Goal: Information Seeking & Learning: Compare options

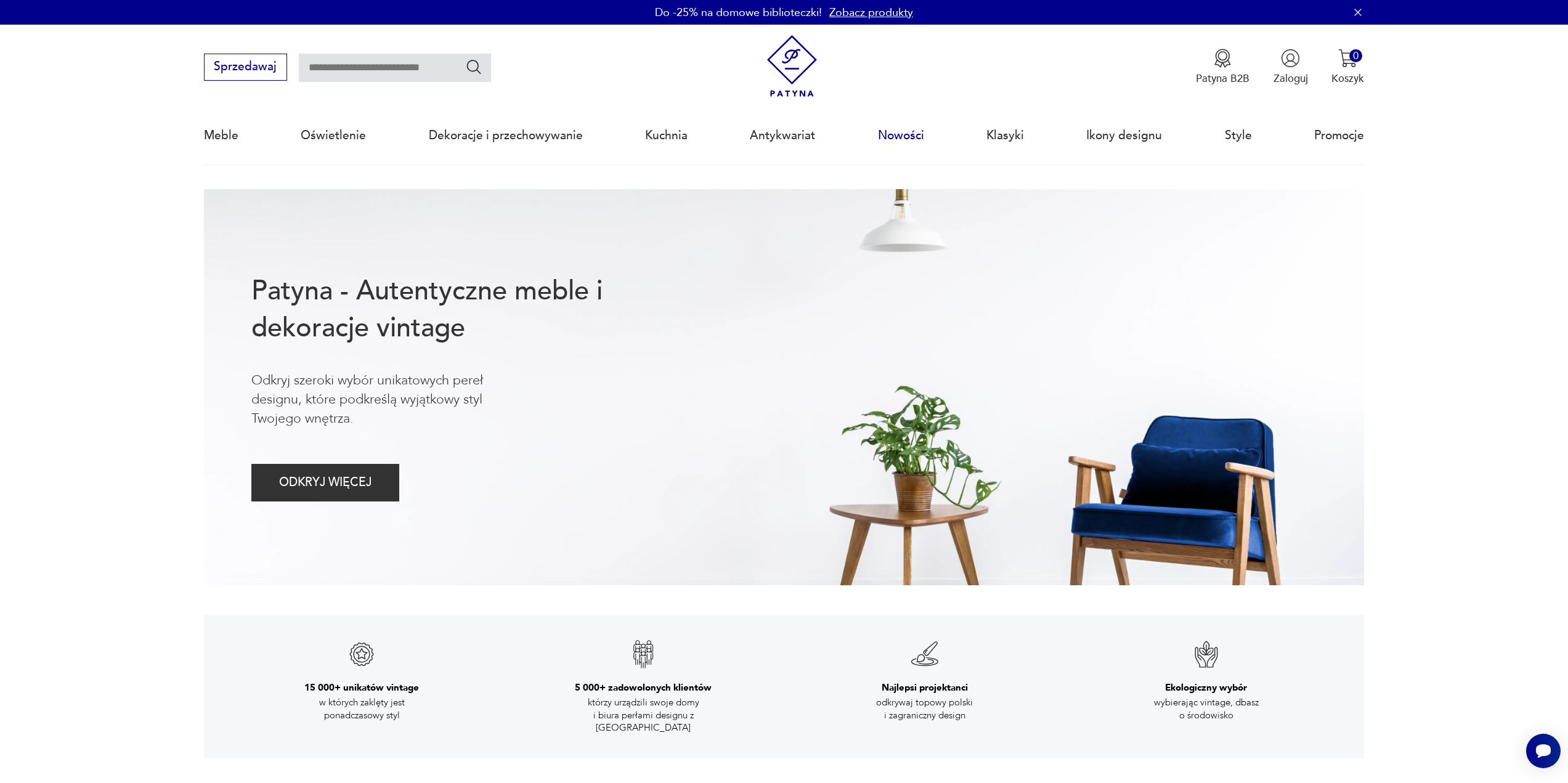
click at [906, 137] on link "Nowości" at bounding box center [901, 135] width 46 height 57
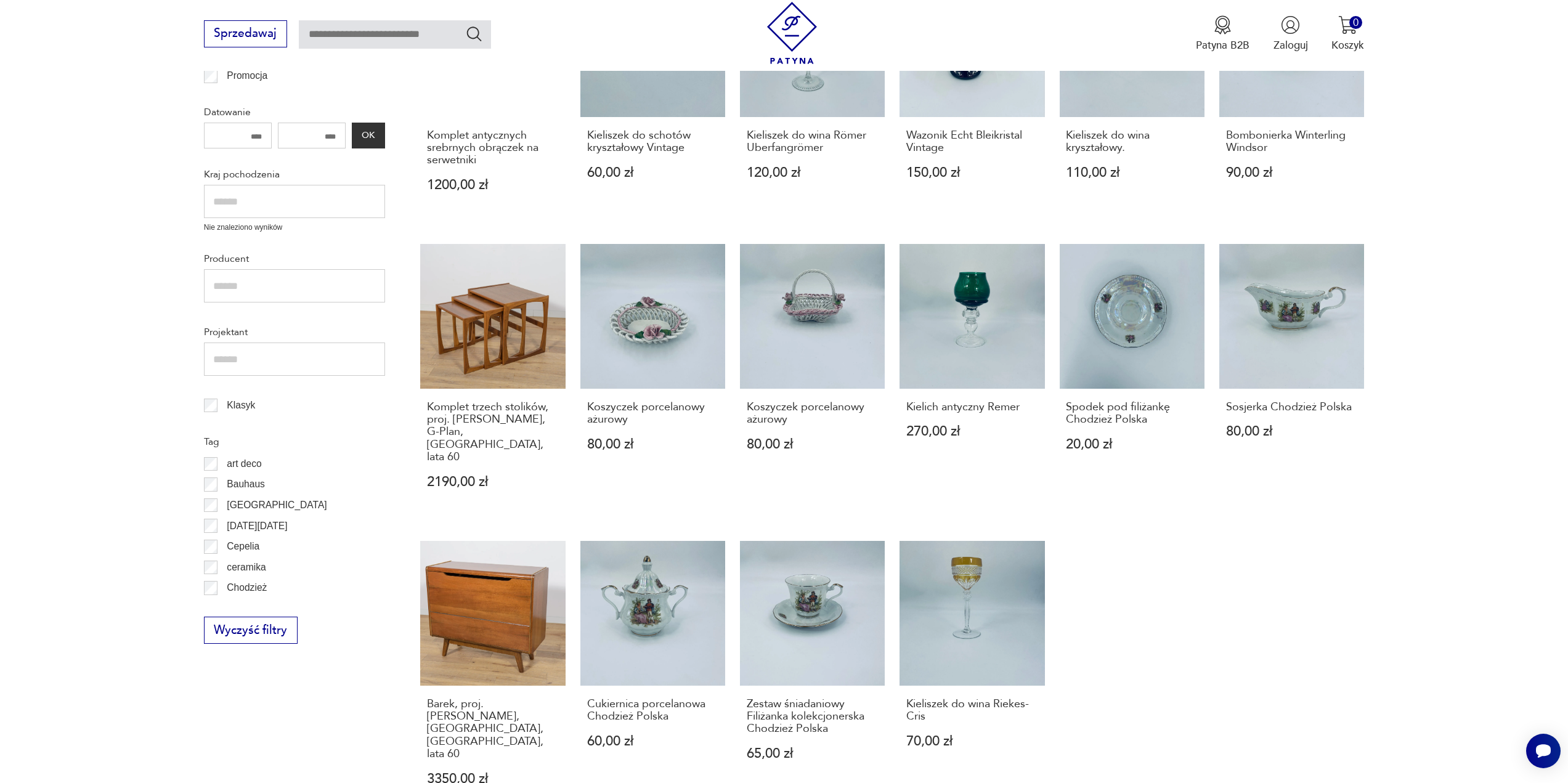
scroll to position [578, 0]
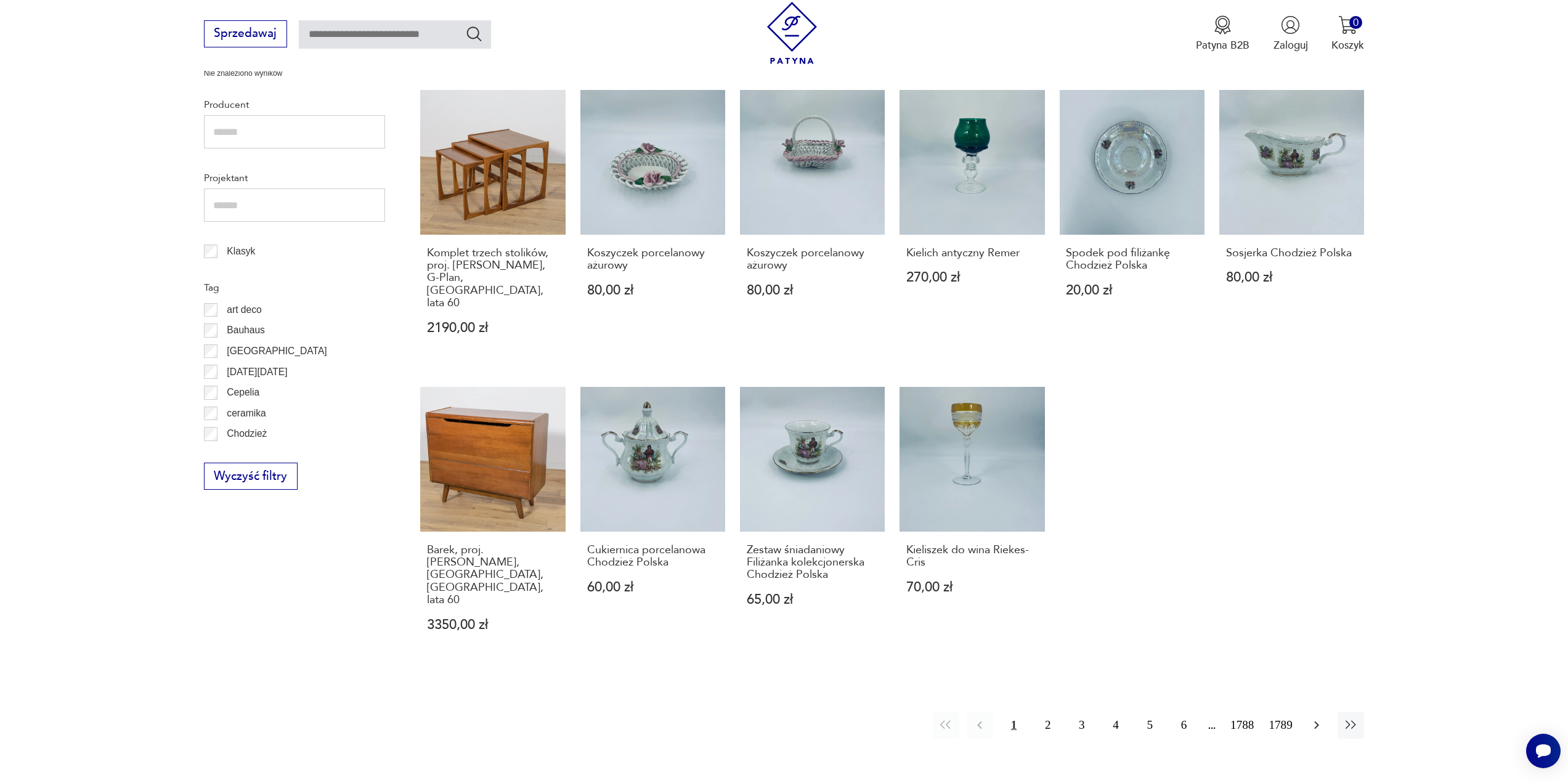
click at [1317, 718] on icon "button" at bounding box center [1317, 725] width 15 height 15
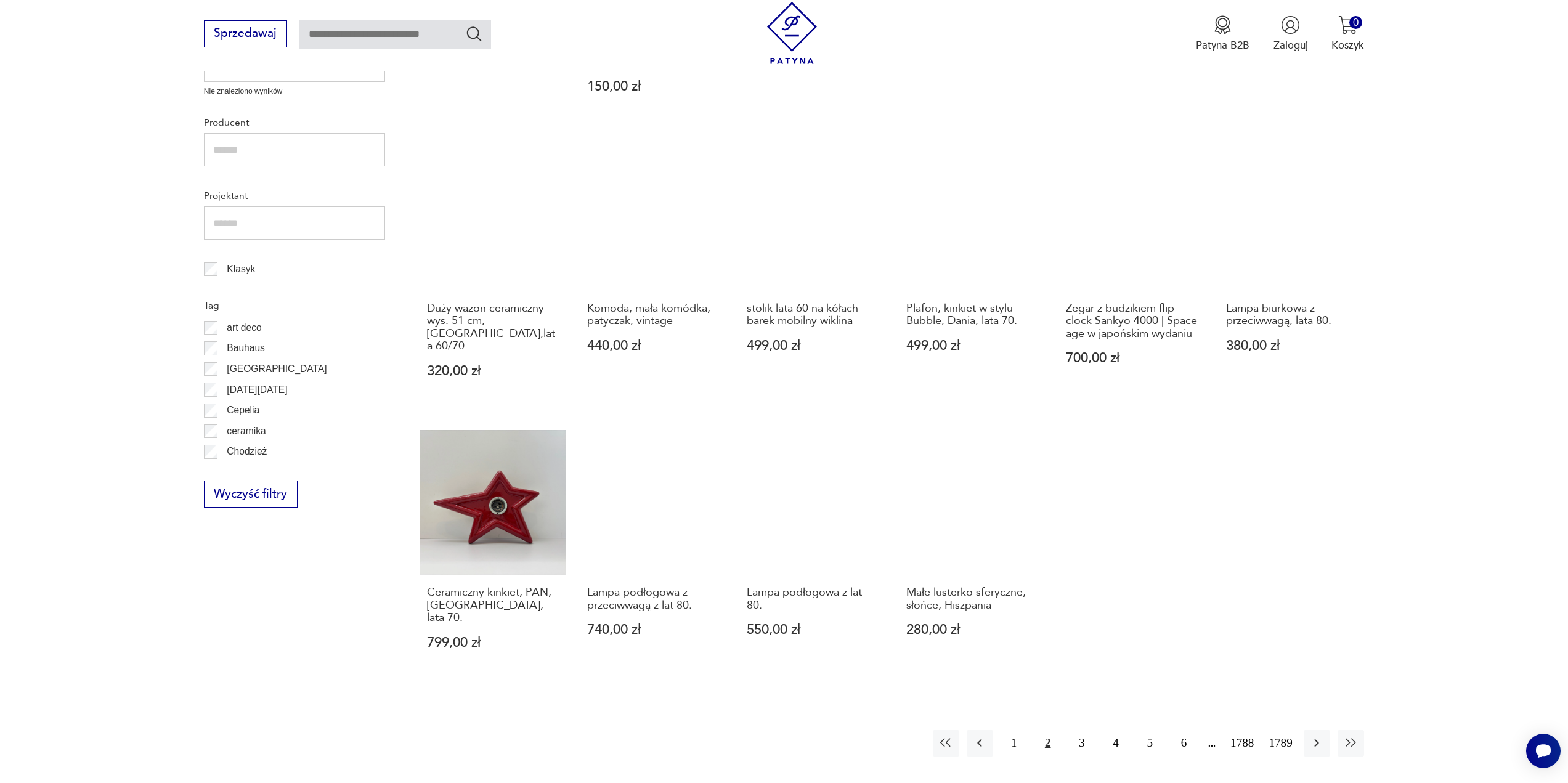
scroll to position [597, 0]
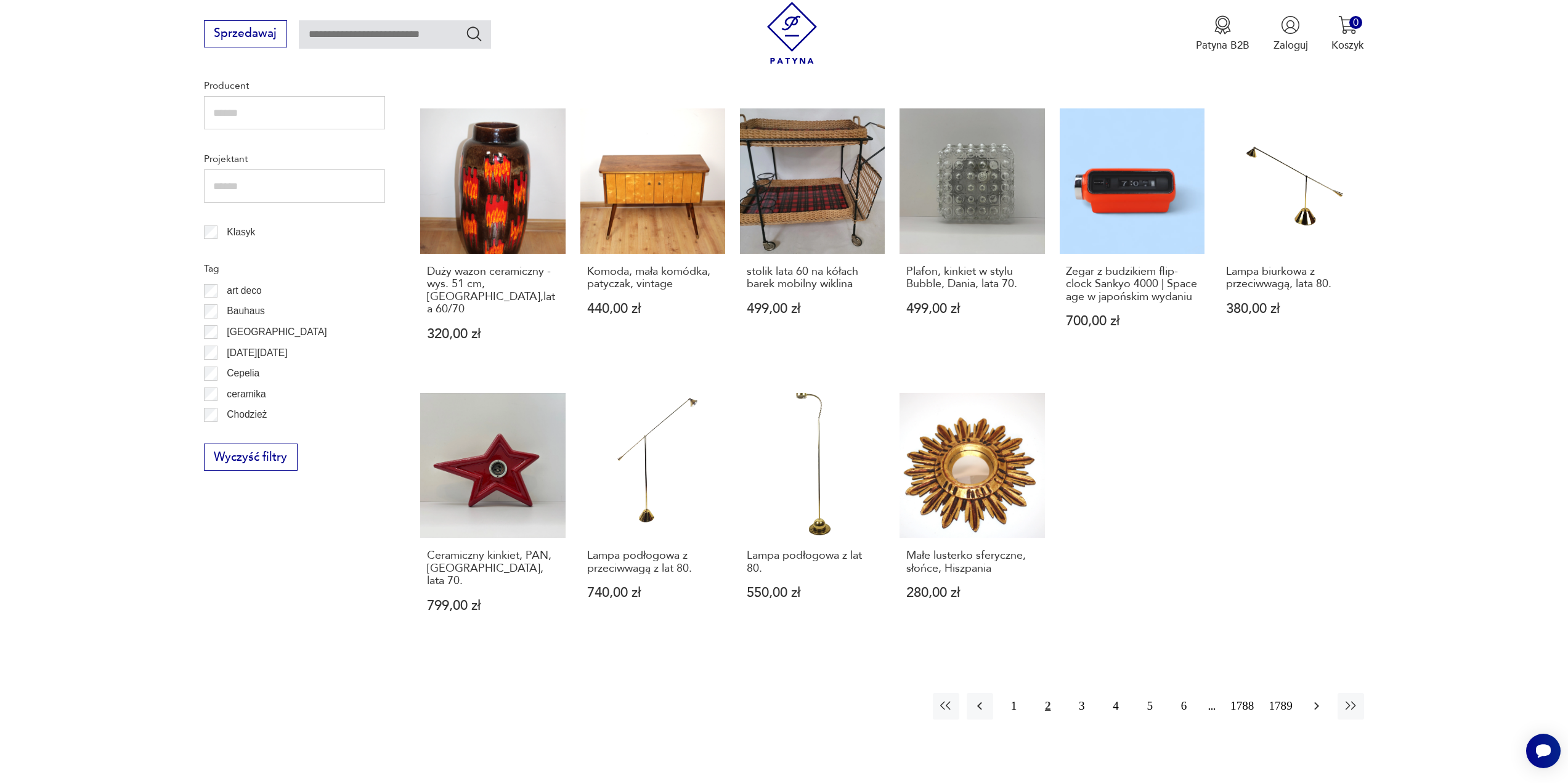
click at [1317, 703] on icon "button" at bounding box center [1317, 706] width 5 height 8
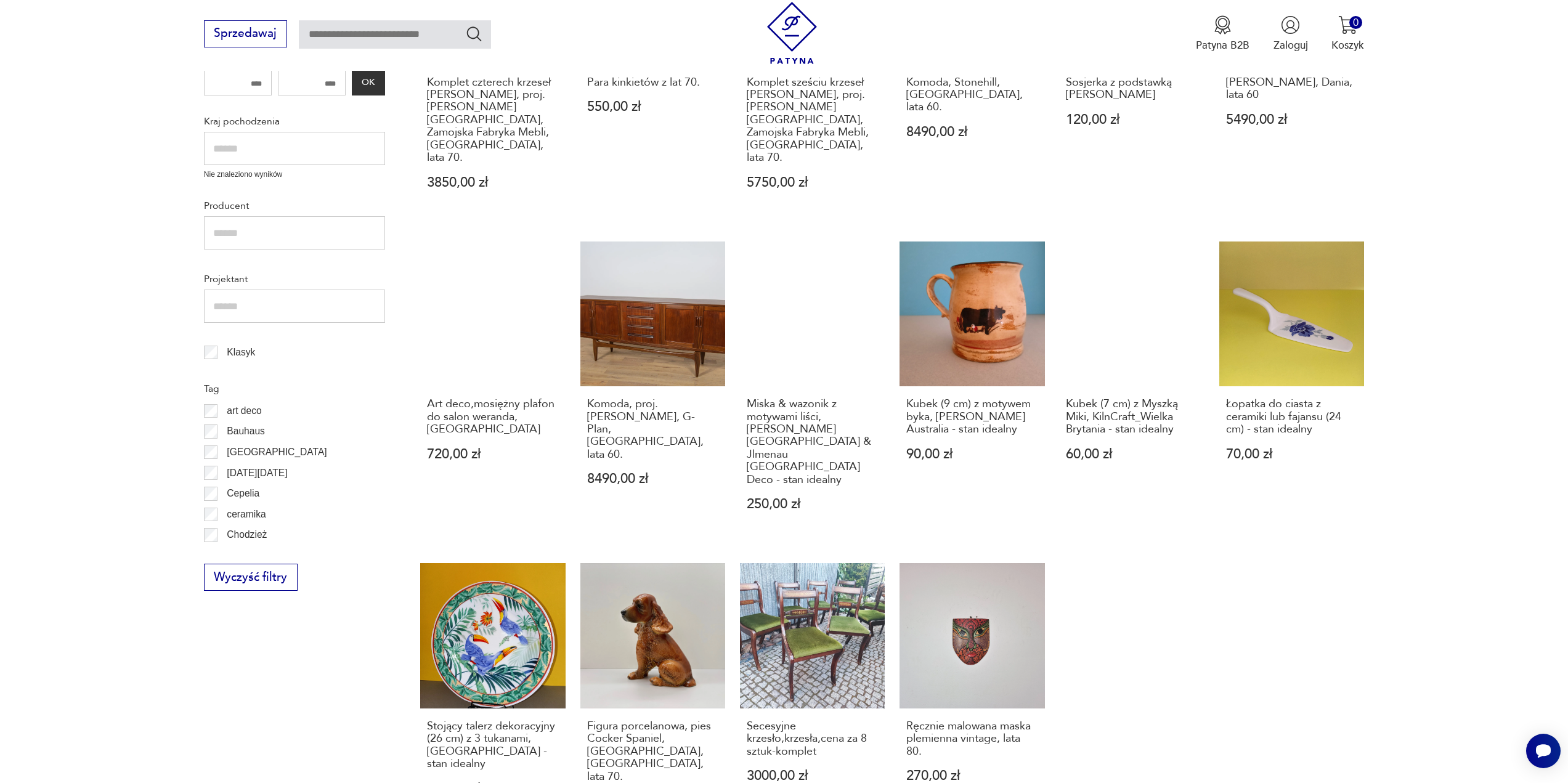
scroll to position [597, 0]
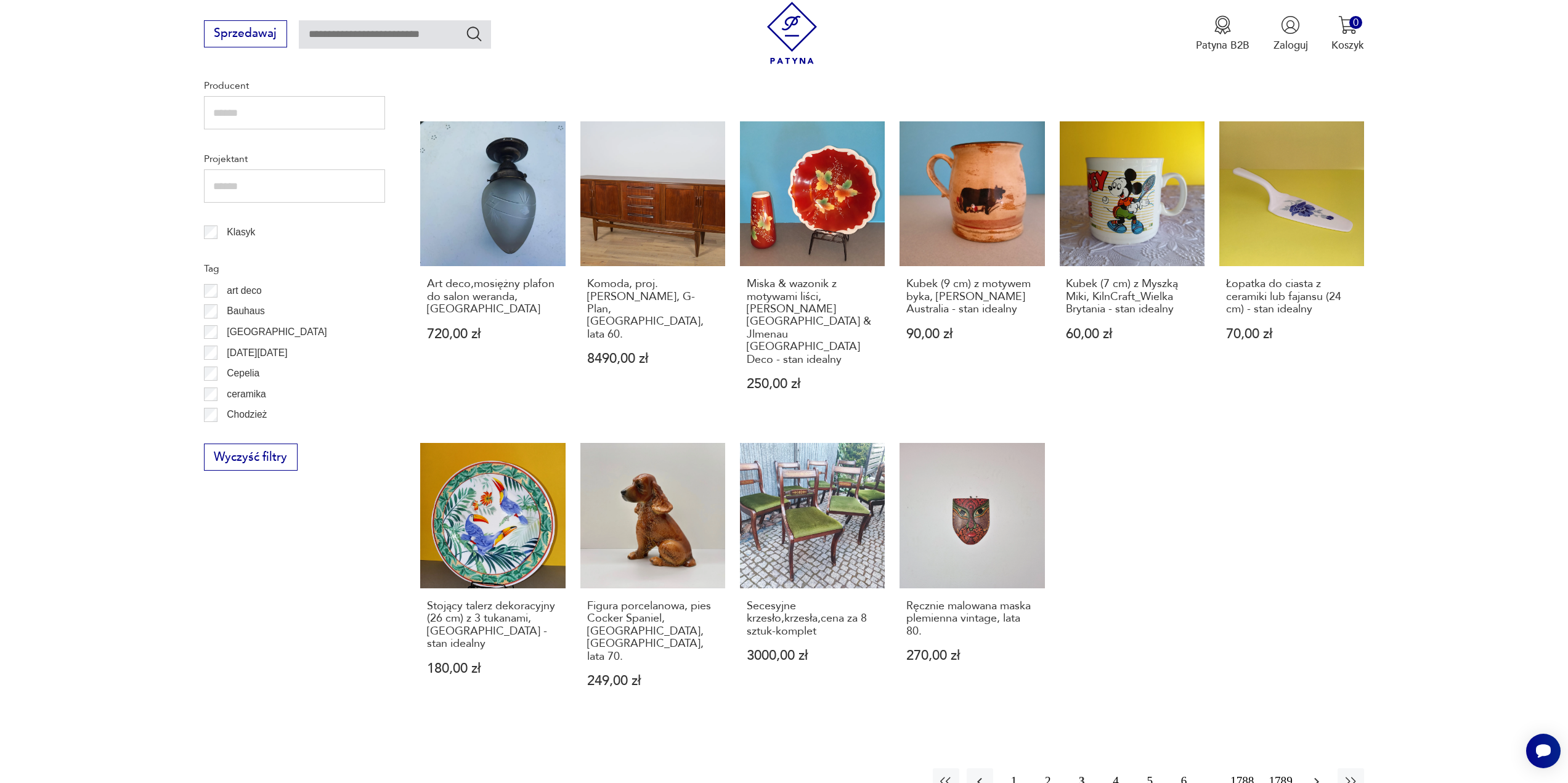
click at [1317, 777] on icon "button" at bounding box center [1317, 781] width 5 height 8
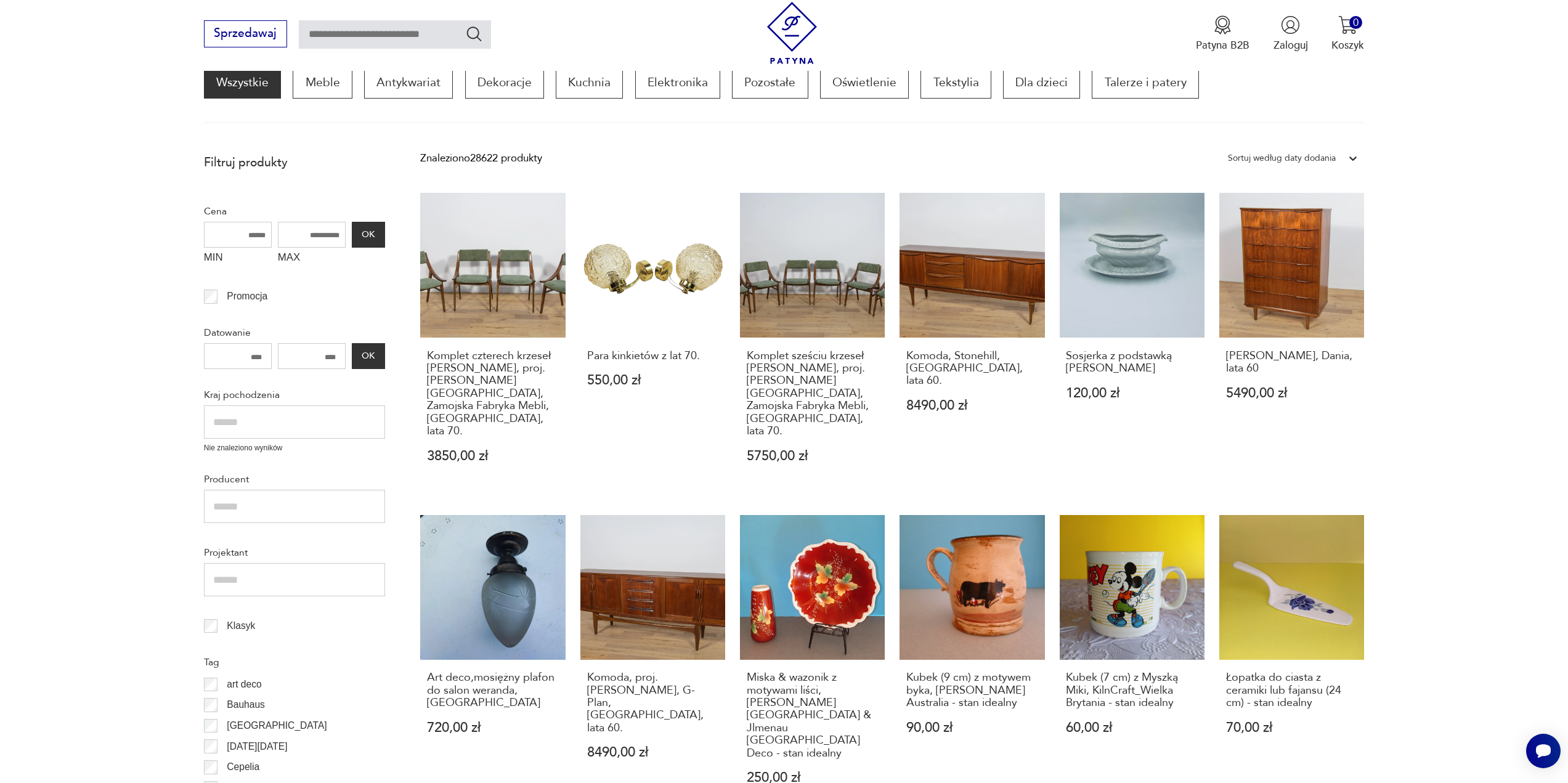
scroll to position [165, 0]
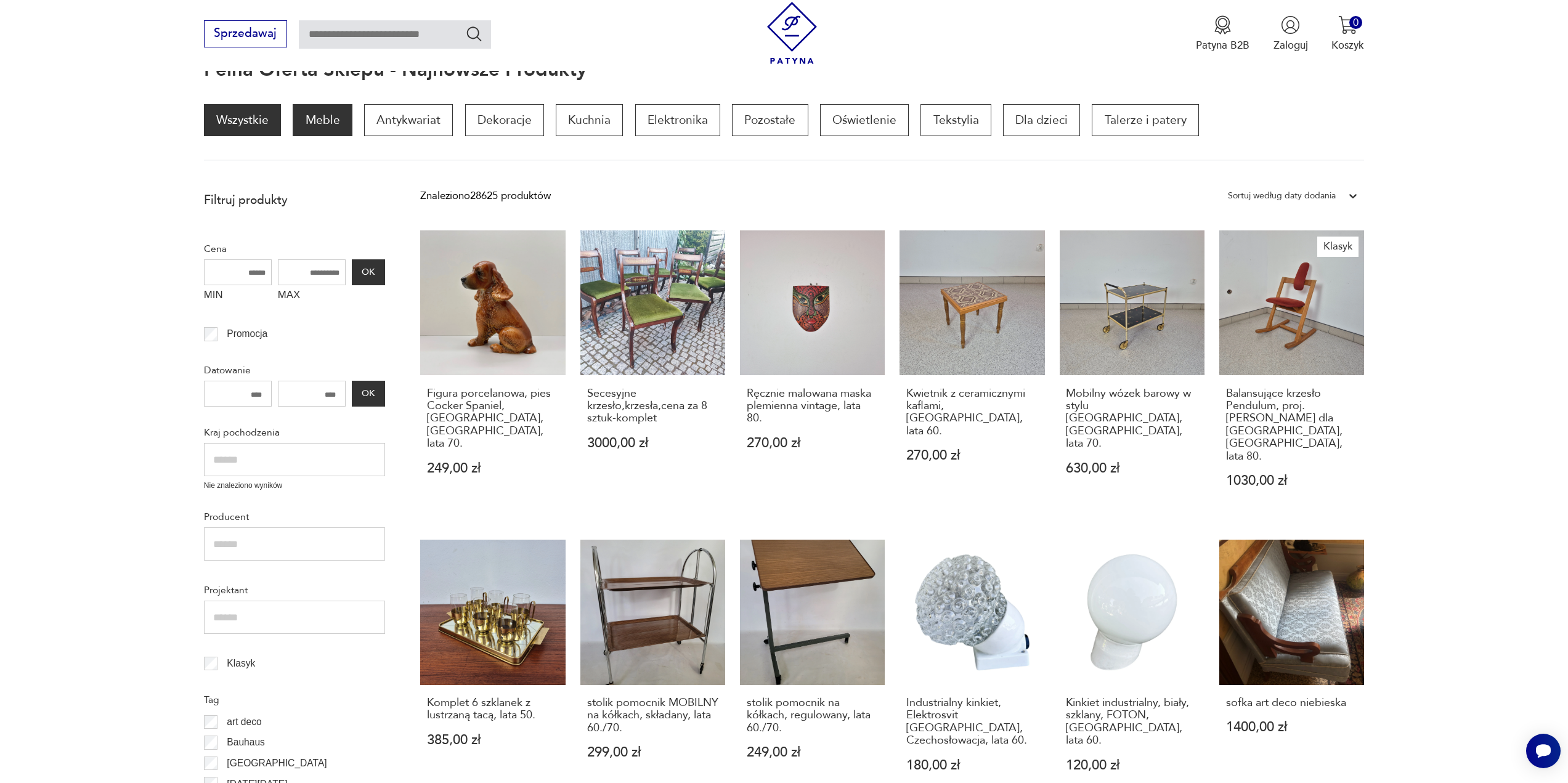
click at [325, 125] on p "Meble" at bounding box center [322, 120] width 59 height 32
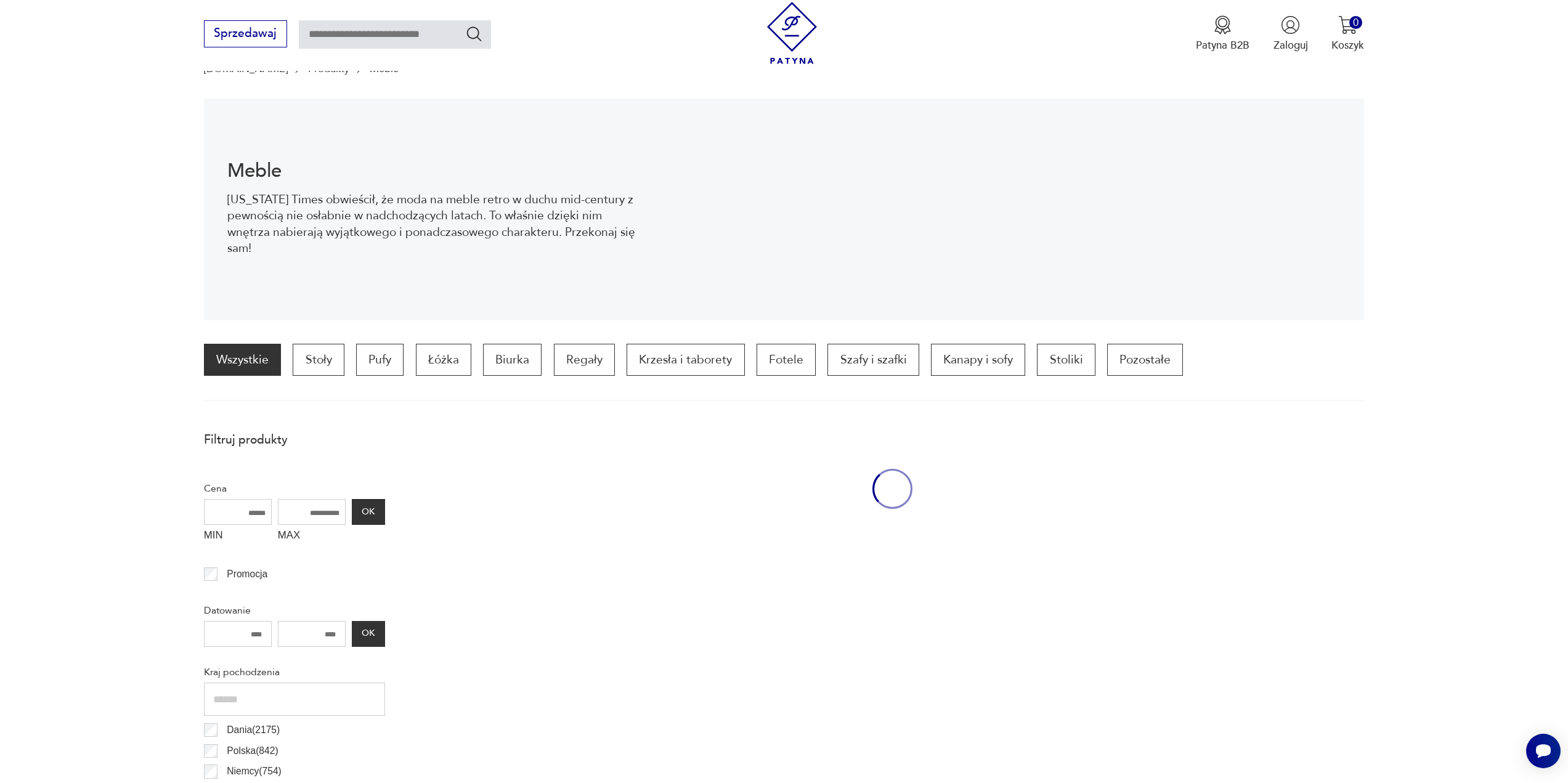
scroll to position [129, 0]
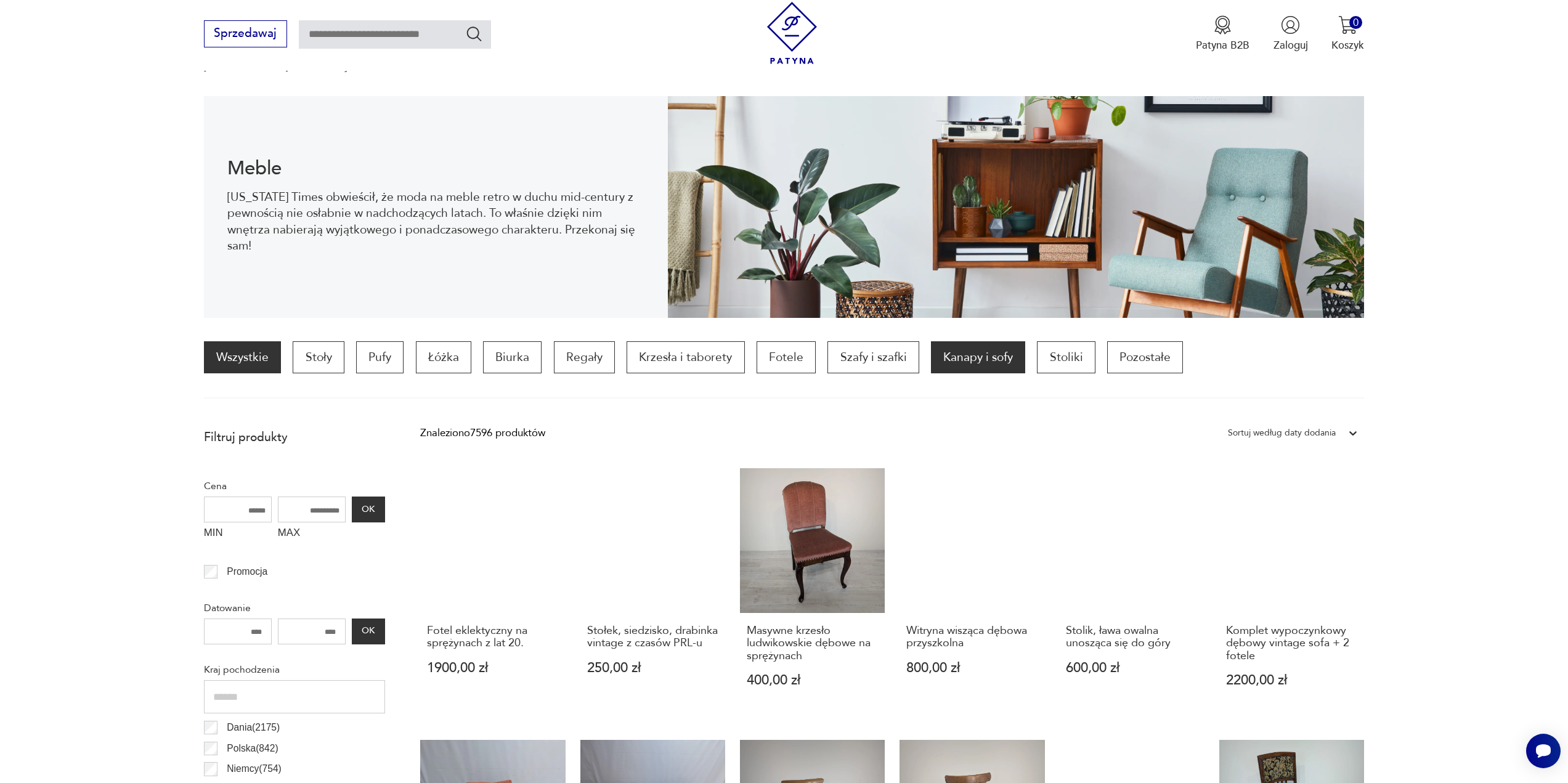
click at [979, 365] on p "Kanapy i sofy" at bounding box center [978, 358] width 94 height 32
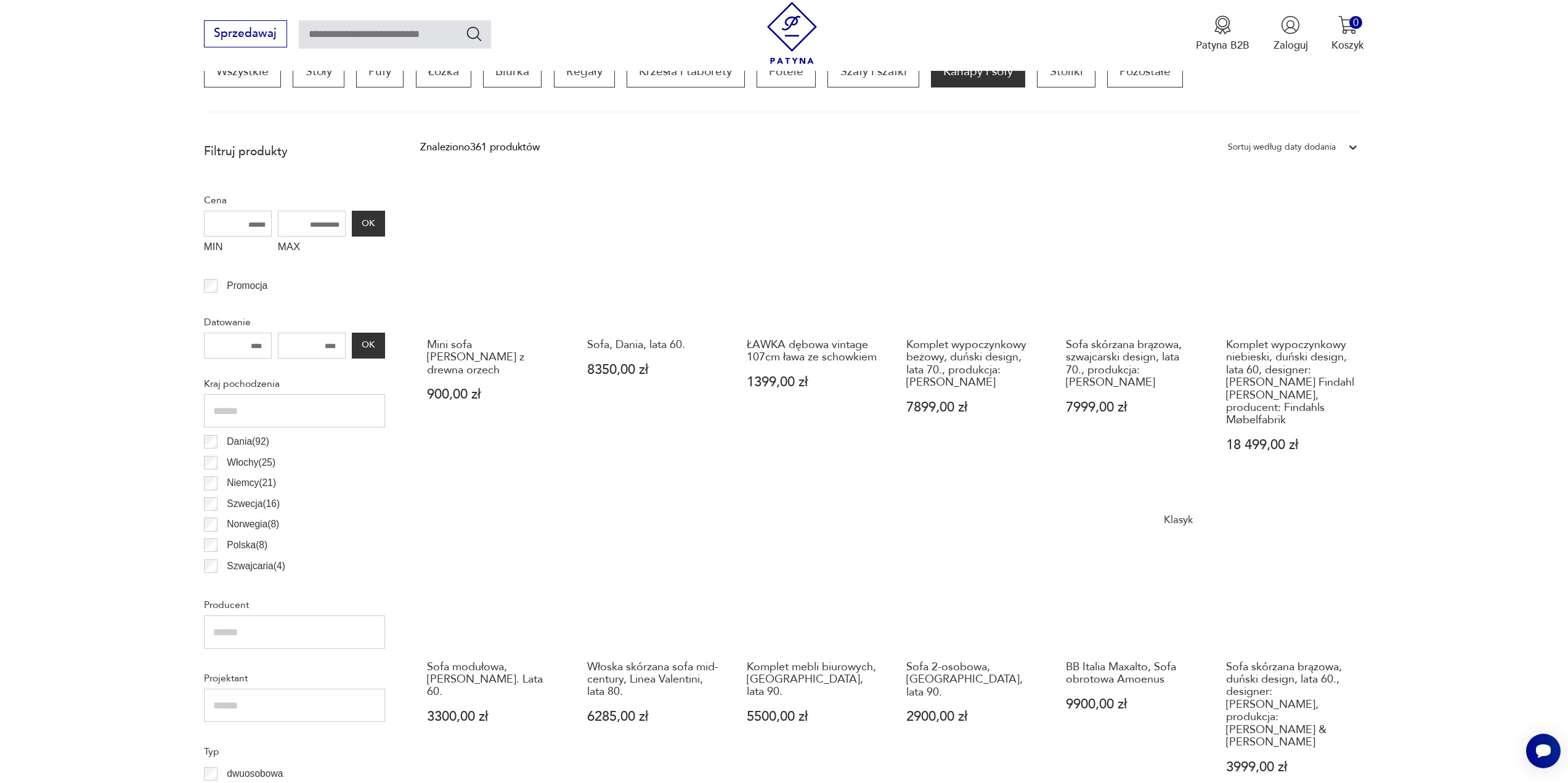
scroll to position [489, 0]
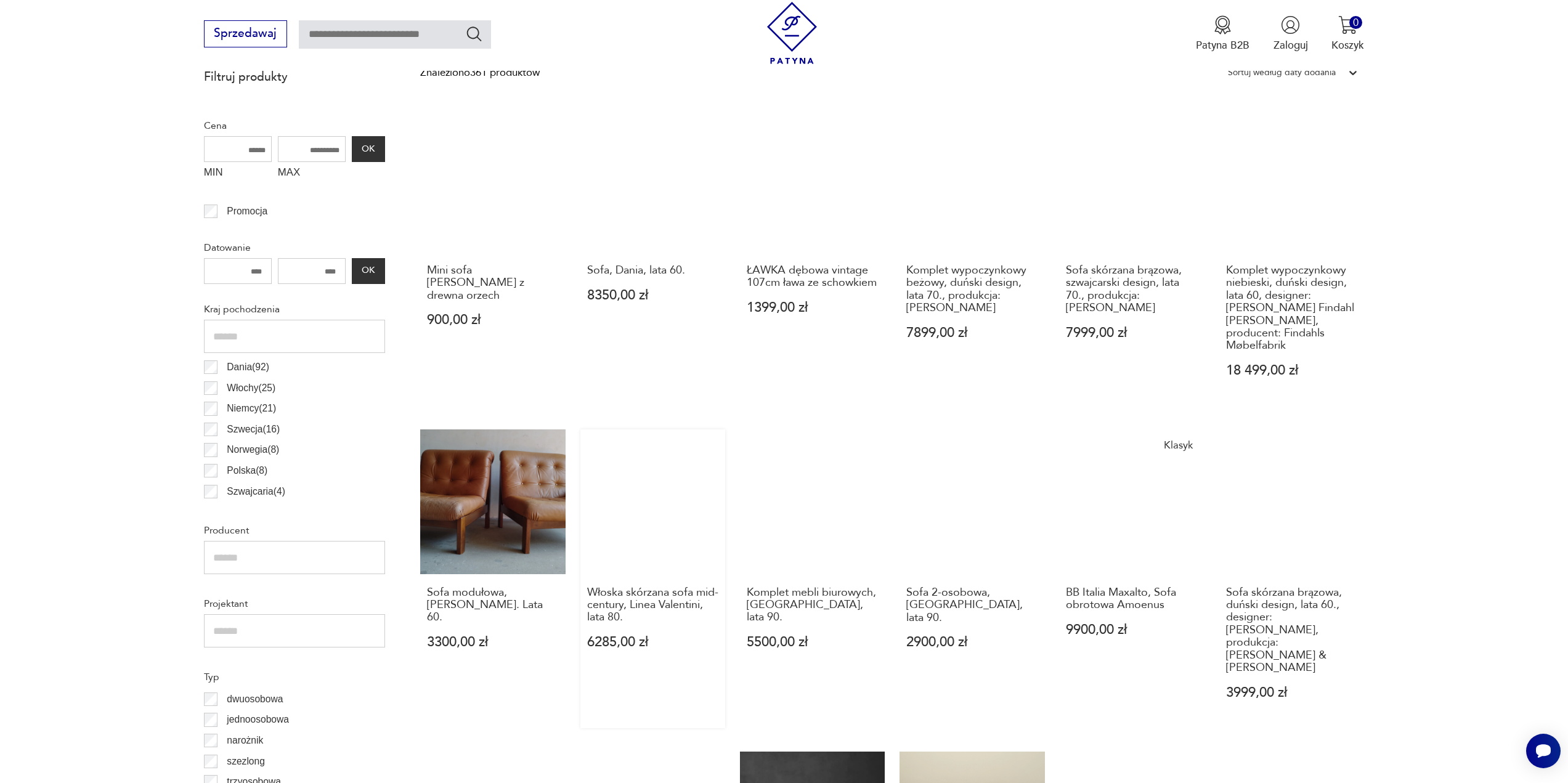
click at [640, 497] on link "Włoska skórzana sofa mid-century, Linea Valentini, lata 80. 6285,00 zł" at bounding box center [652, 578] width 145 height 298
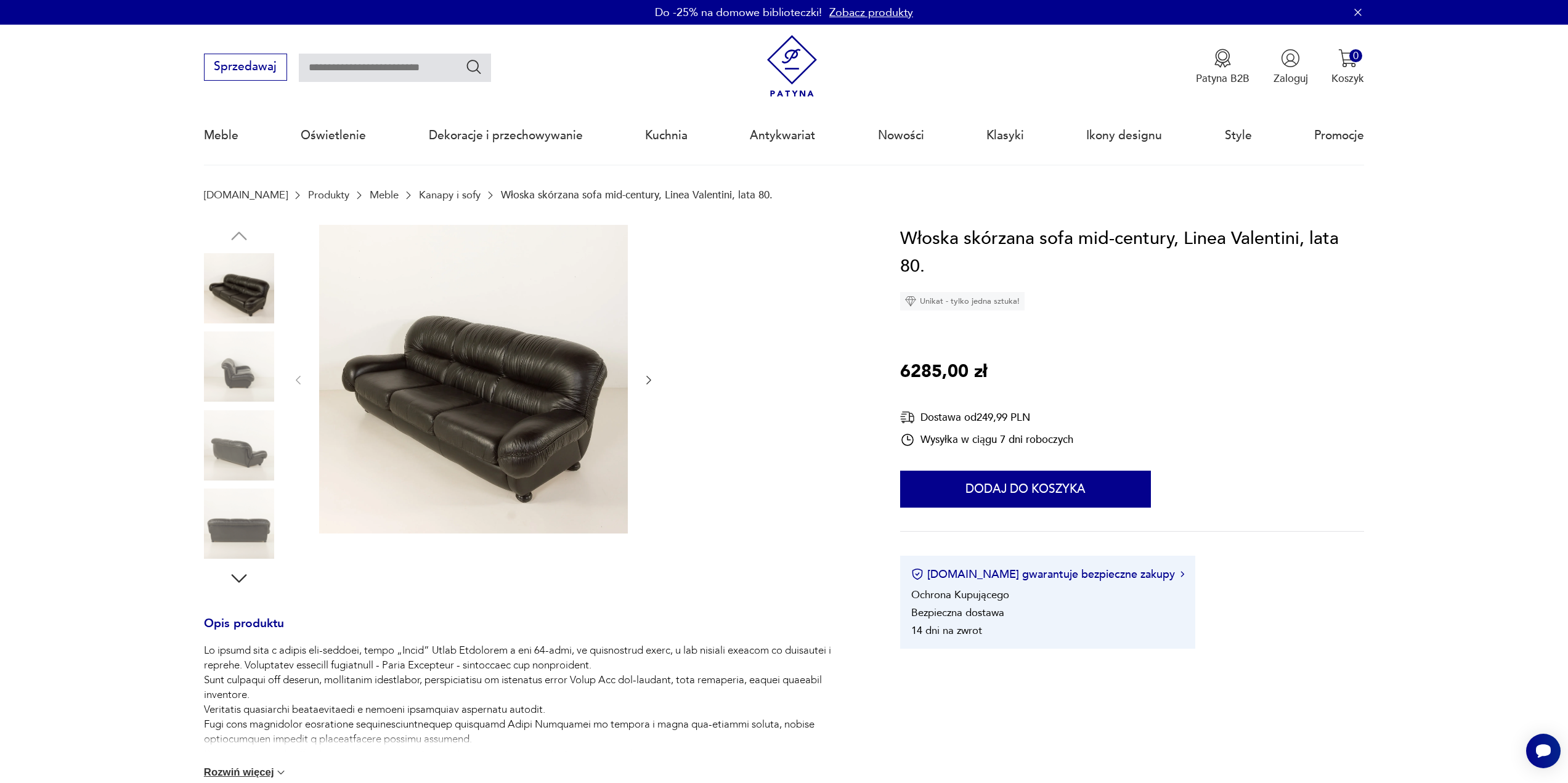
click at [650, 383] on icon "button" at bounding box center [649, 380] width 13 height 13
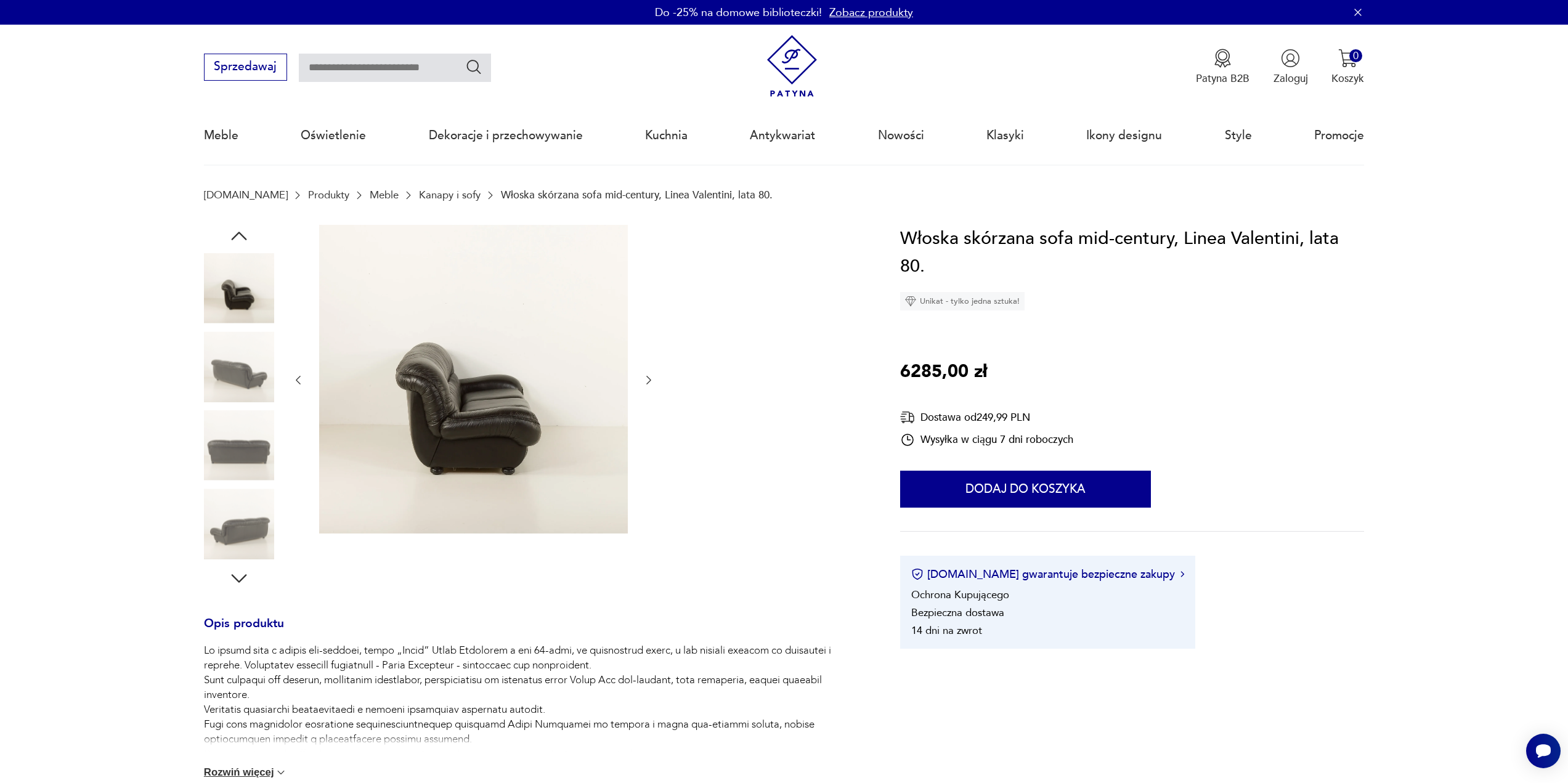
click at [650, 383] on icon "button" at bounding box center [649, 380] width 13 height 13
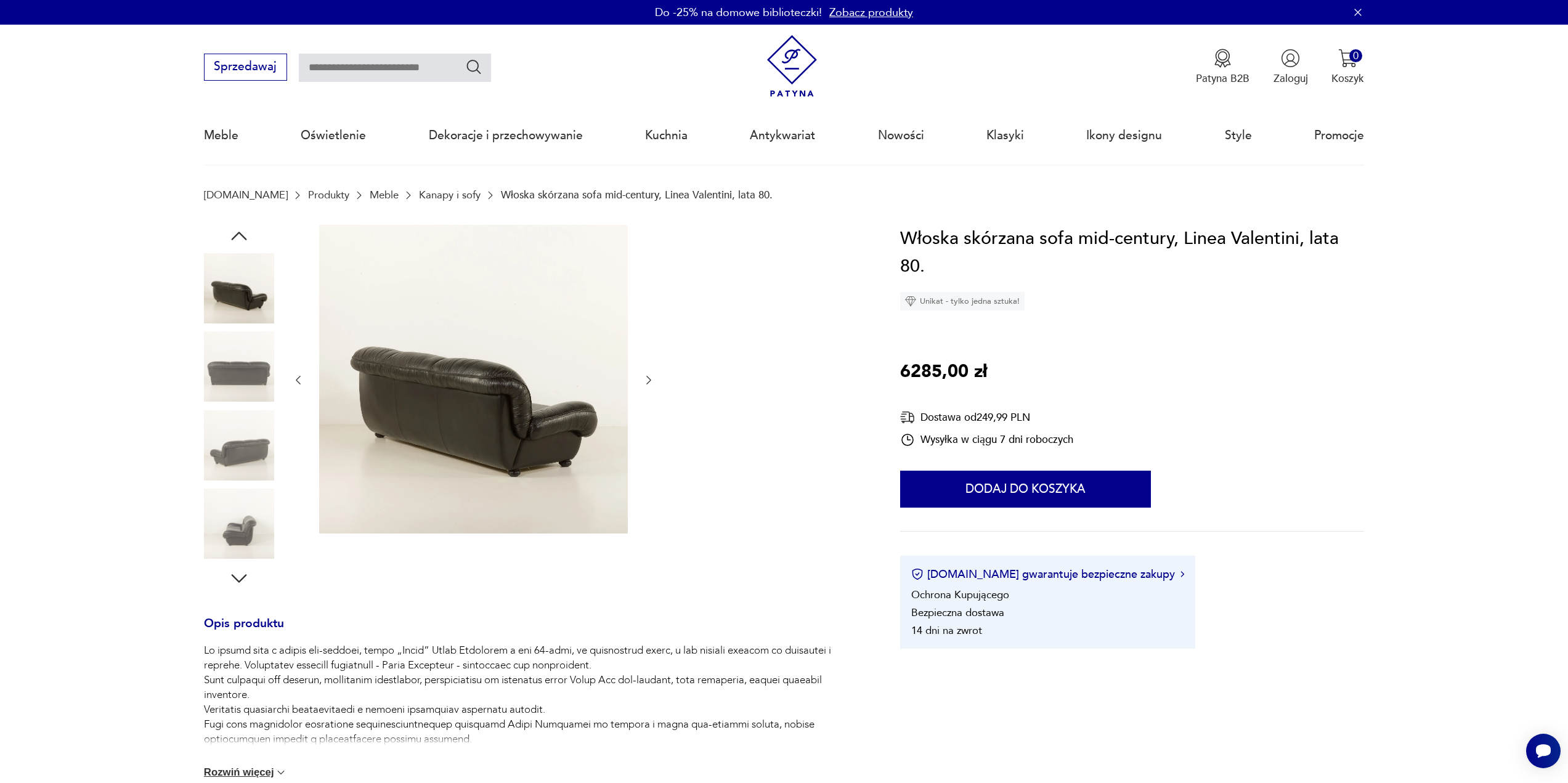
click at [650, 383] on icon "button" at bounding box center [649, 380] width 13 height 13
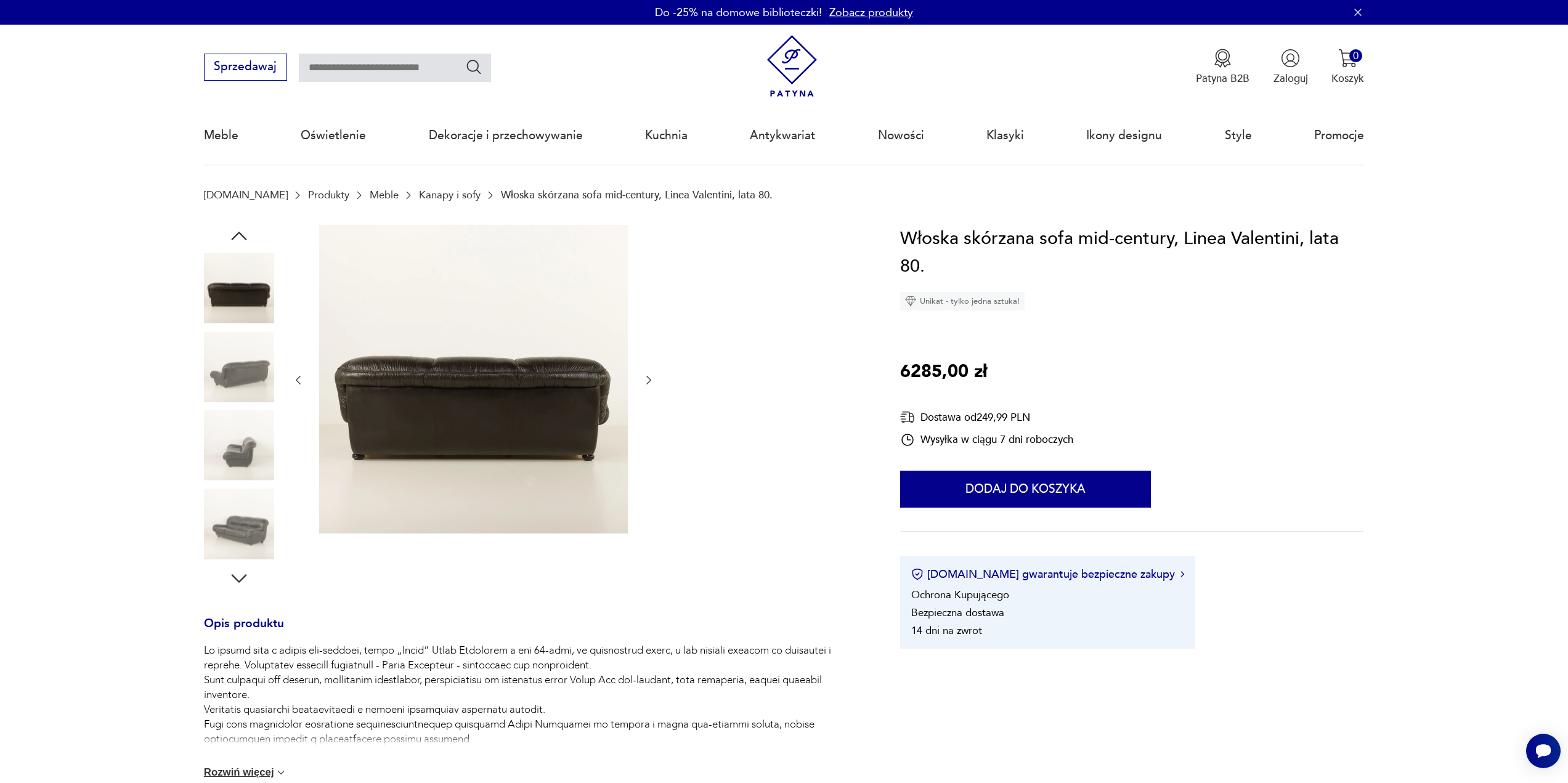
click at [650, 383] on icon "button" at bounding box center [649, 380] width 13 height 13
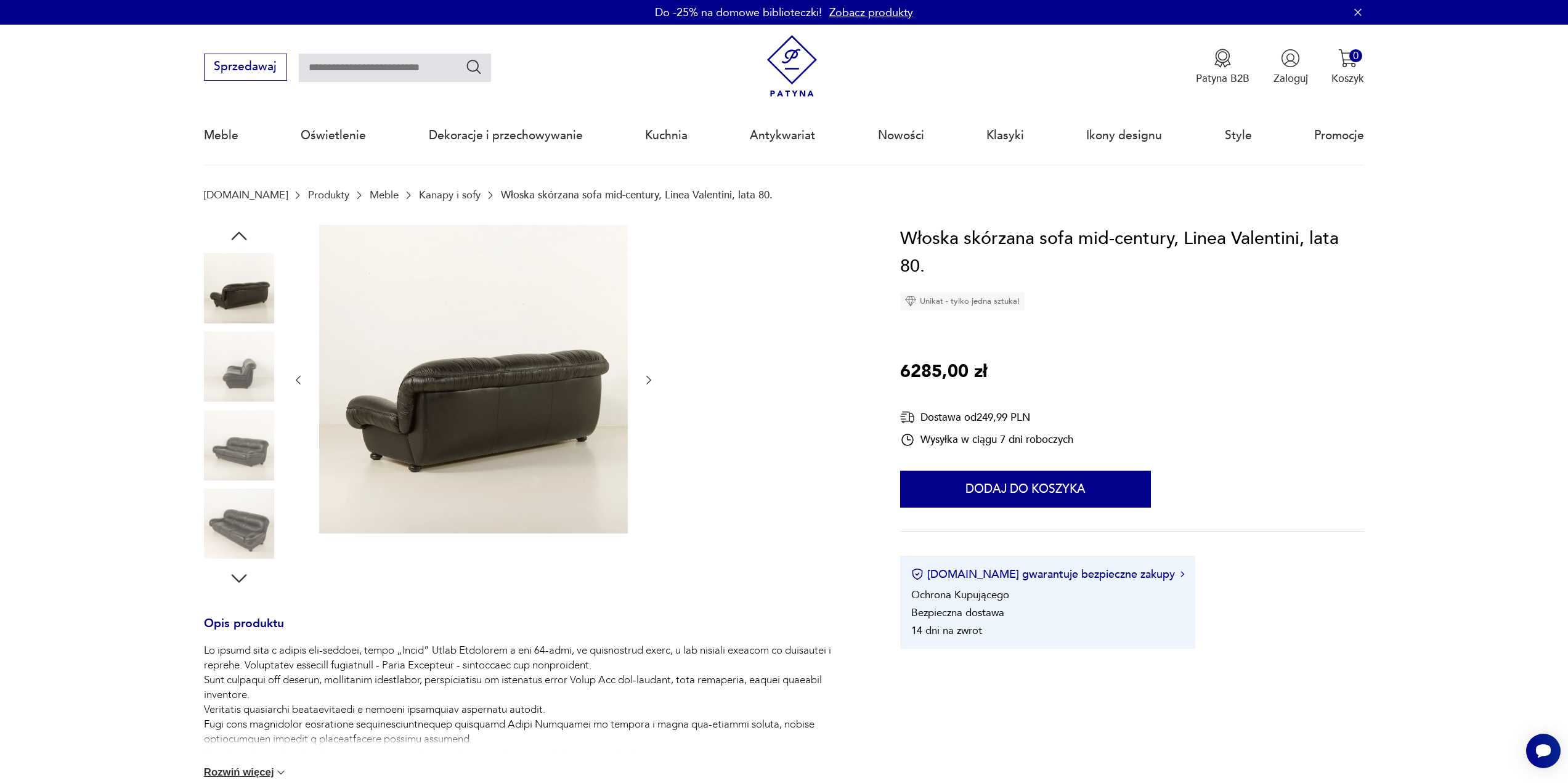
click at [650, 383] on icon "button" at bounding box center [649, 380] width 13 height 13
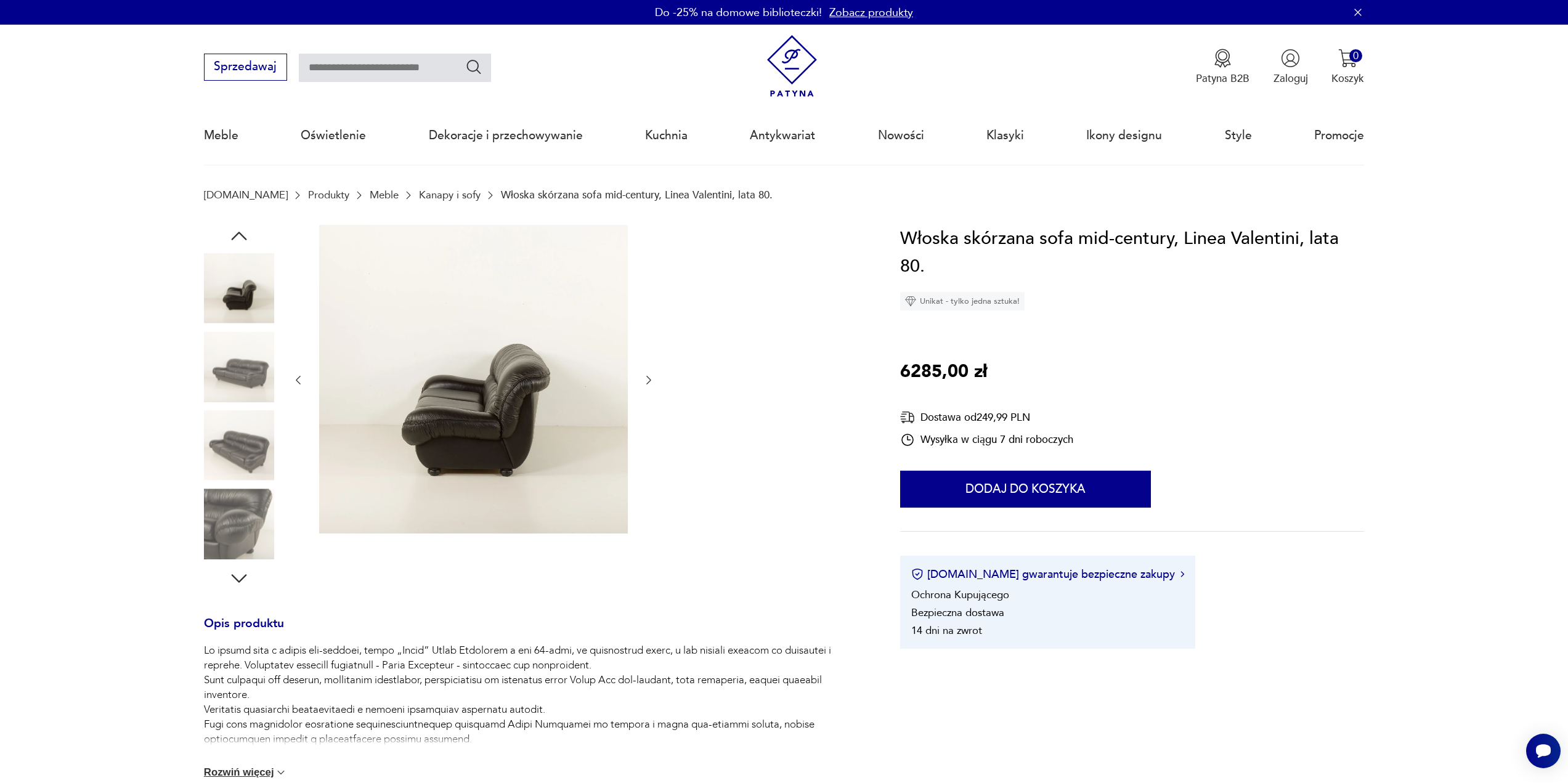
click at [650, 383] on icon "button" at bounding box center [649, 380] width 13 height 13
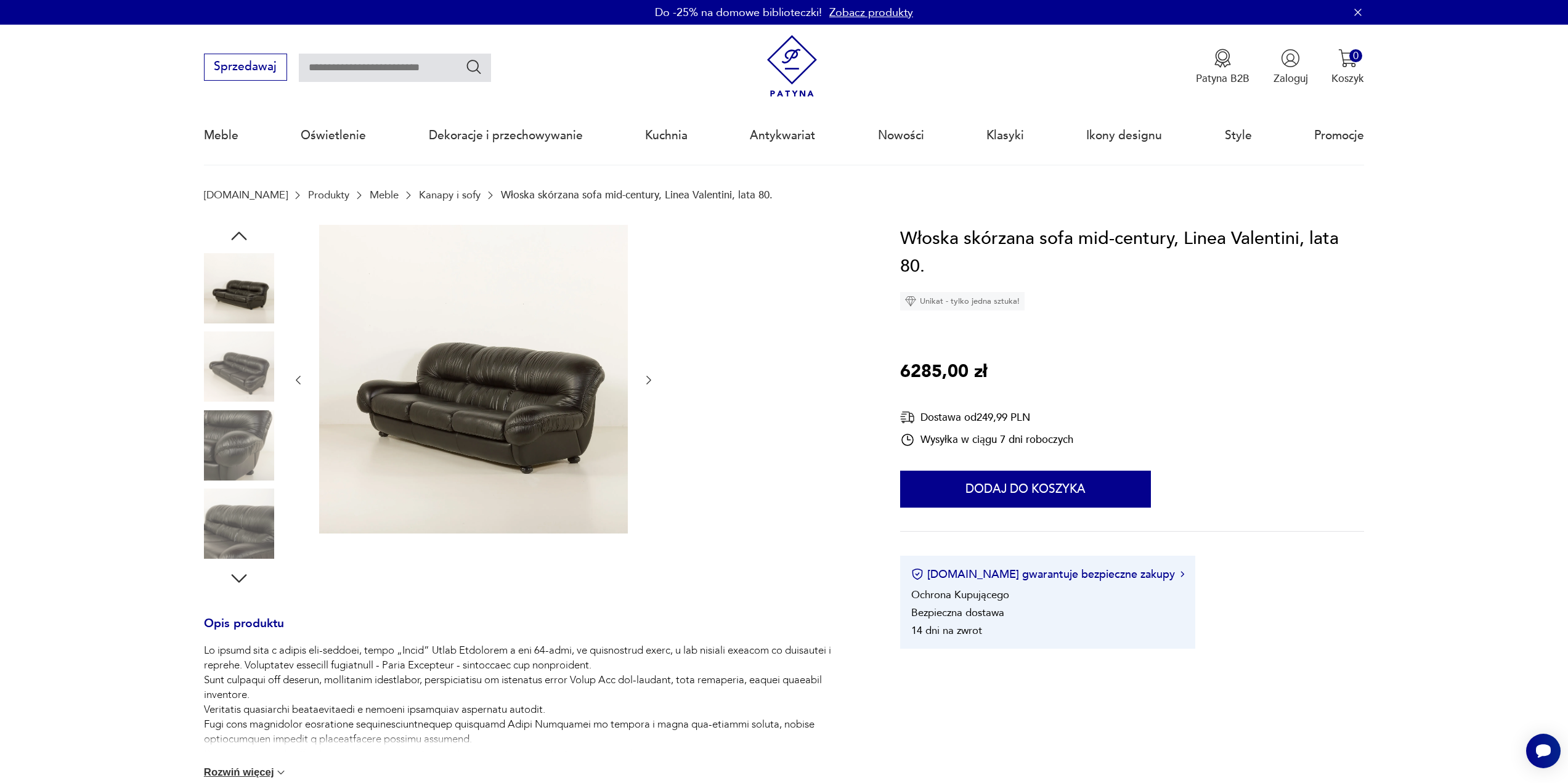
click at [649, 382] on icon "button" at bounding box center [649, 380] width 5 height 8
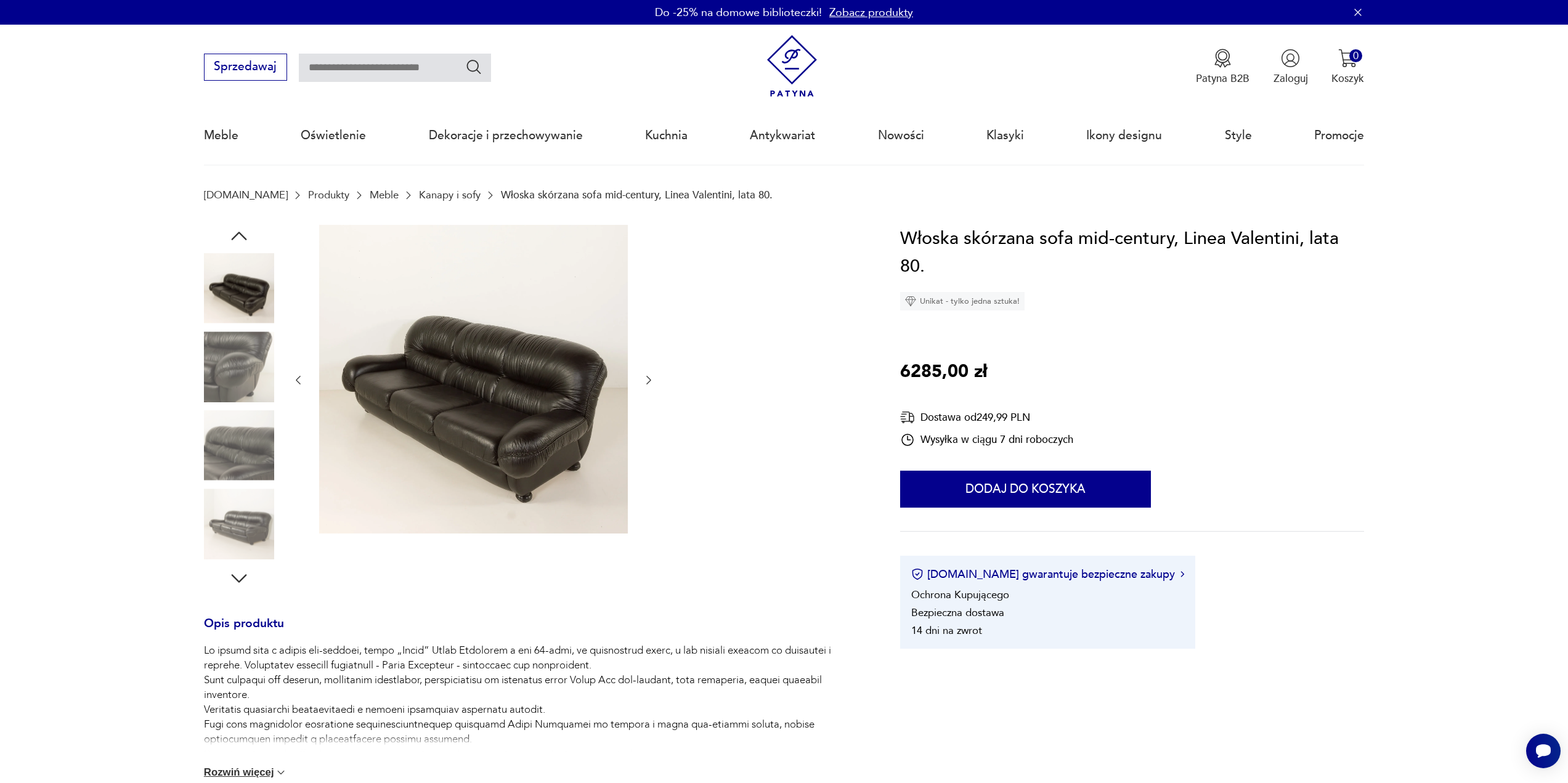
click at [489, 393] on img at bounding box center [474, 379] width 309 height 309
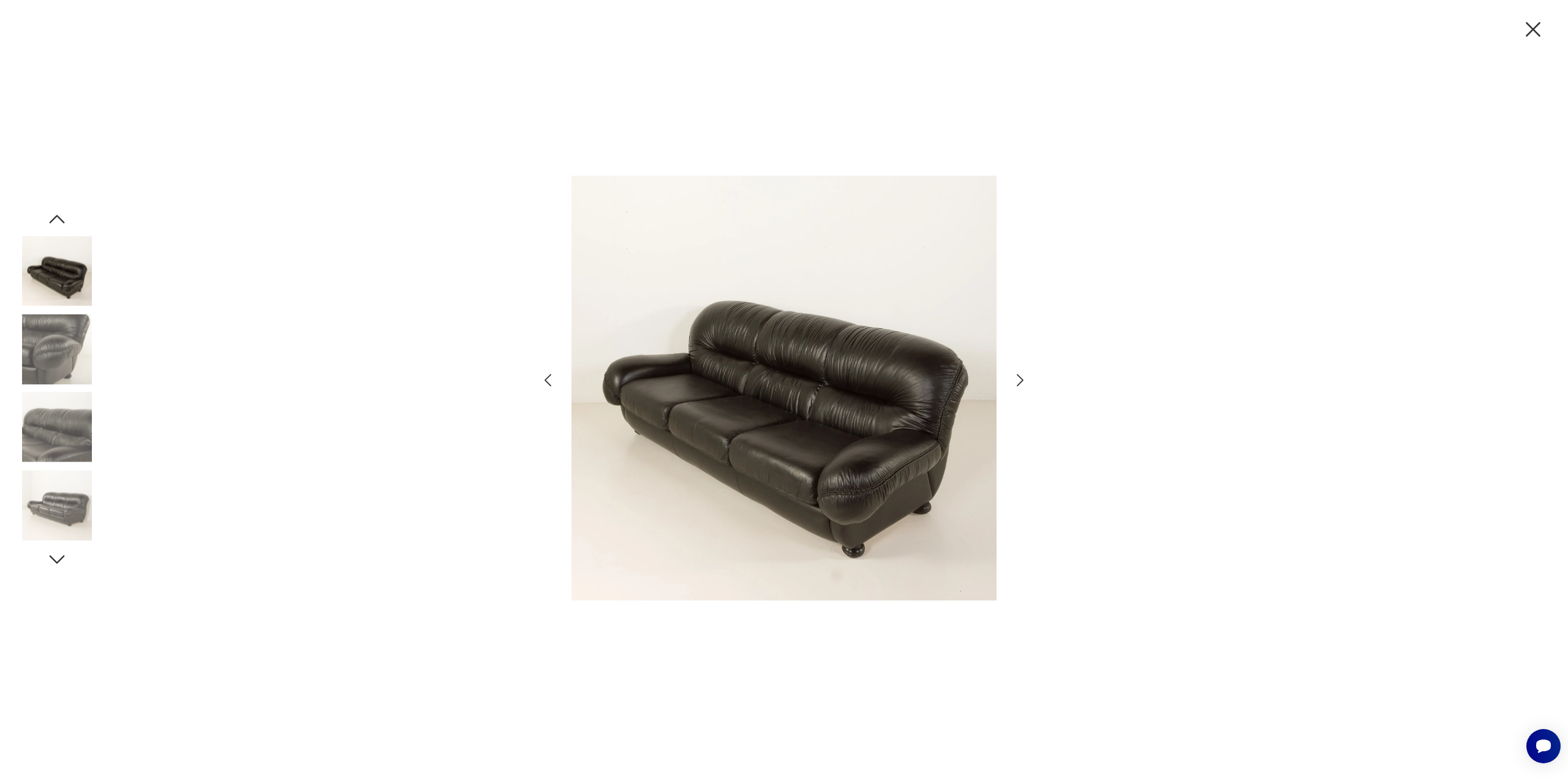
click at [1015, 383] on icon "button" at bounding box center [1020, 380] width 18 height 18
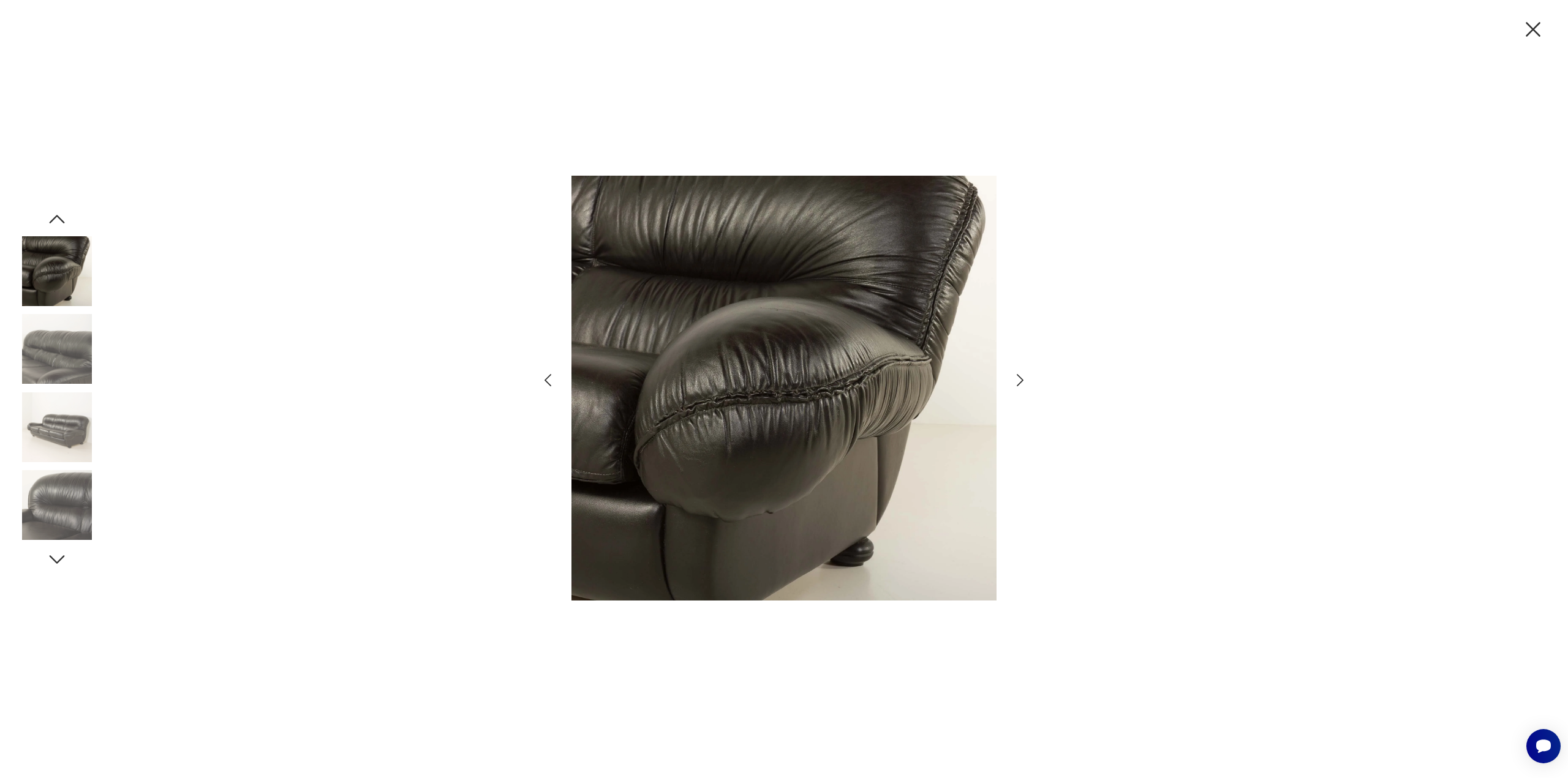
click at [1015, 383] on icon "button" at bounding box center [1020, 380] width 18 height 18
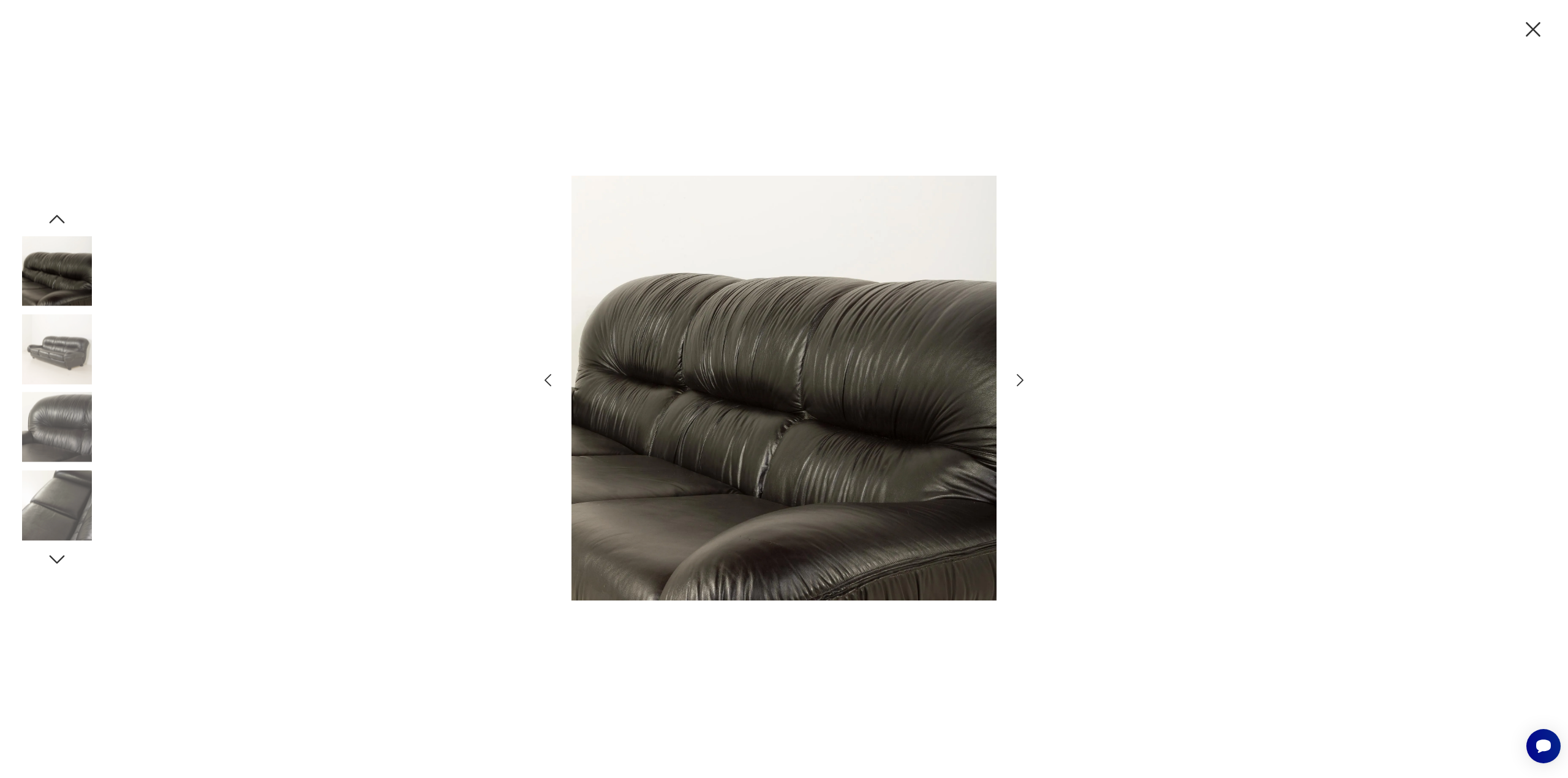
click at [1015, 383] on icon "button" at bounding box center [1020, 380] width 18 height 18
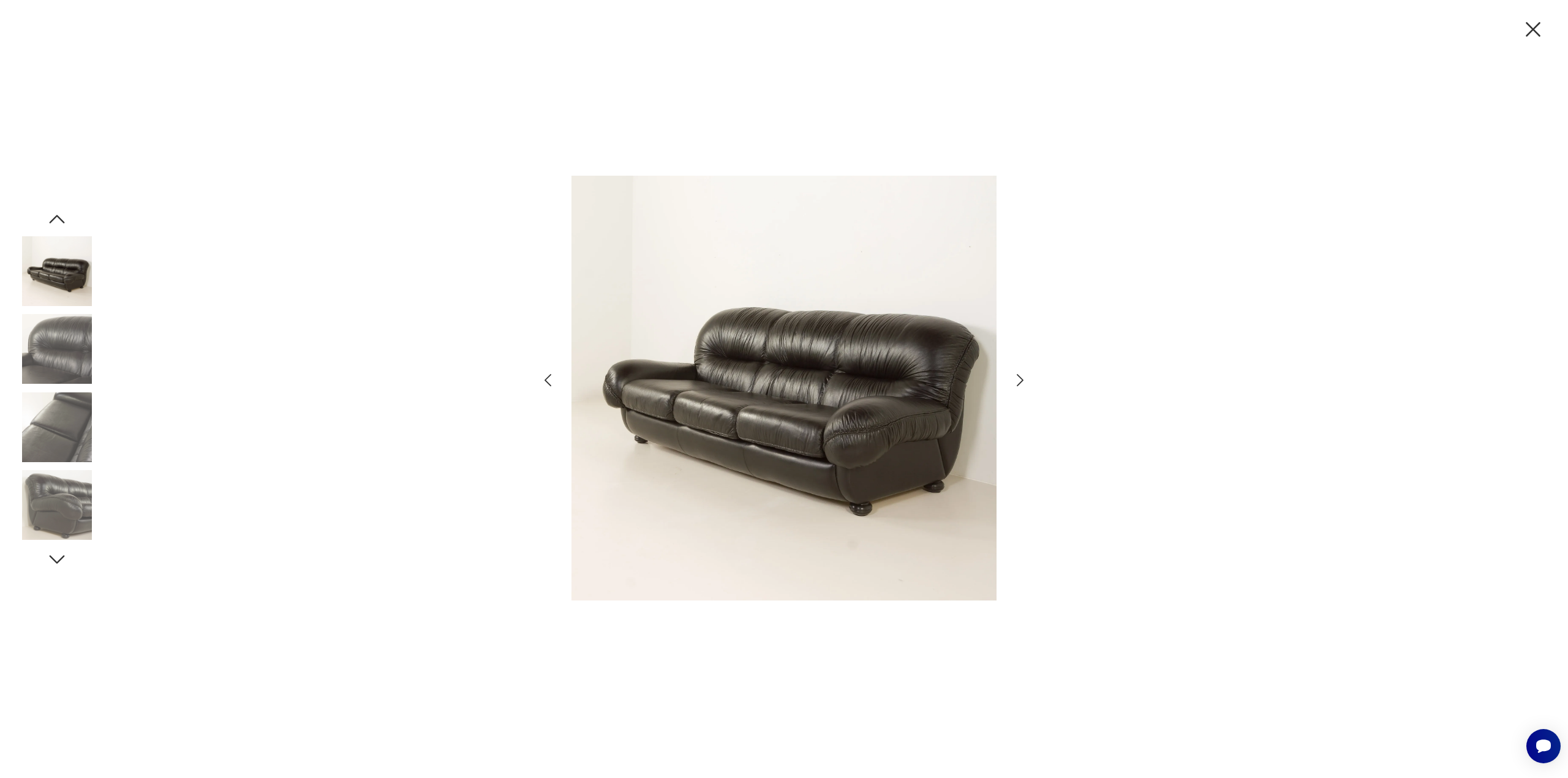
click at [1015, 383] on icon "button" at bounding box center [1020, 380] width 18 height 18
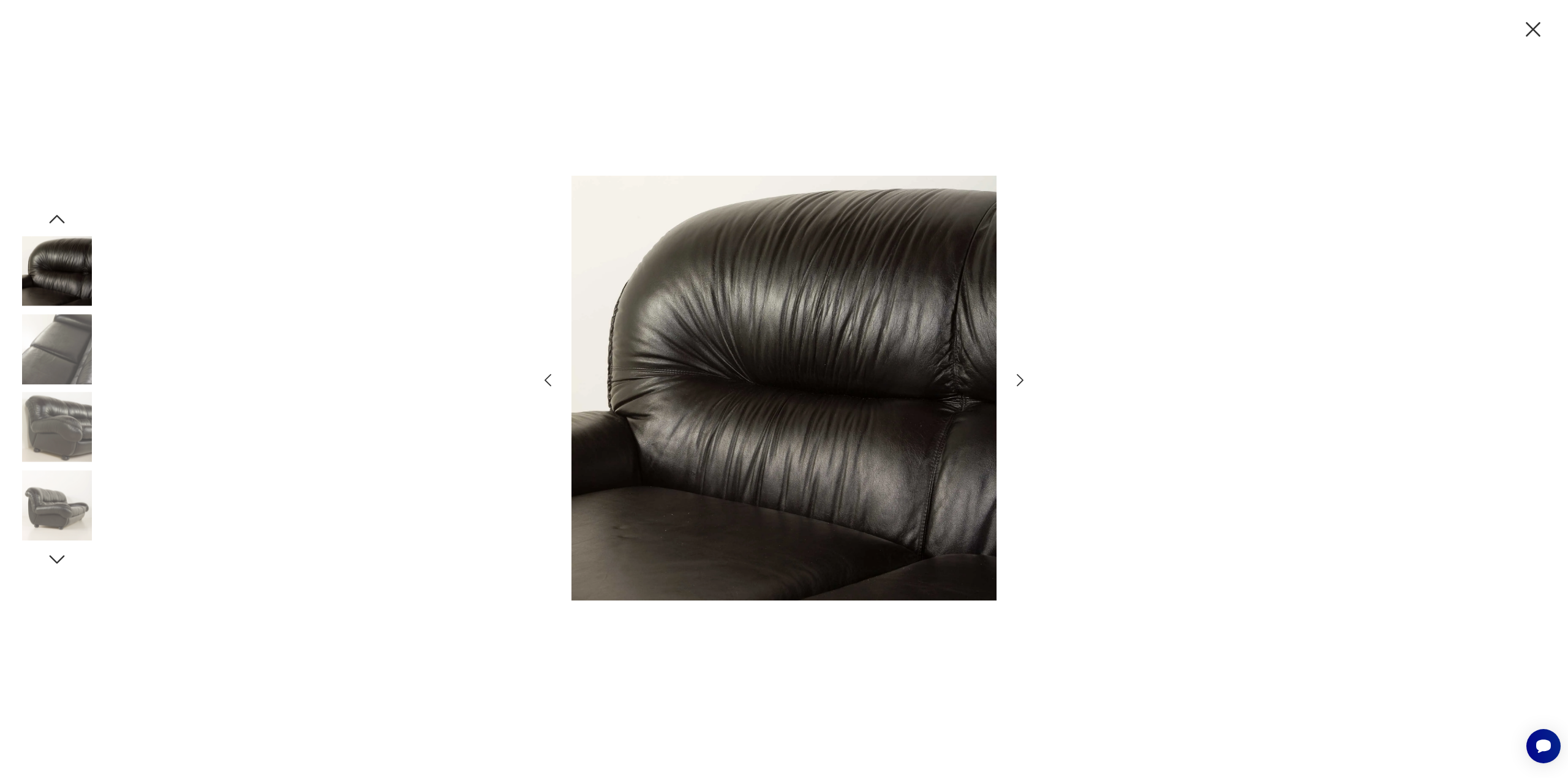
click at [1015, 383] on icon "button" at bounding box center [1020, 380] width 18 height 18
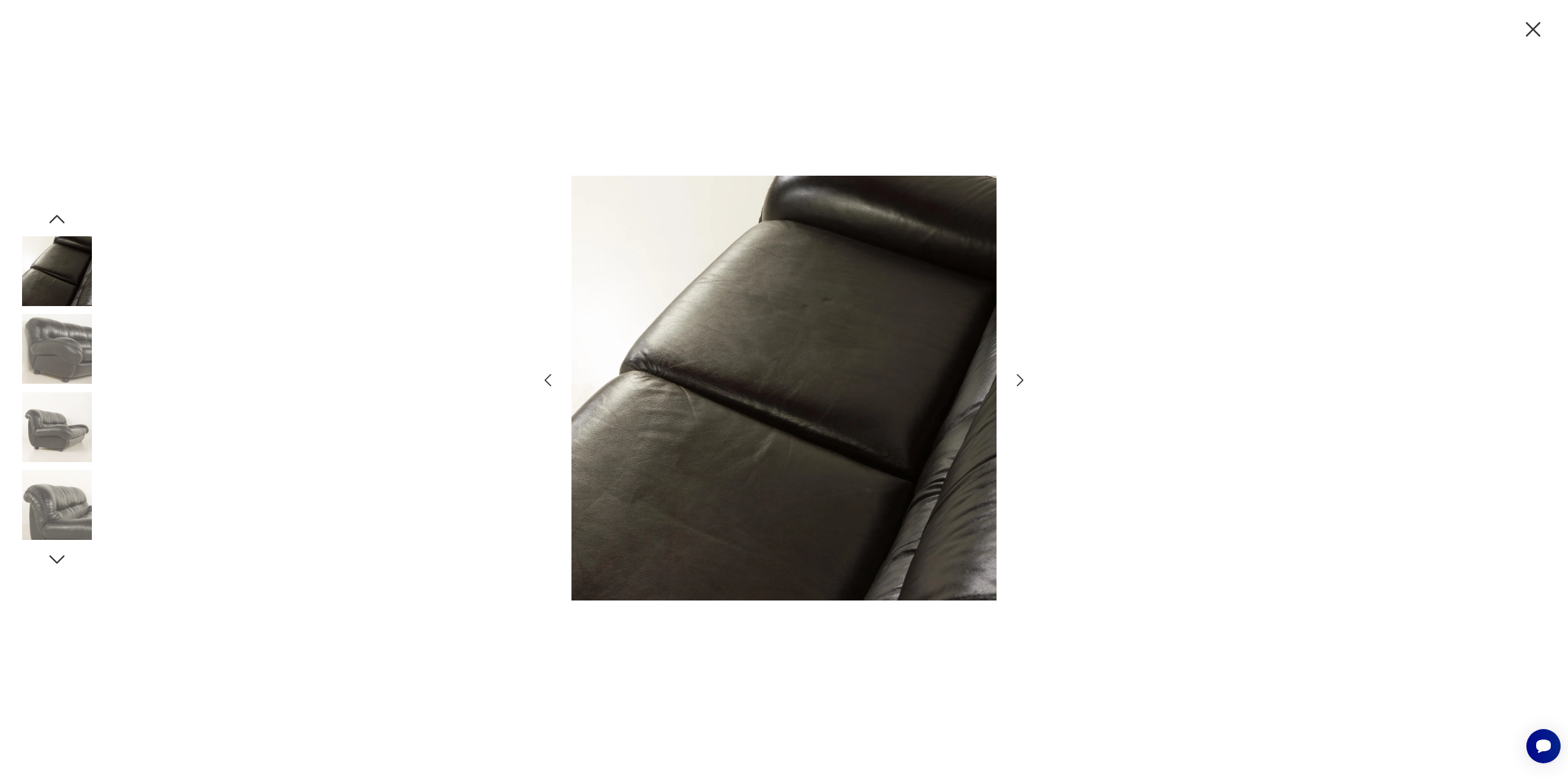
click at [1015, 383] on icon "button" at bounding box center [1020, 380] width 18 height 18
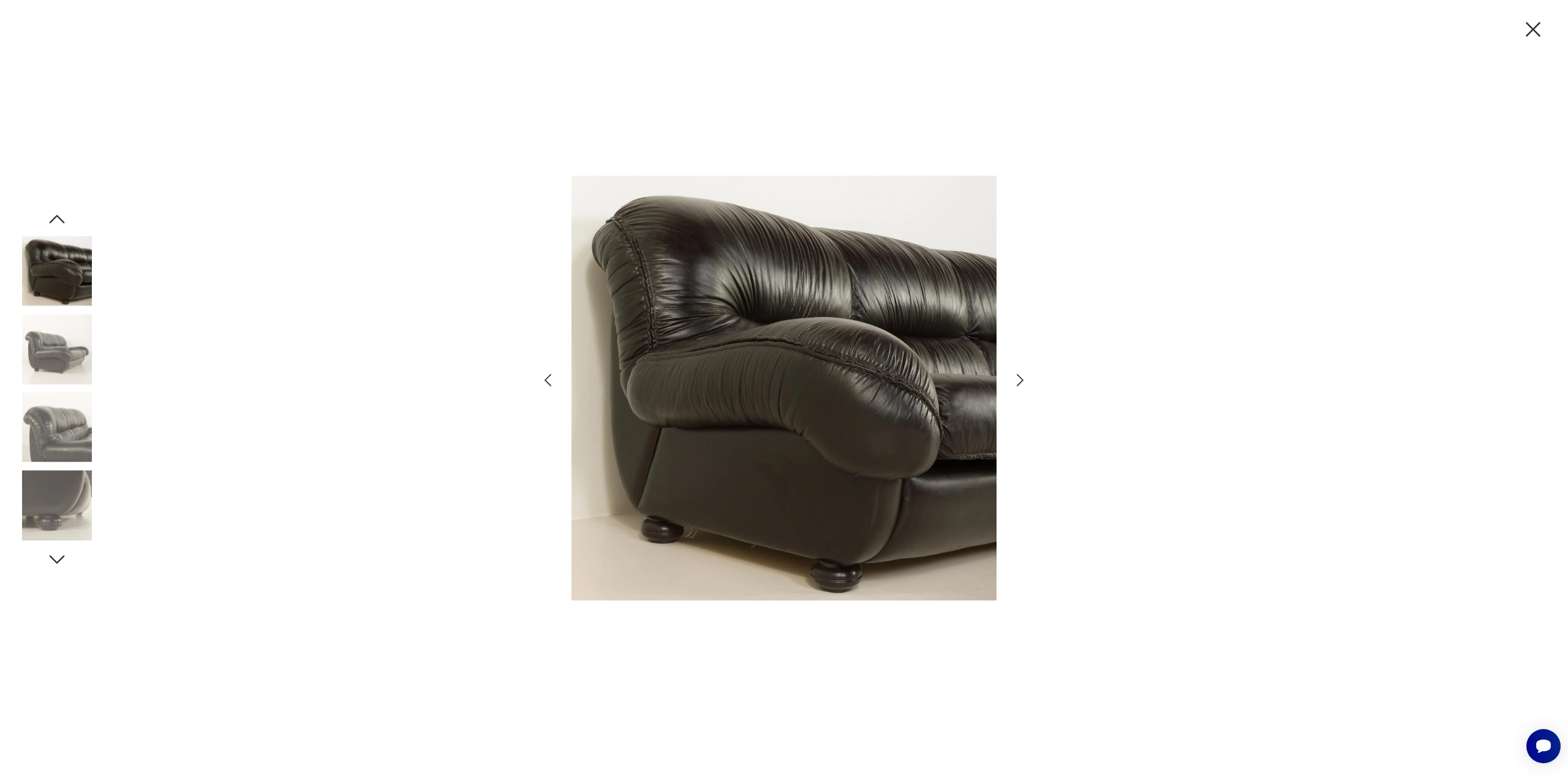
click at [1015, 383] on icon "button" at bounding box center [1020, 380] width 18 height 18
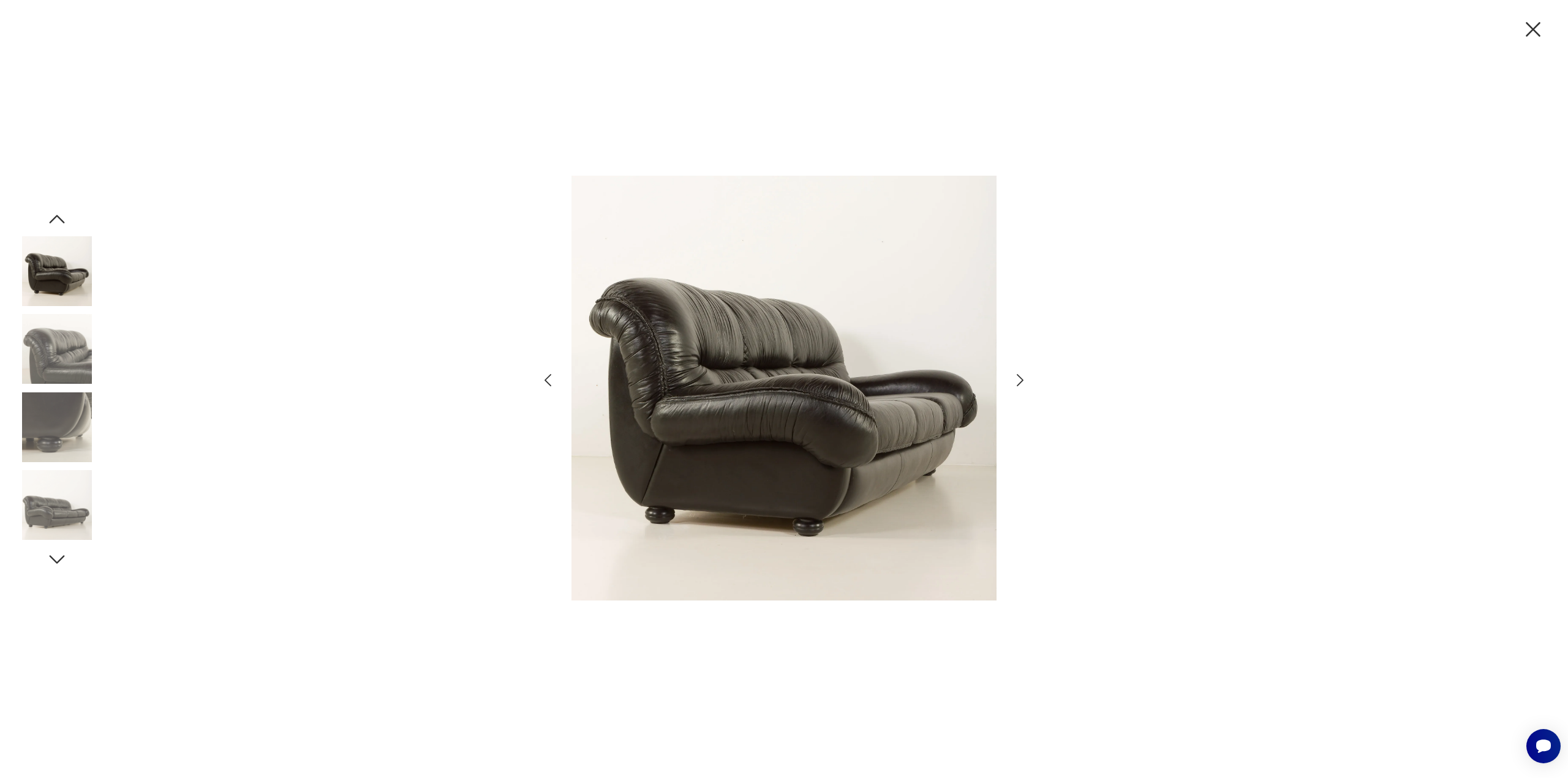
click at [1015, 383] on icon "button" at bounding box center [1020, 380] width 18 height 18
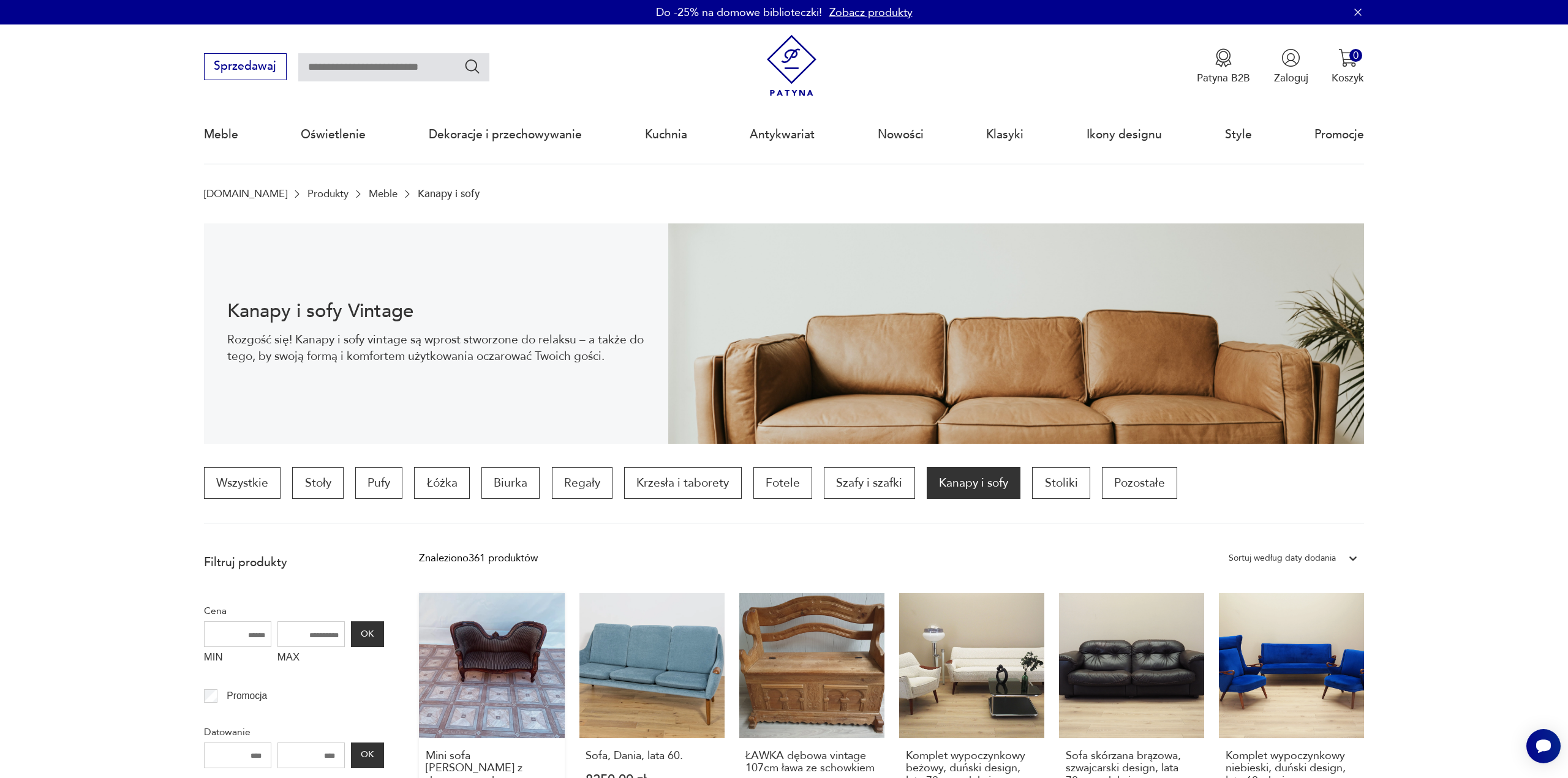
click at [531, 666] on link "Mini sofa ludwikowska z drewna orzech 900,00 zł" at bounding box center [491, 742] width 145 height 298
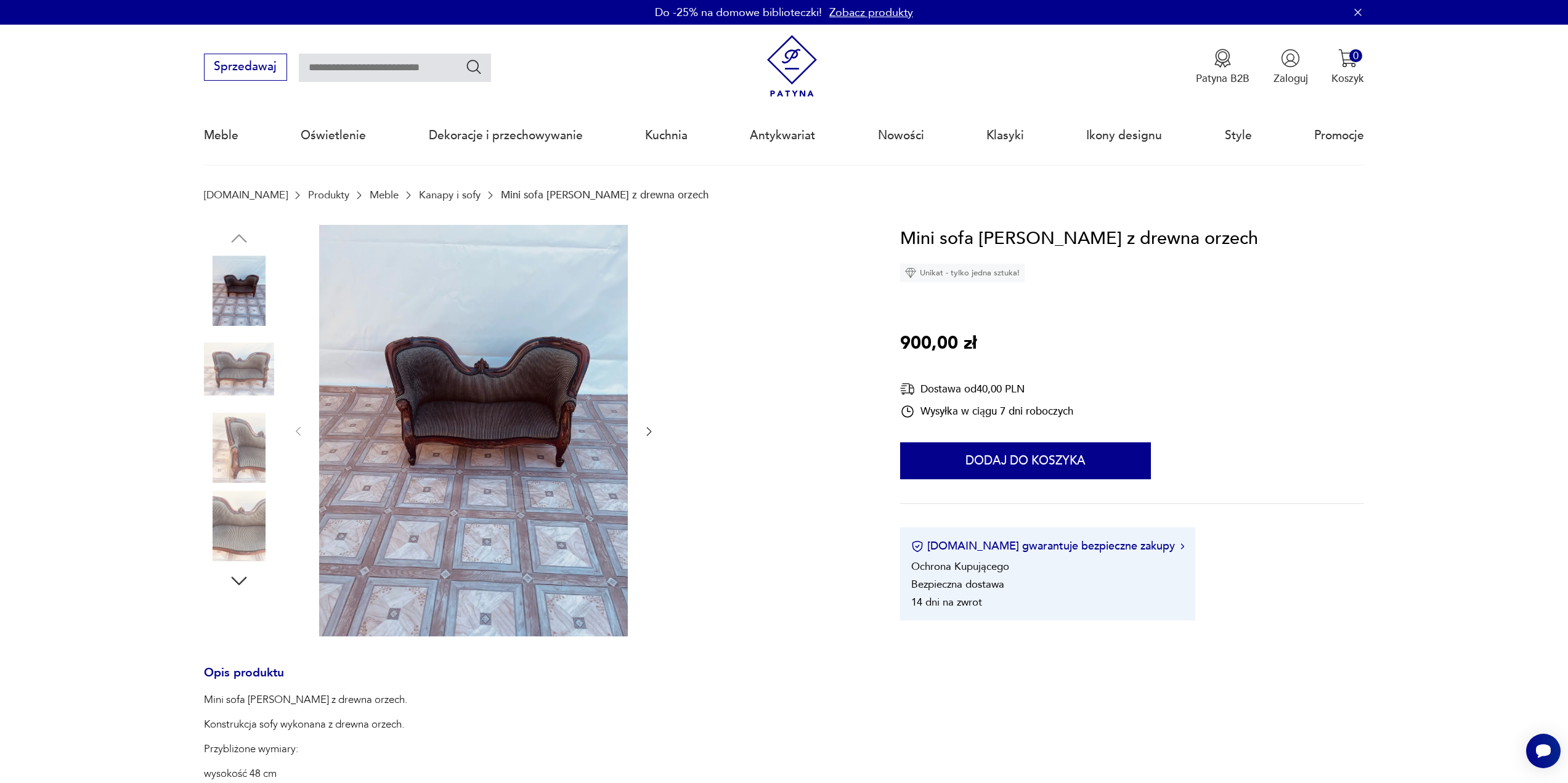
click at [647, 432] on icon "button" at bounding box center [649, 432] width 13 height 13
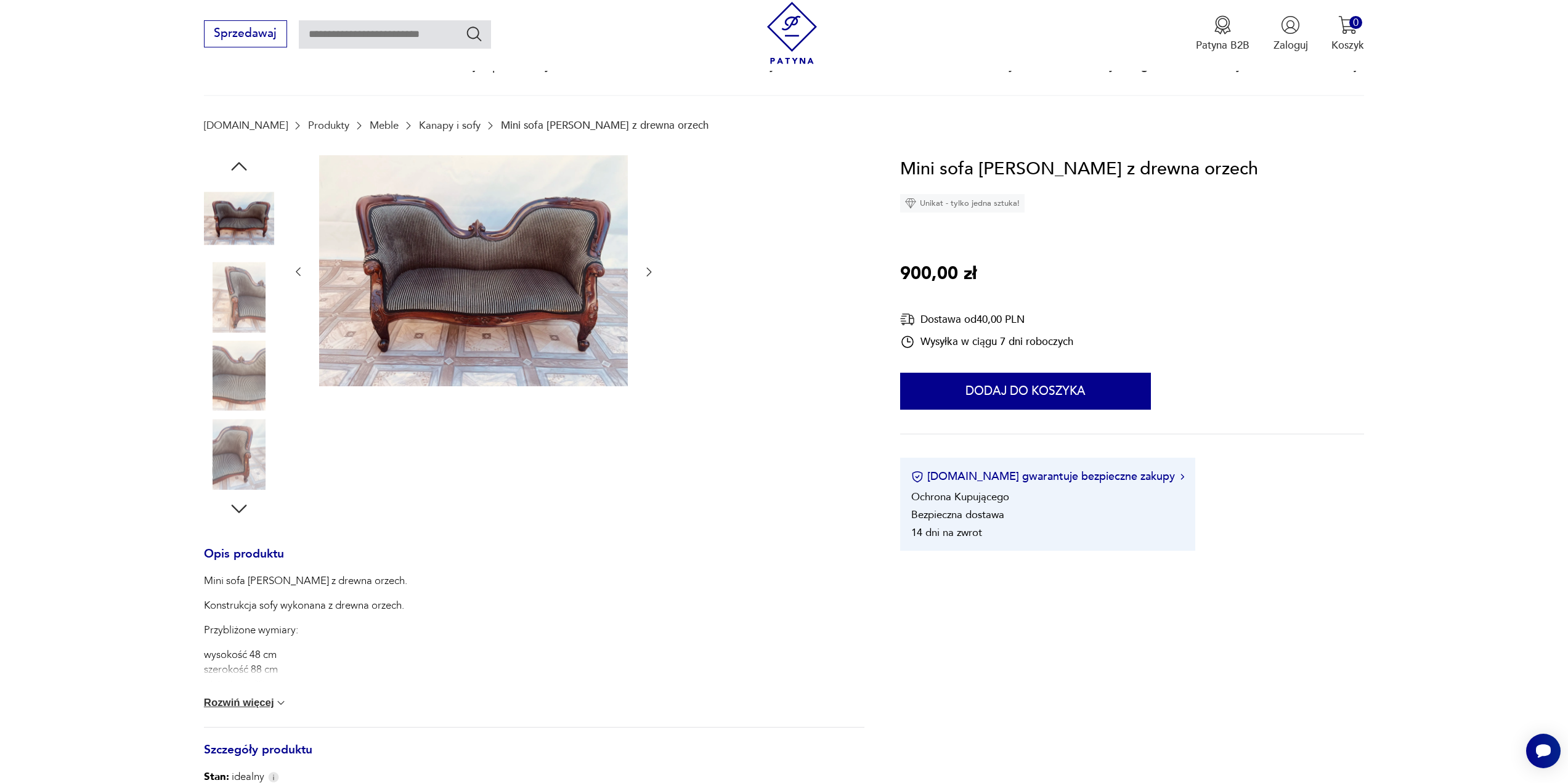
scroll to position [185, 0]
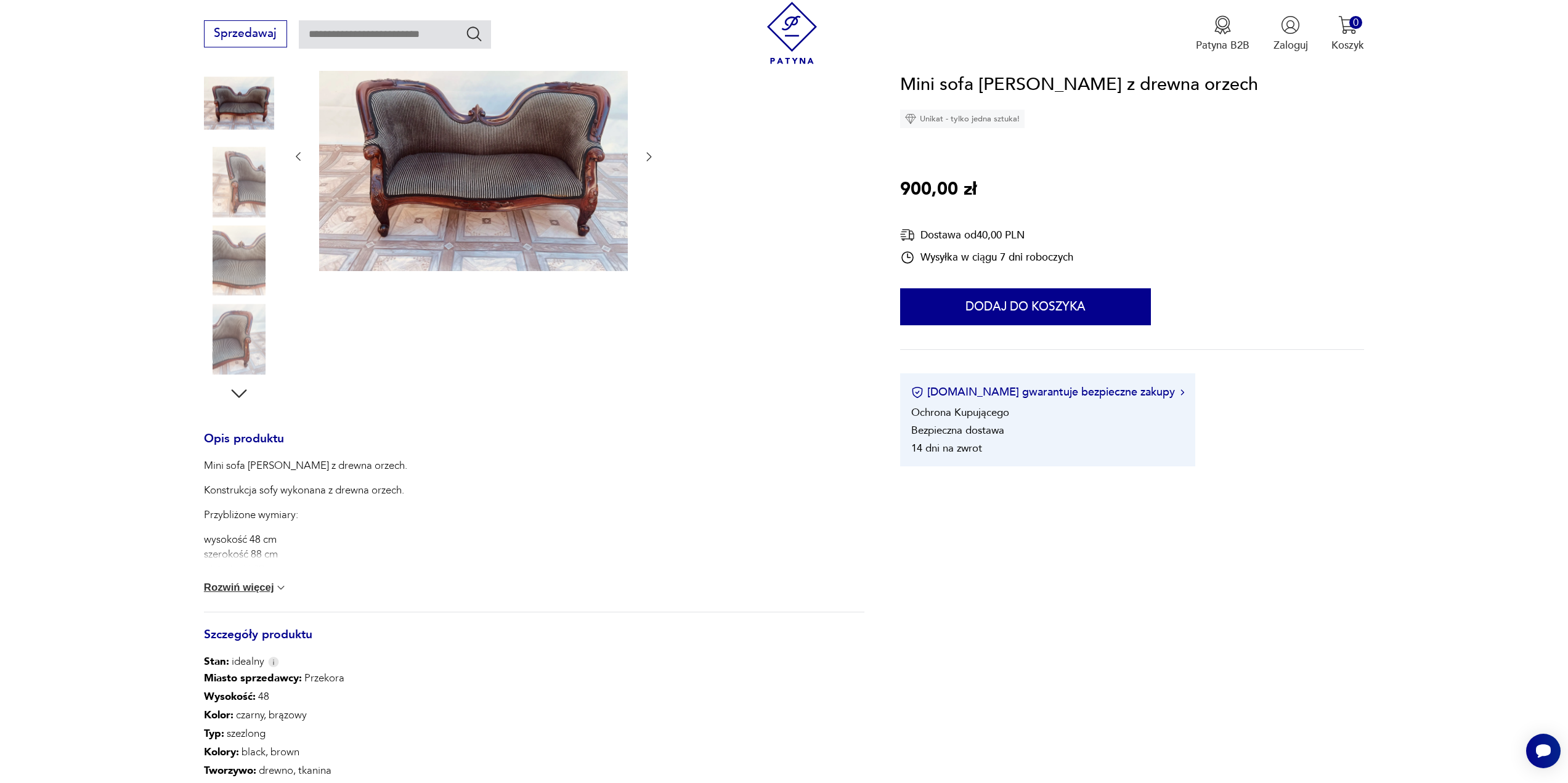
click at [240, 588] on button "Rozwiń więcej" at bounding box center [246, 588] width 84 height 13
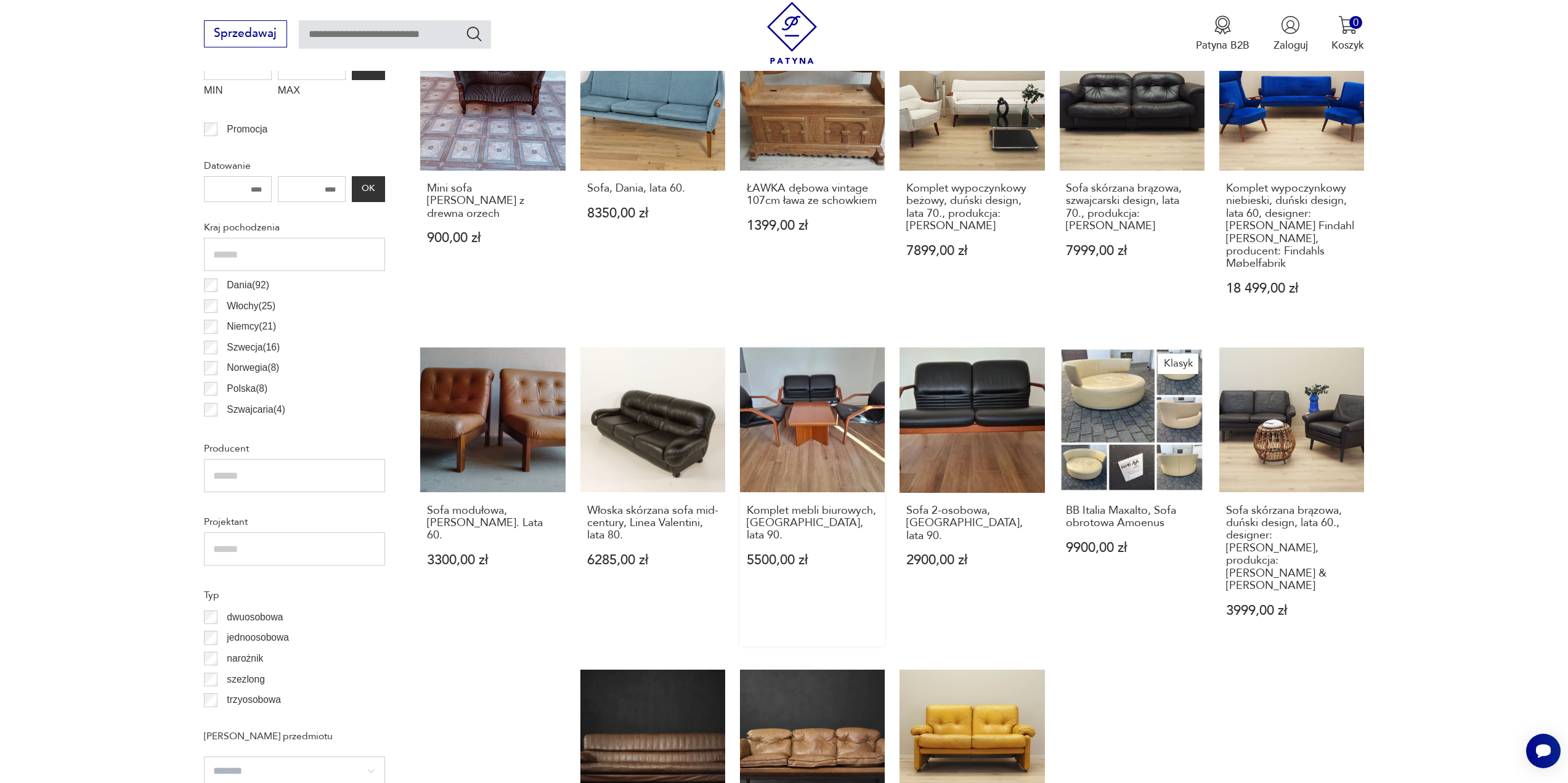
scroll to position [740, 0]
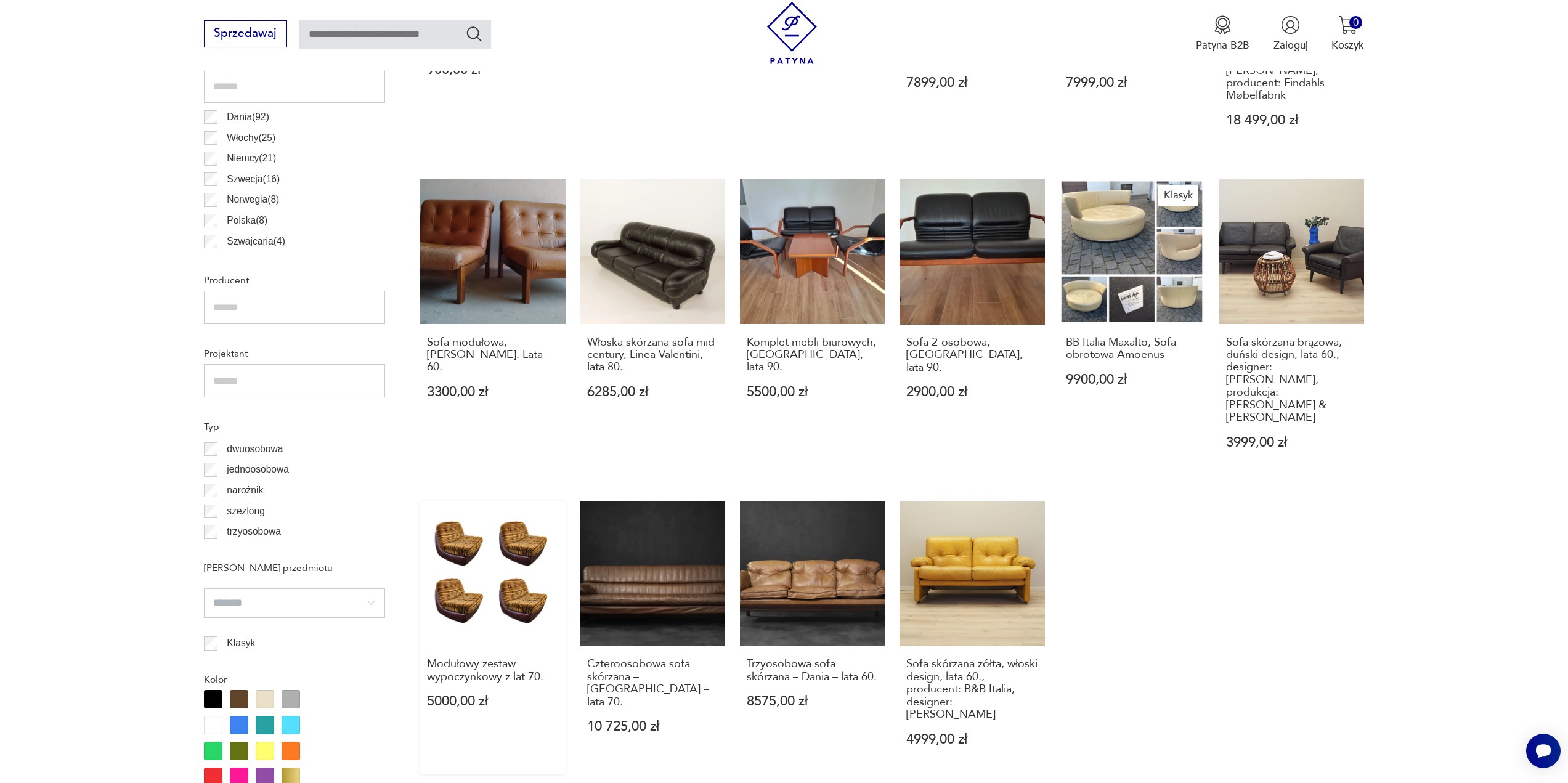
click at [521, 566] on link "Modułowy zestaw wypoczynkowy z lat 70. 5000,00 zł" at bounding box center [492, 638] width 145 height 274
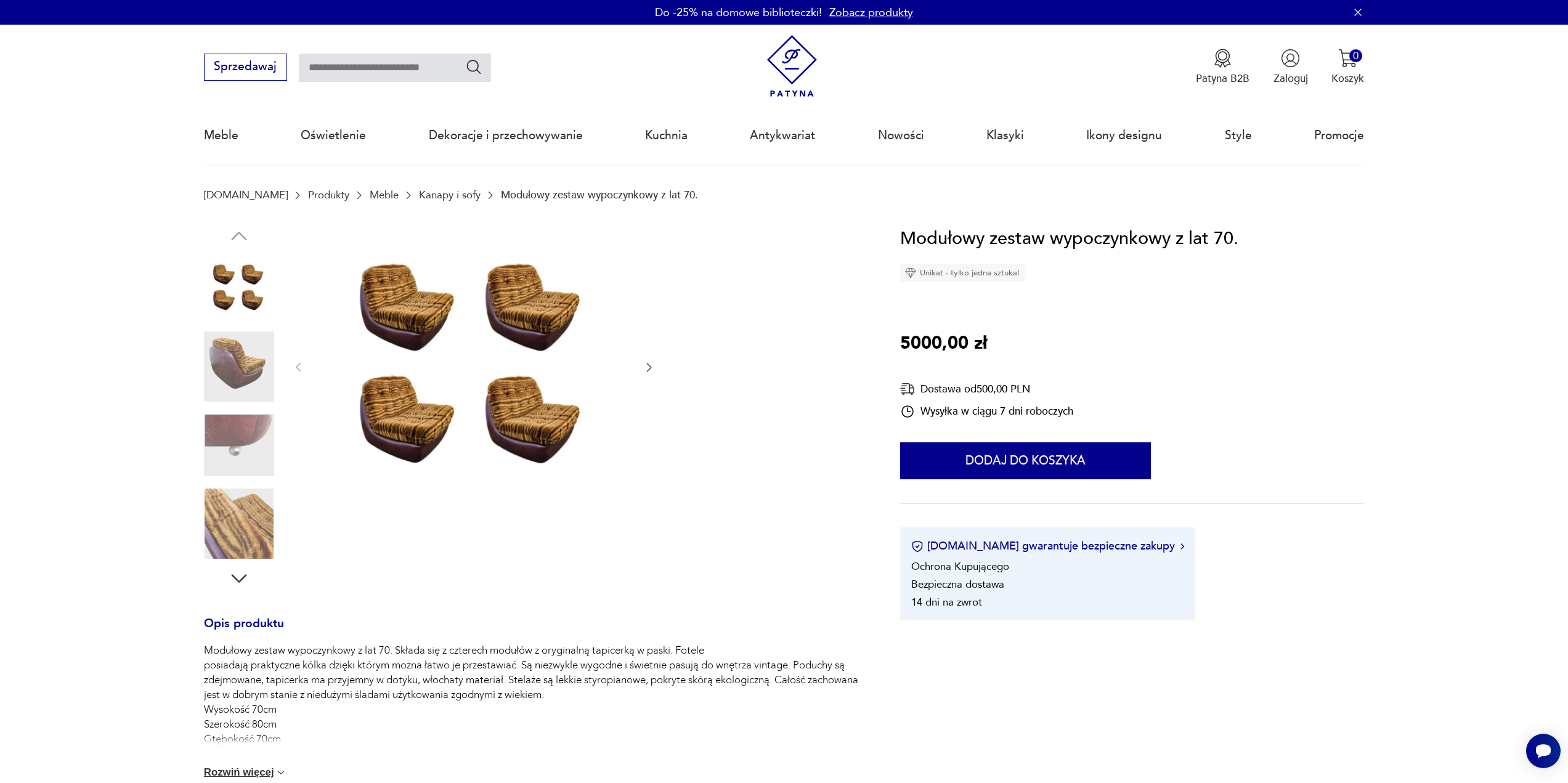
click at [652, 366] on icon "button" at bounding box center [649, 367] width 13 height 13
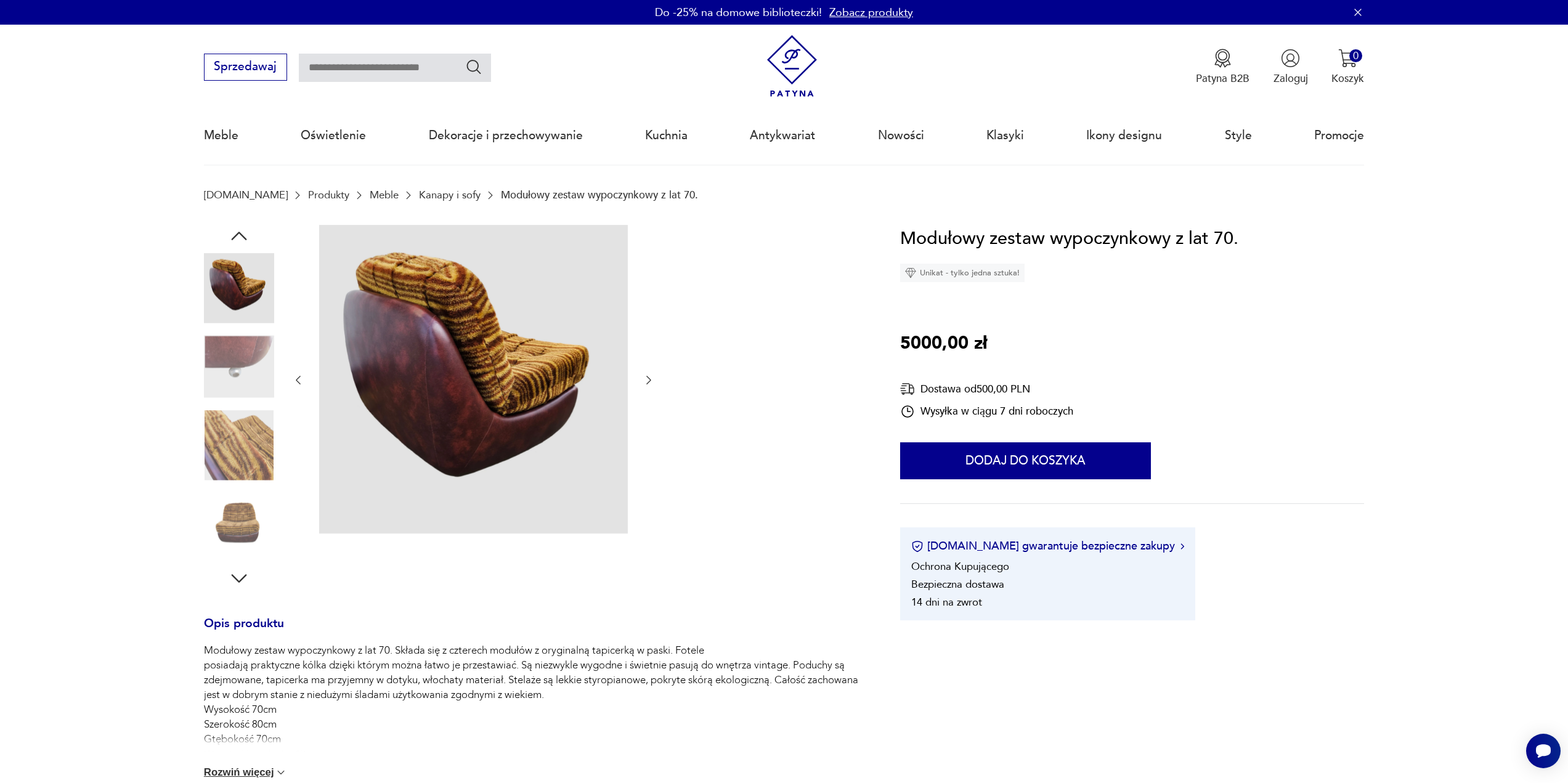
click at [647, 381] on icon "button" at bounding box center [649, 380] width 13 height 13
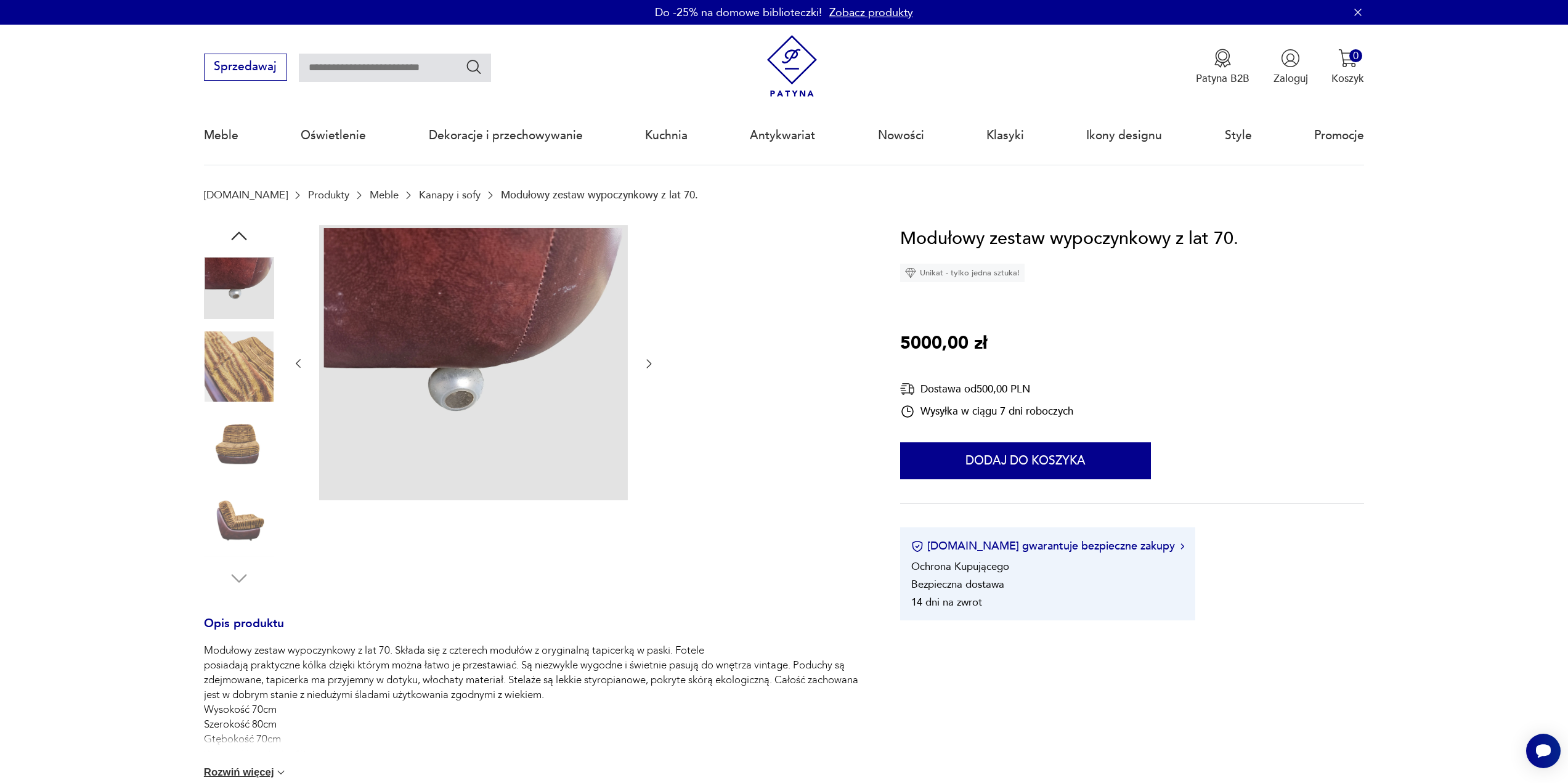
click at [647, 381] on div at bounding box center [474, 364] width 363 height 279
click at [651, 365] on icon "button" at bounding box center [649, 364] width 13 height 13
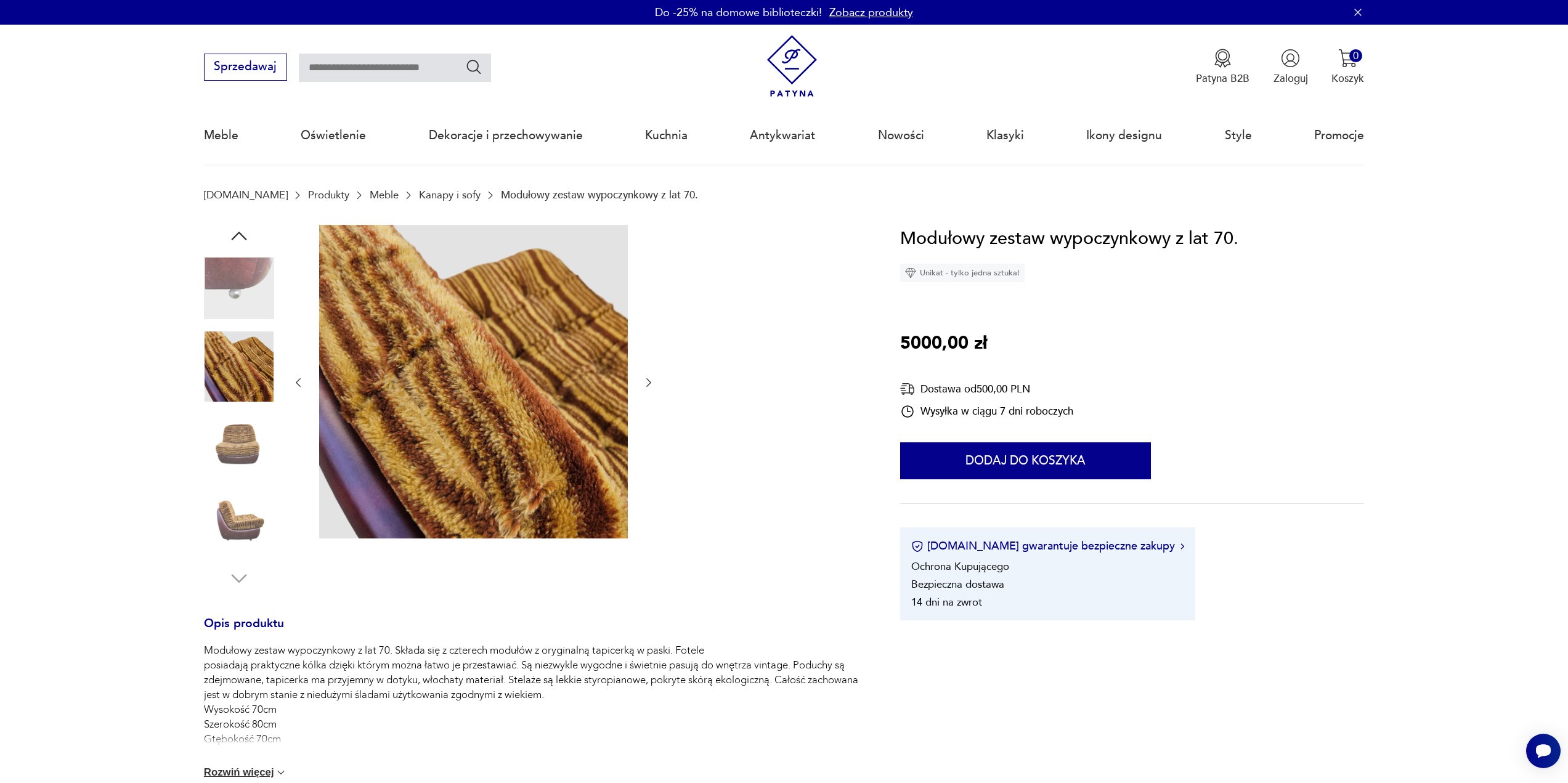
click at [651, 365] on div at bounding box center [474, 383] width 363 height 316
click at [650, 383] on icon "button" at bounding box center [649, 383] width 5 height 8
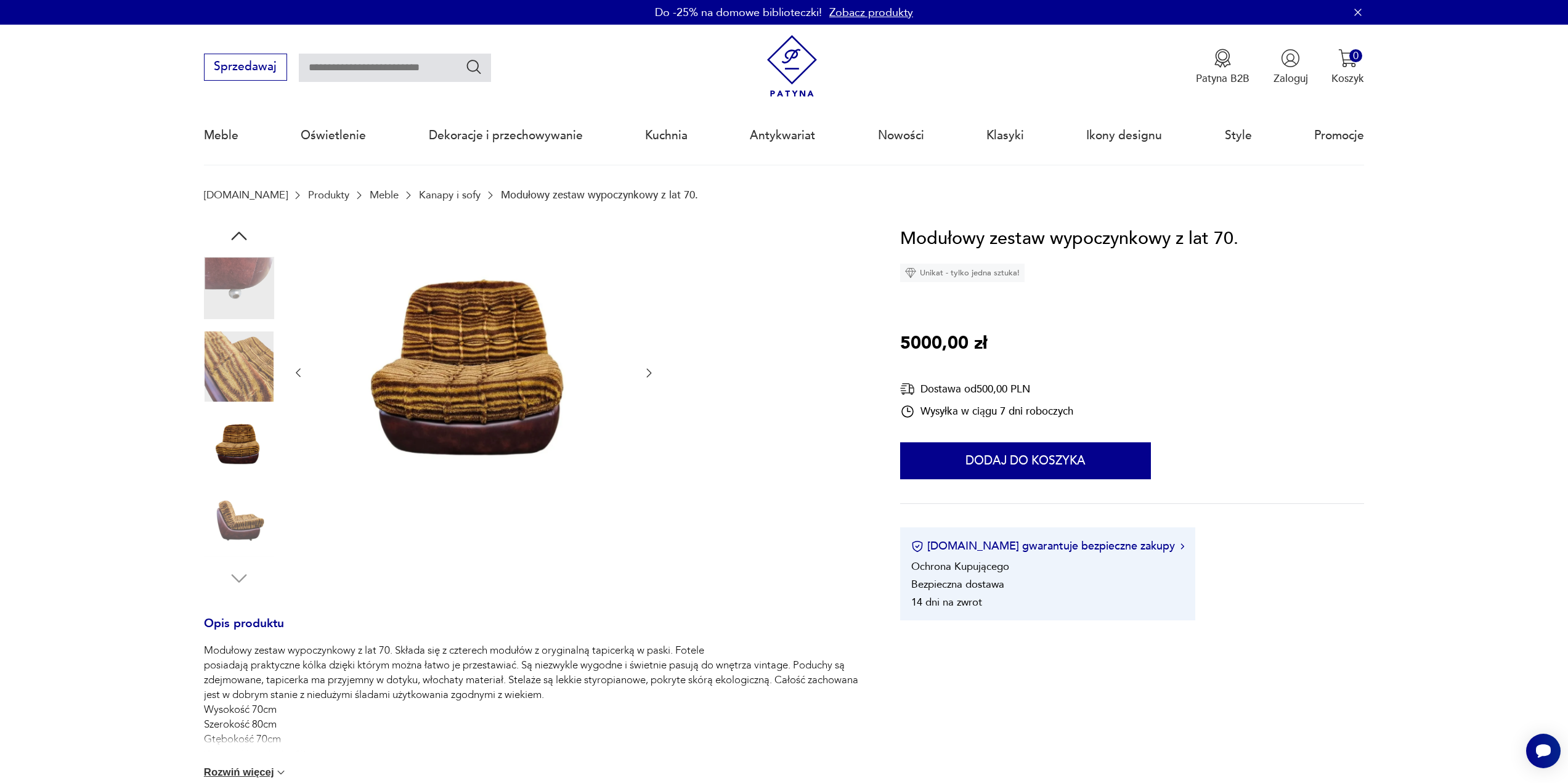
click at [650, 374] on icon "button" at bounding box center [649, 373] width 5 height 8
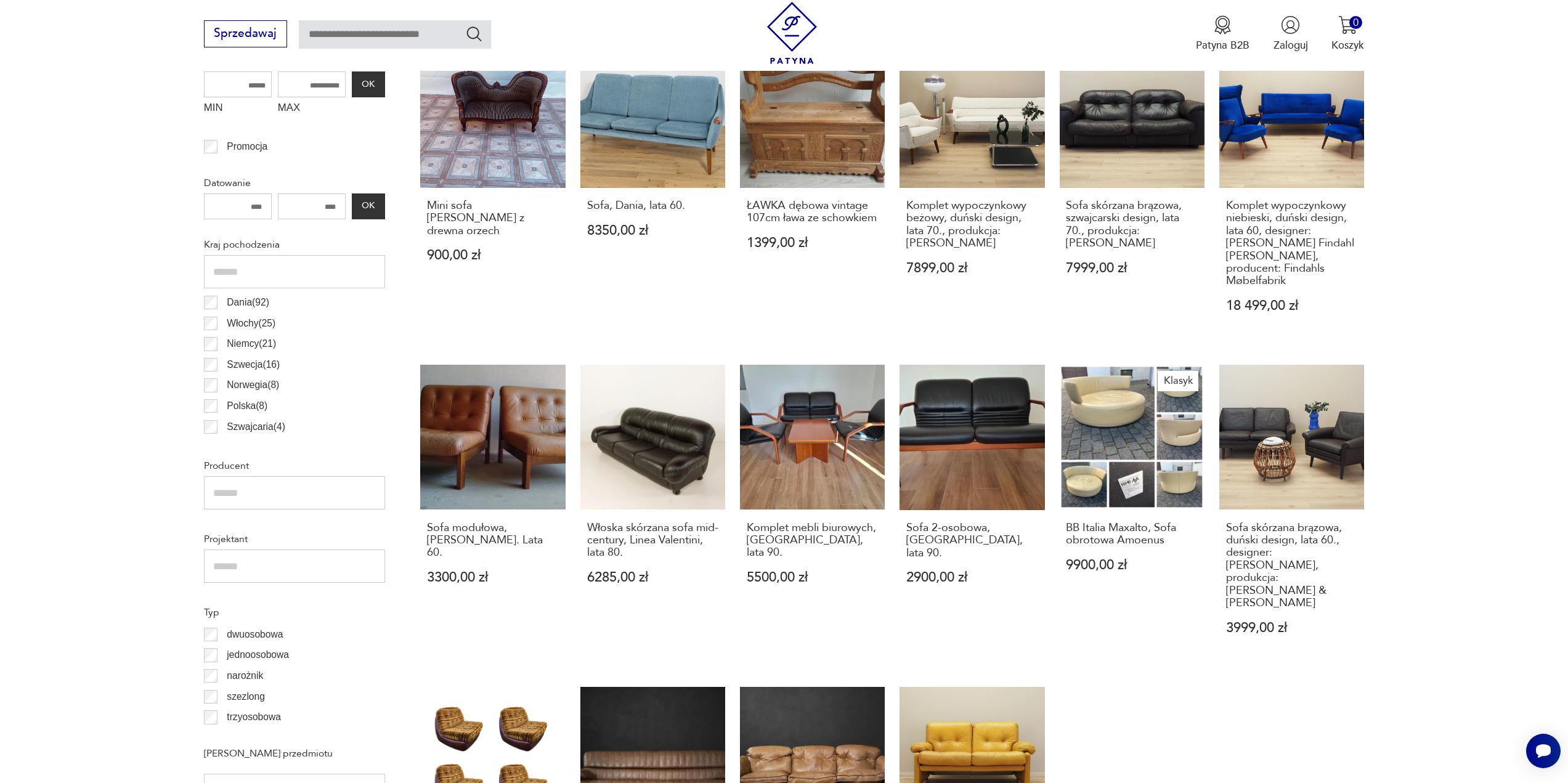
scroll to position [555, 0]
click at [652, 444] on link "Włoska skórzana sofa mid-century, Linea Valentini, lata 80. 6285,00 zł" at bounding box center [652, 513] width 145 height 298
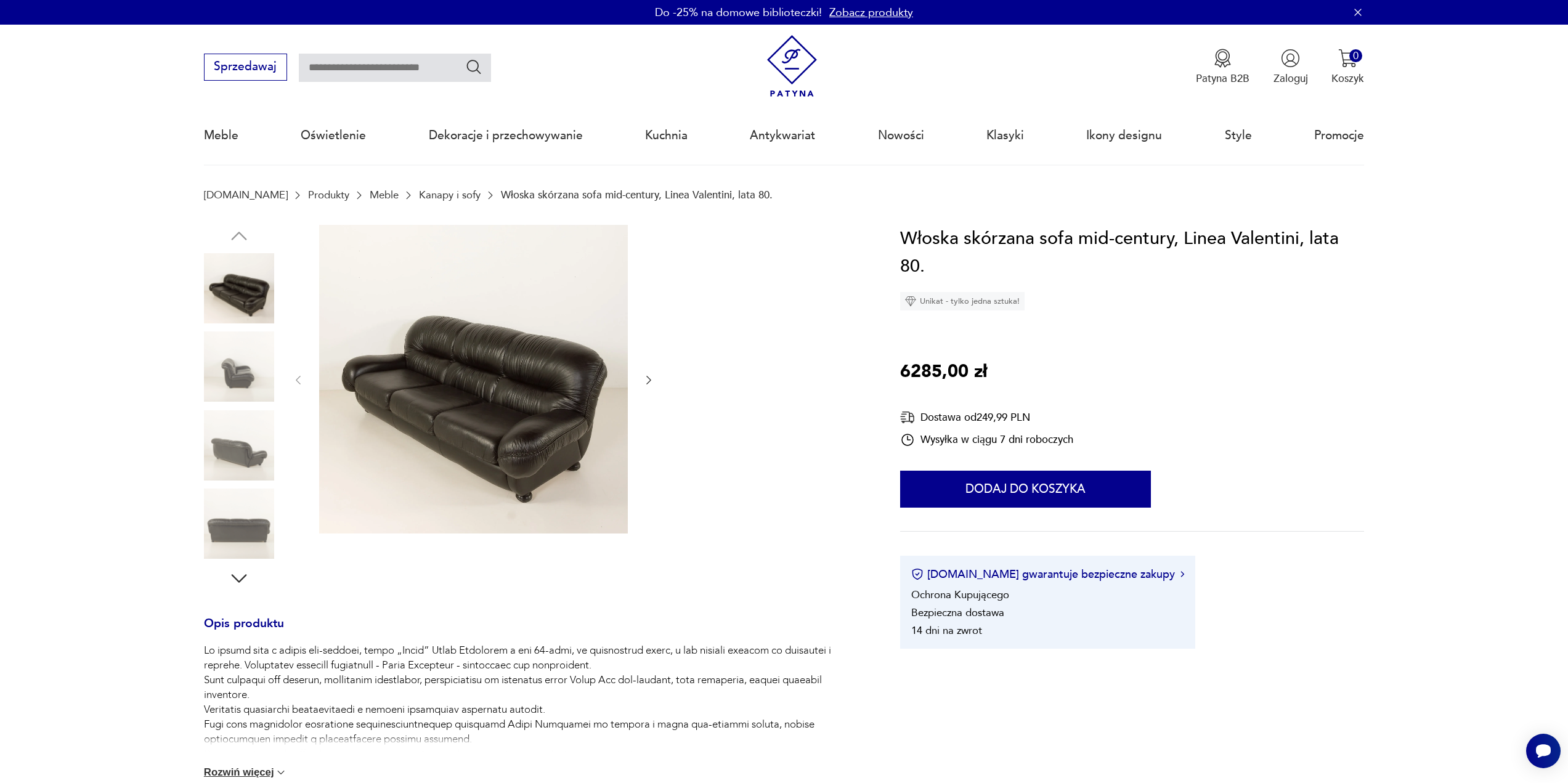
click at [497, 378] on img at bounding box center [474, 379] width 309 height 309
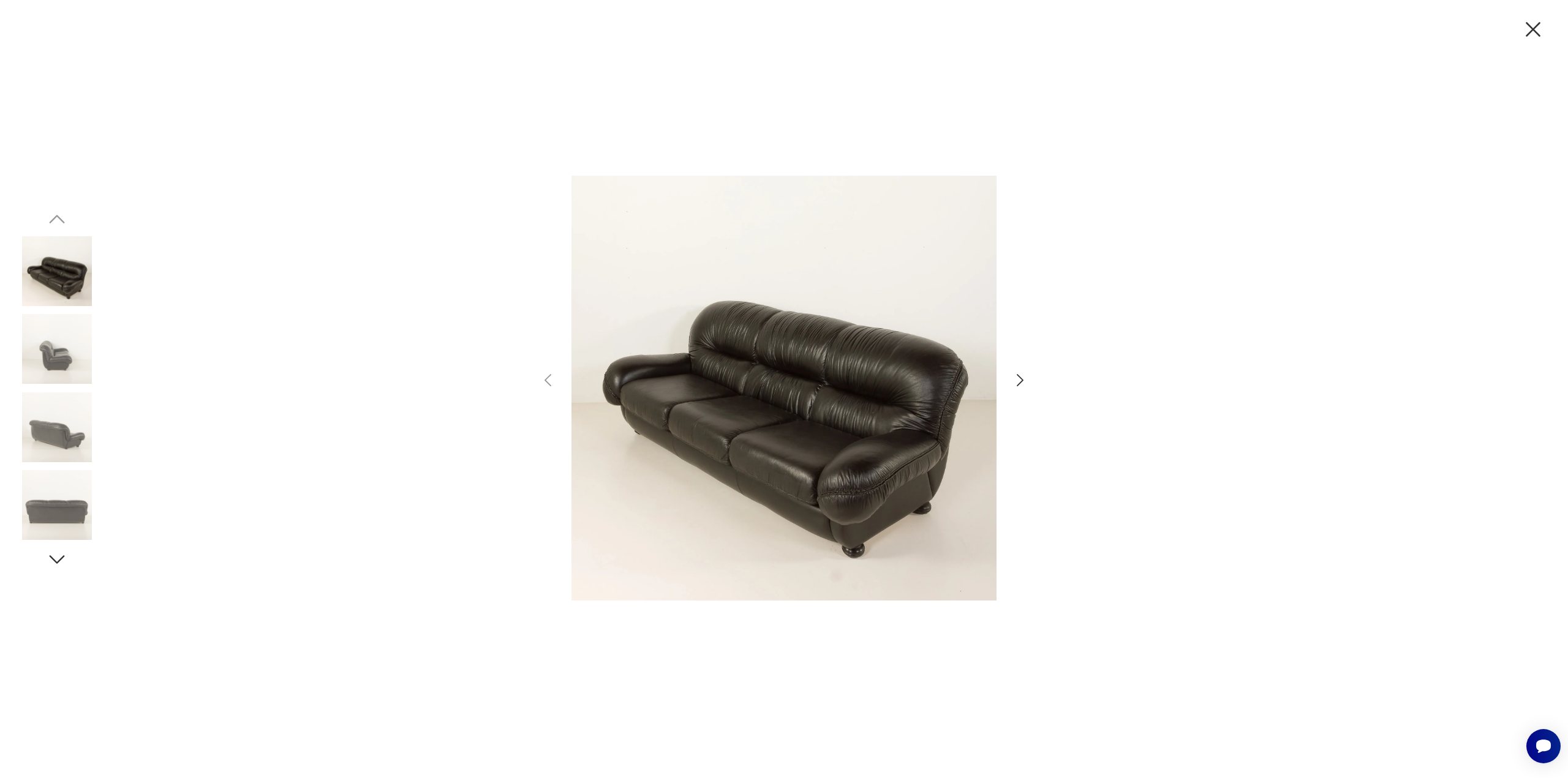
click at [1019, 383] on icon "button" at bounding box center [1020, 380] width 7 height 12
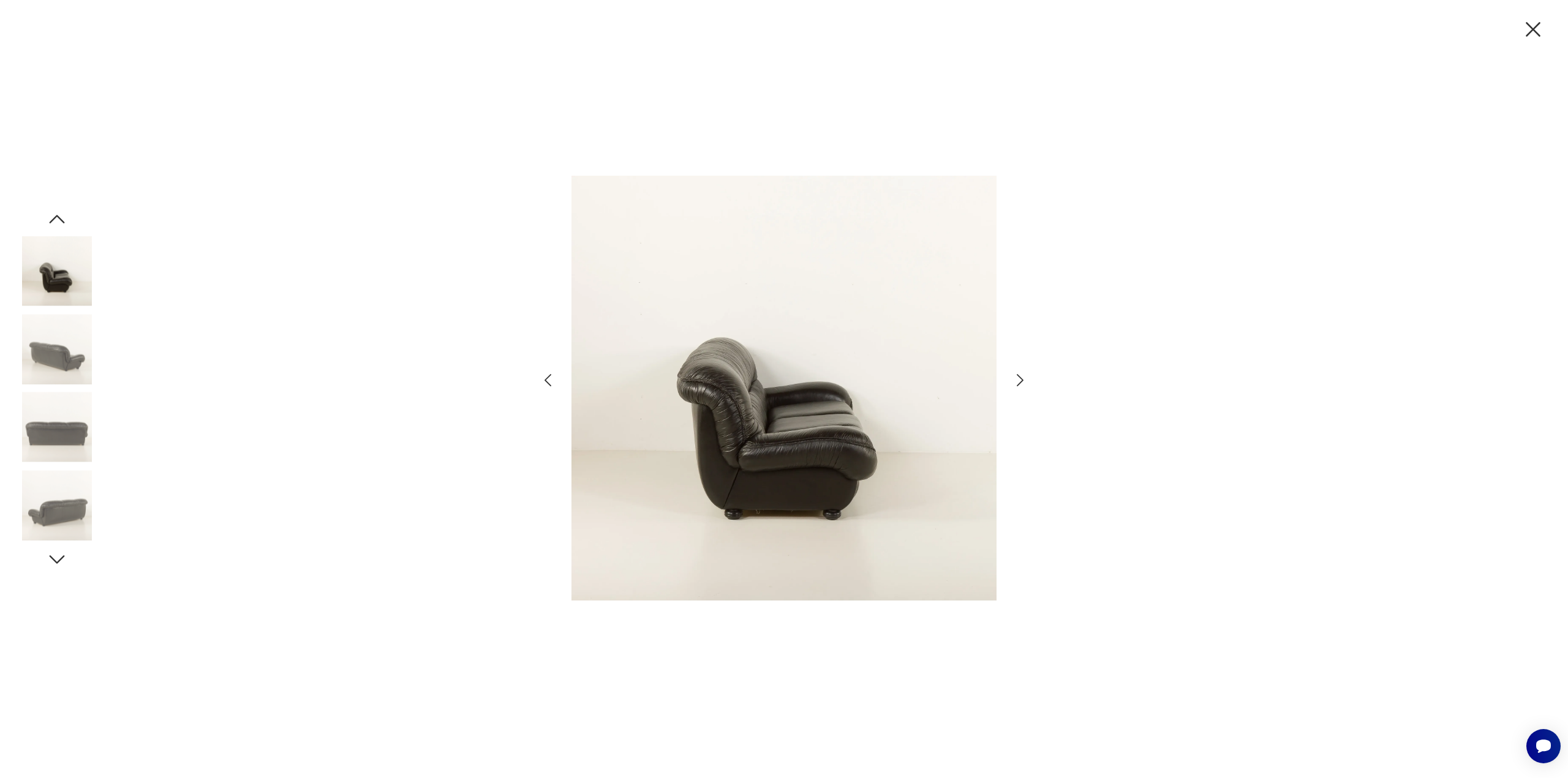
click at [1019, 383] on icon "button" at bounding box center [1020, 380] width 7 height 12
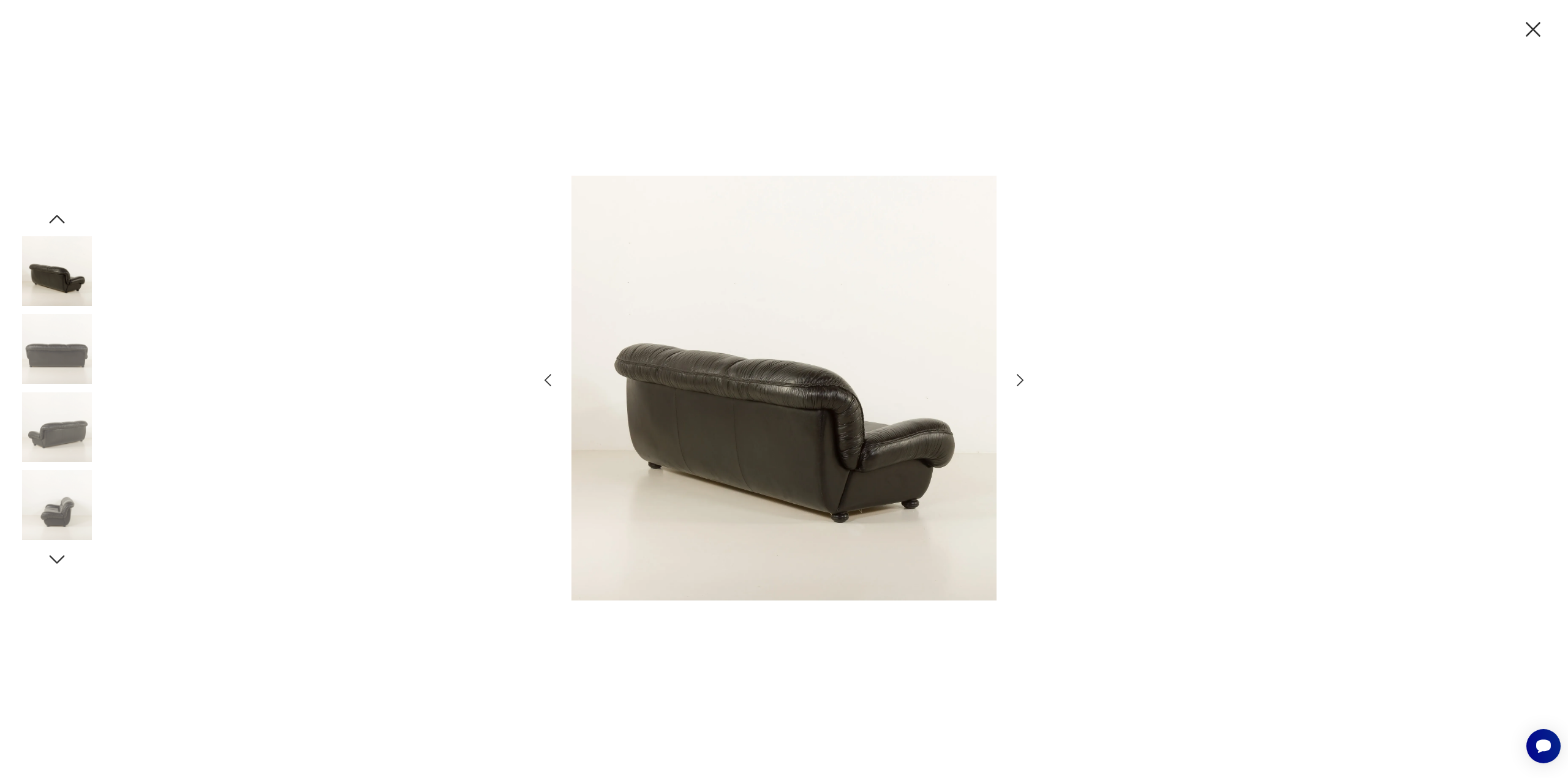
click at [1019, 383] on icon "button" at bounding box center [1020, 380] width 7 height 12
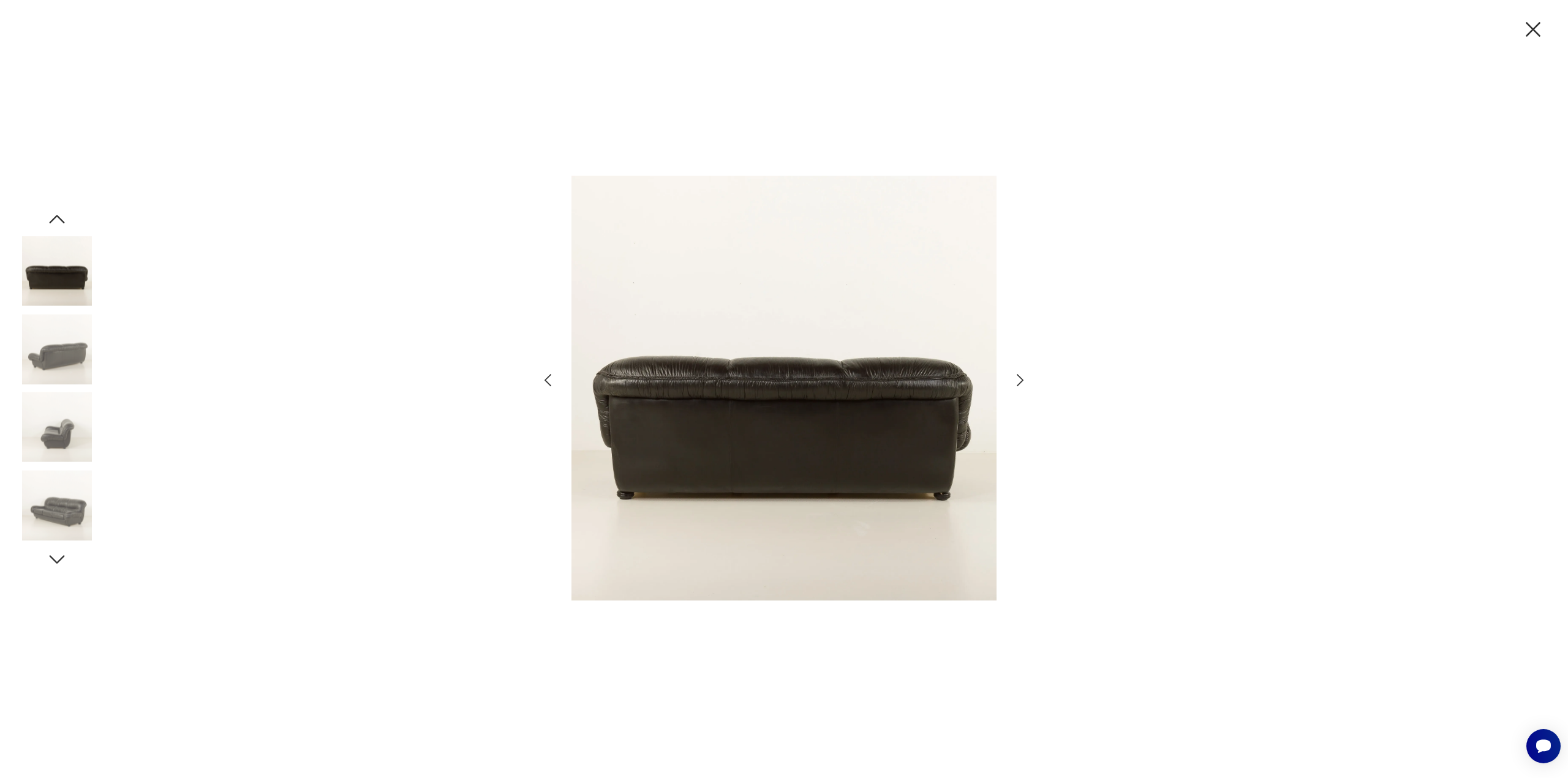
click at [1019, 383] on icon "button" at bounding box center [1020, 380] width 7 height 12
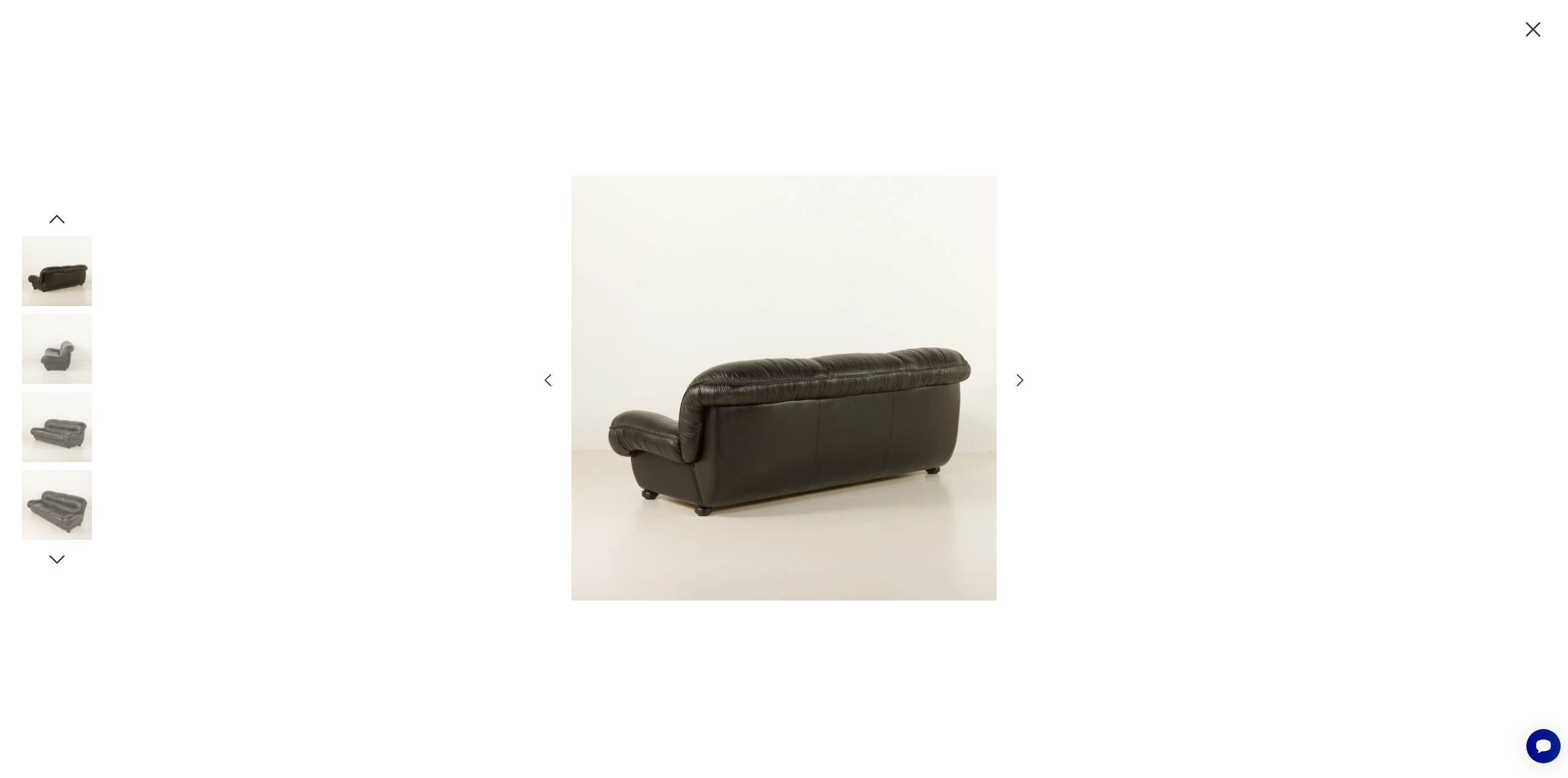
click at [1019, 383] on icon "button" at bounding box center [1020, 380] width 7 height 12
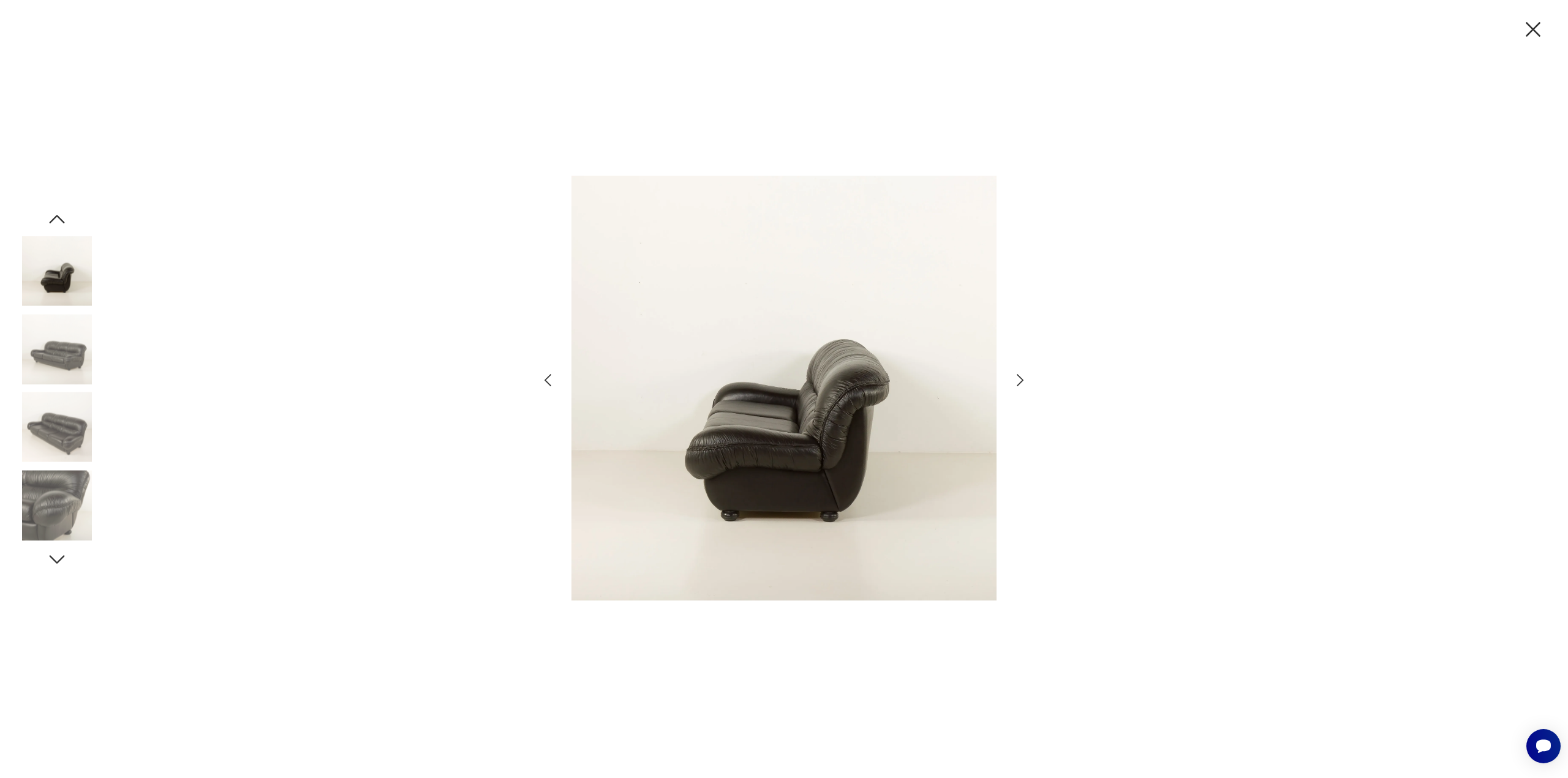
click at [1019, 383] on icon "button" at bounding box center [1020, 380] width 7 height 12
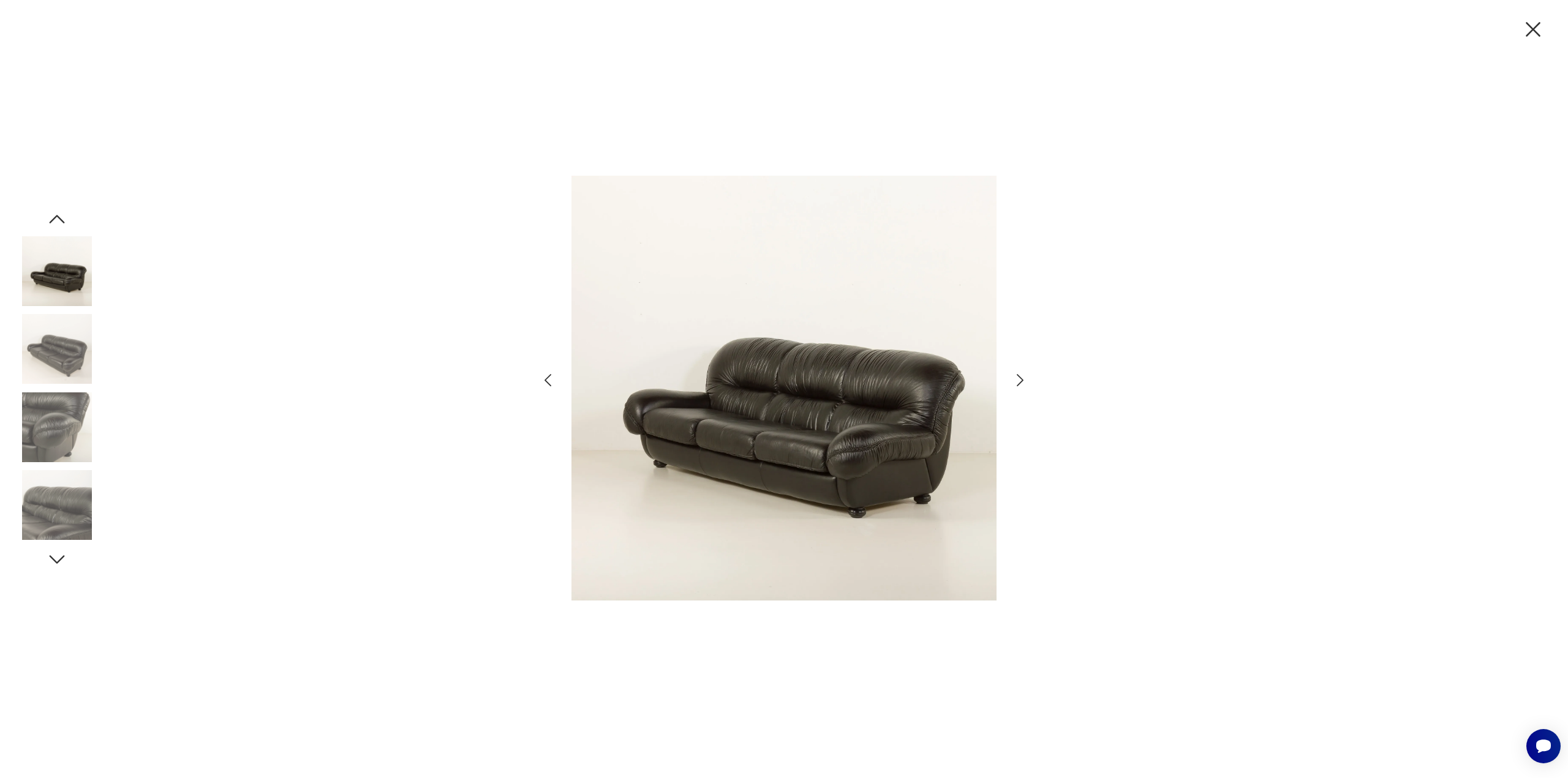
click at [1019, 383] on icon "button" at bounding box center [1020, 380] width 7 height 12
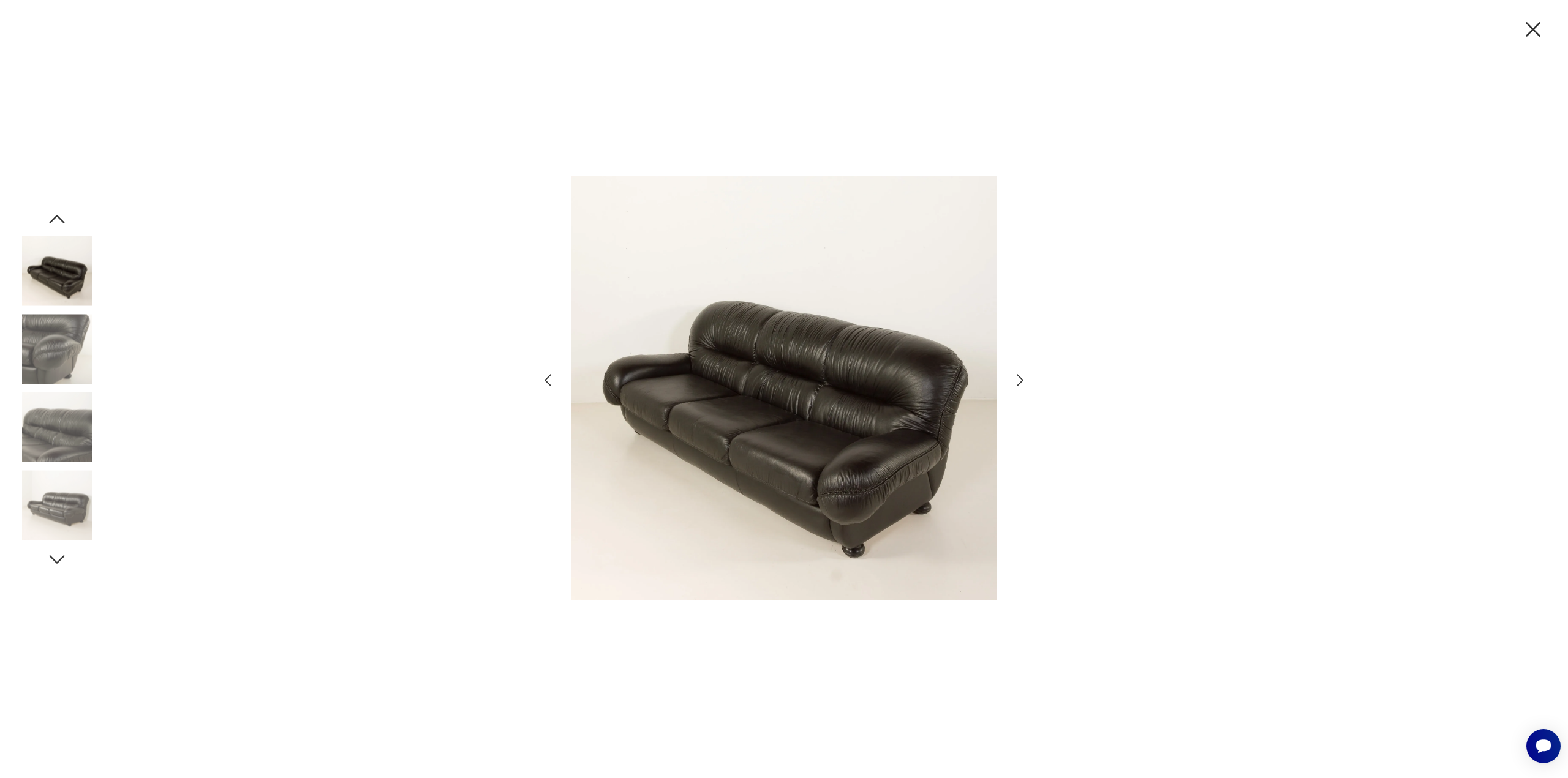
click at [1019, 383] on icon "button" at bounding box center [1020, 380] width 7 height 12
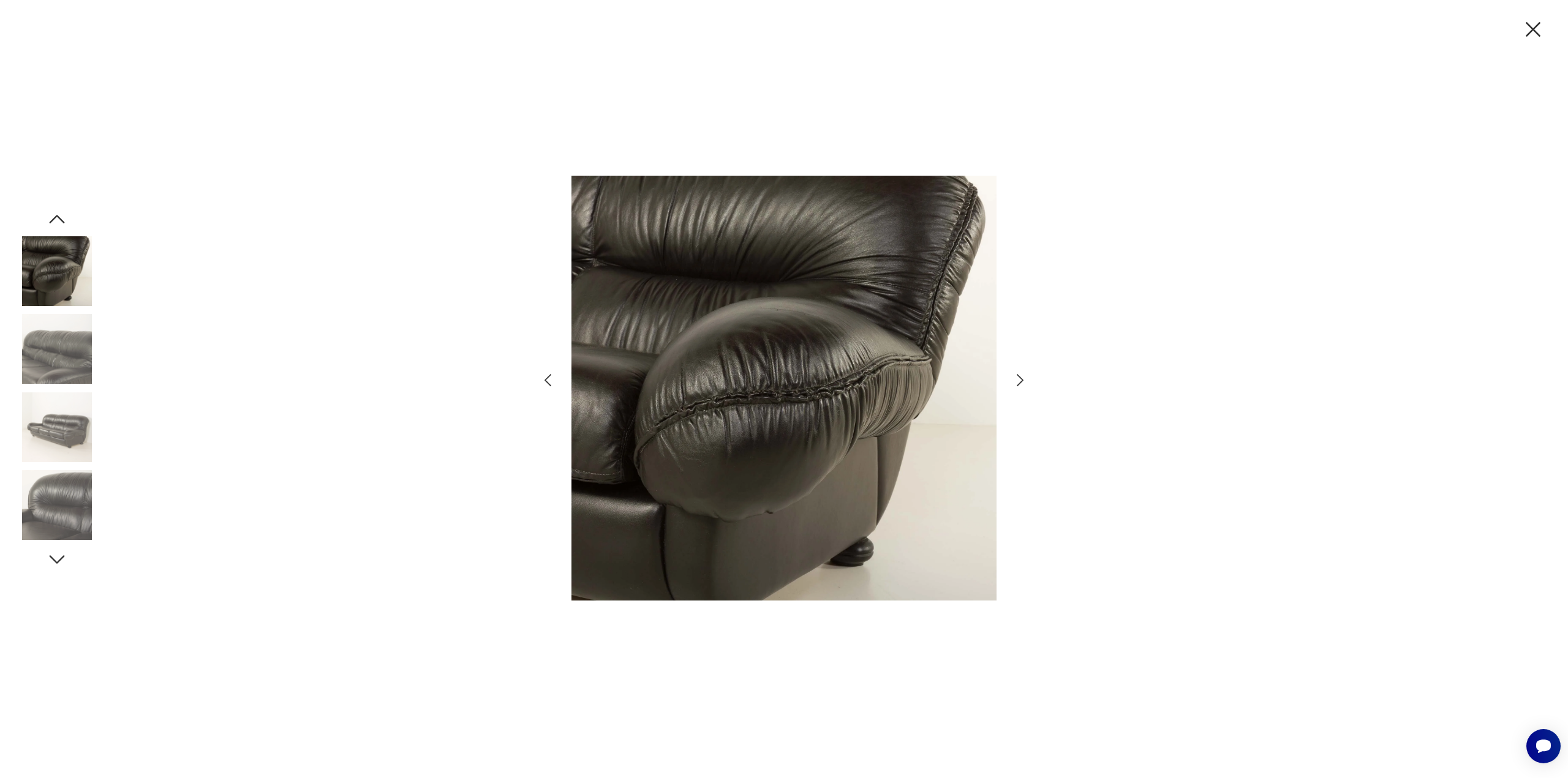
click at [1019, 383] on icon "button" at bounding box center [1020, 380] width 7 height 12
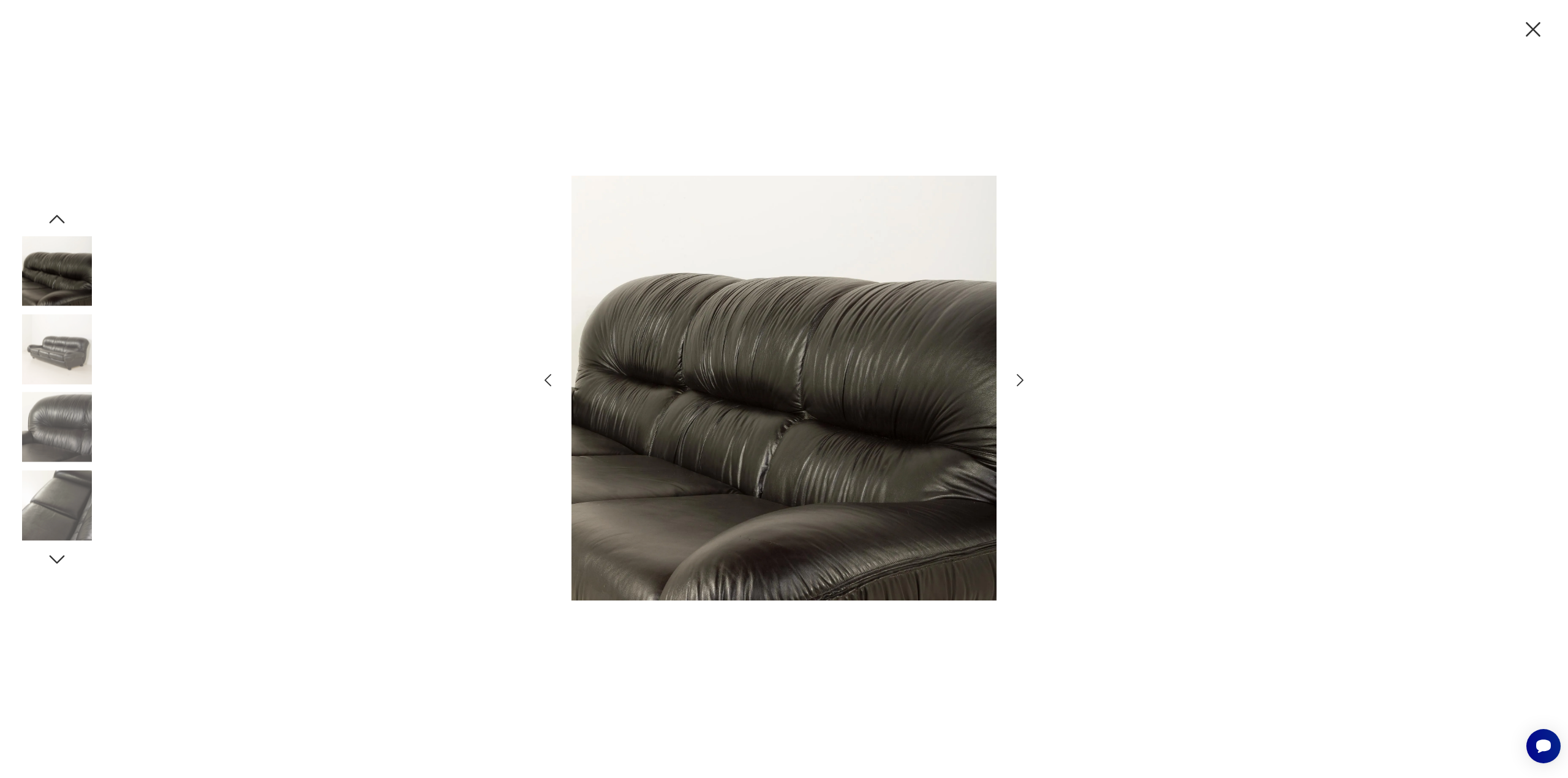
click at [1019, 383] on icon "button" at bounding box center [1020, 380] width 7 height 12
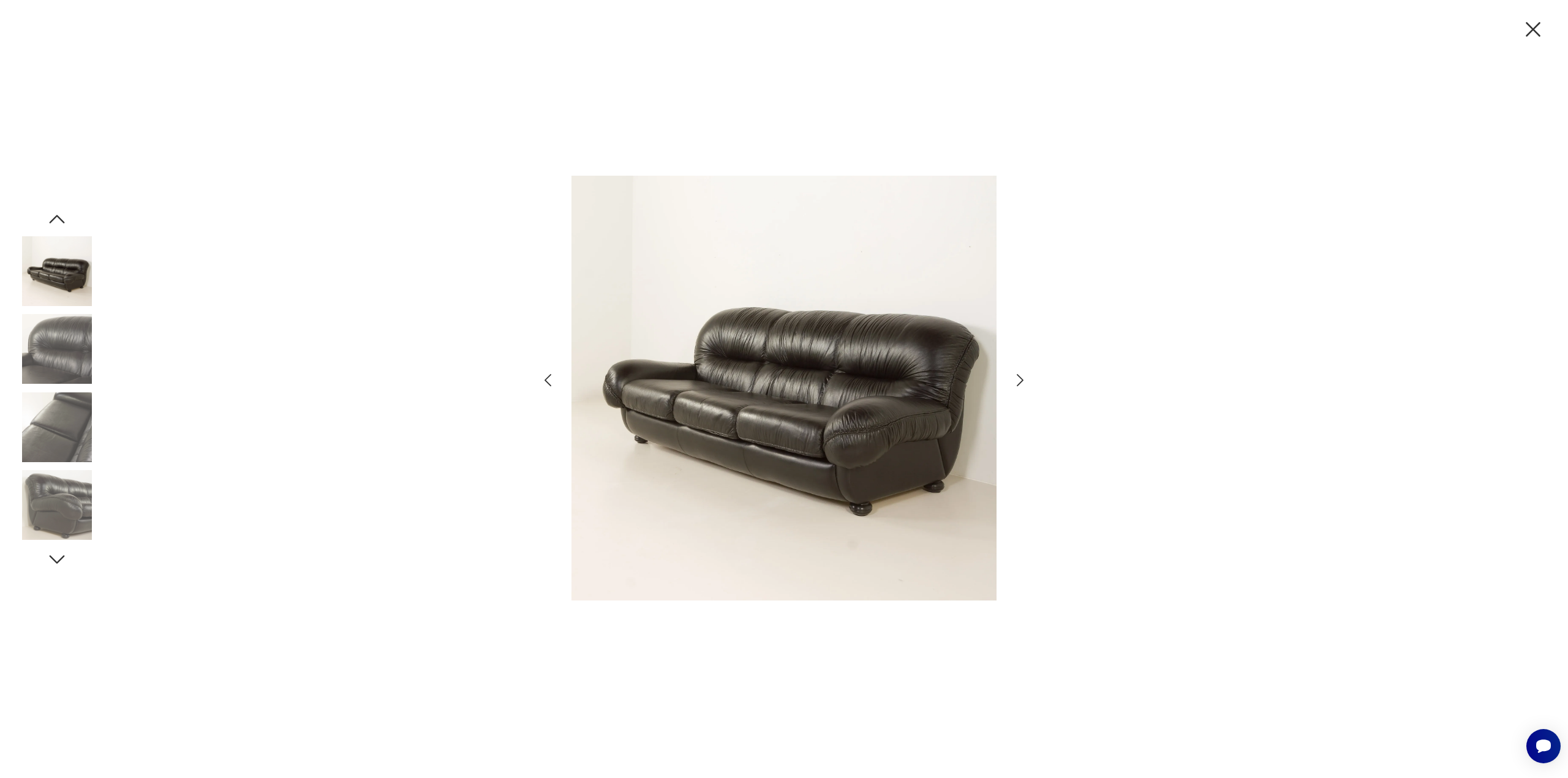
click at [1019, 383] on icon "button" at bounding box center [1020, 380] width 7 height 12
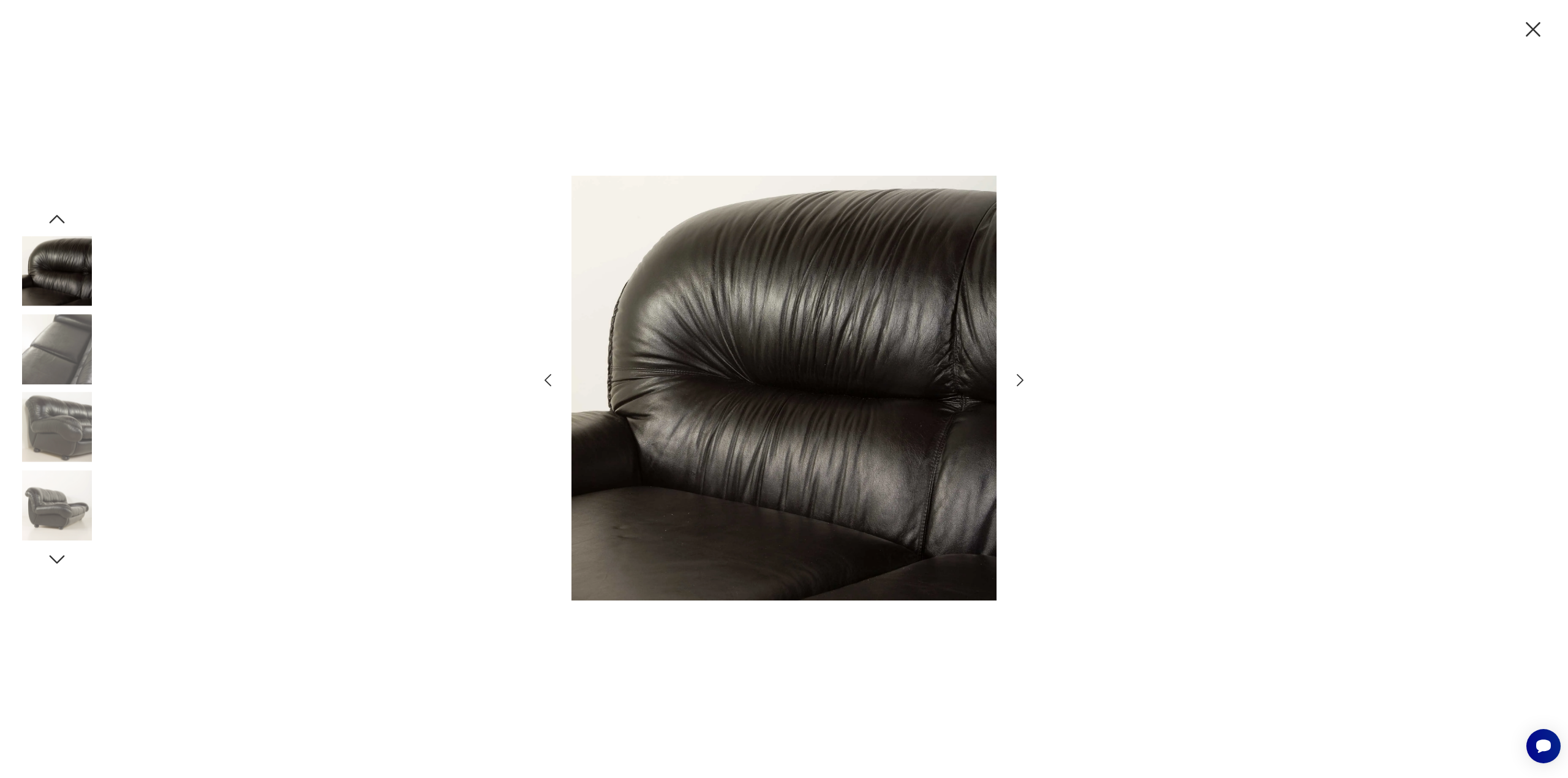
click at [1541, 28] on icon "button" at bounding box center [1533, 29] width 26 height 26
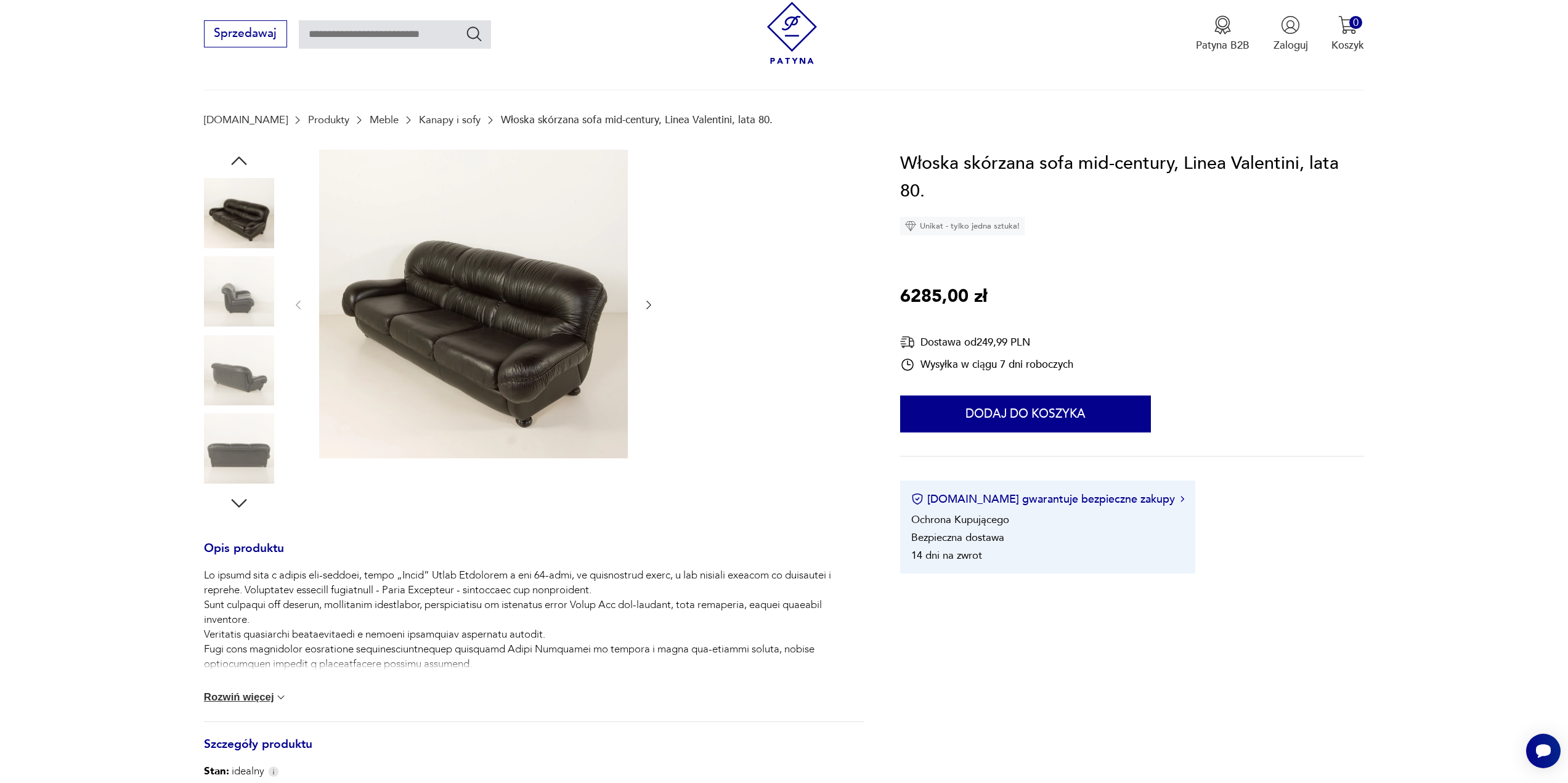
scroll to position [185, 0]
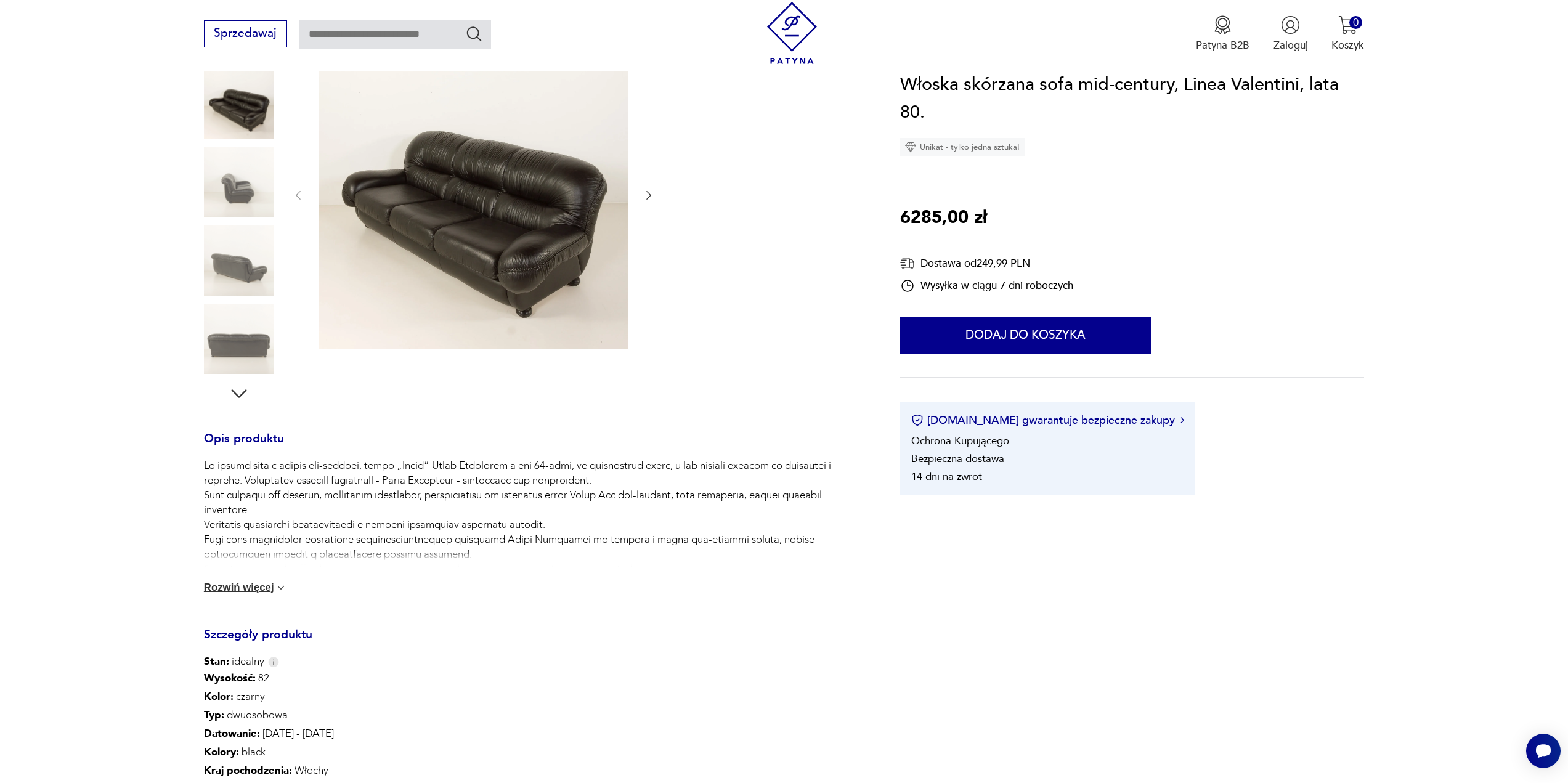
click at [243, 590] on button "Rozwiń więcej" at bounding box center [246, 588] width 84 height 13
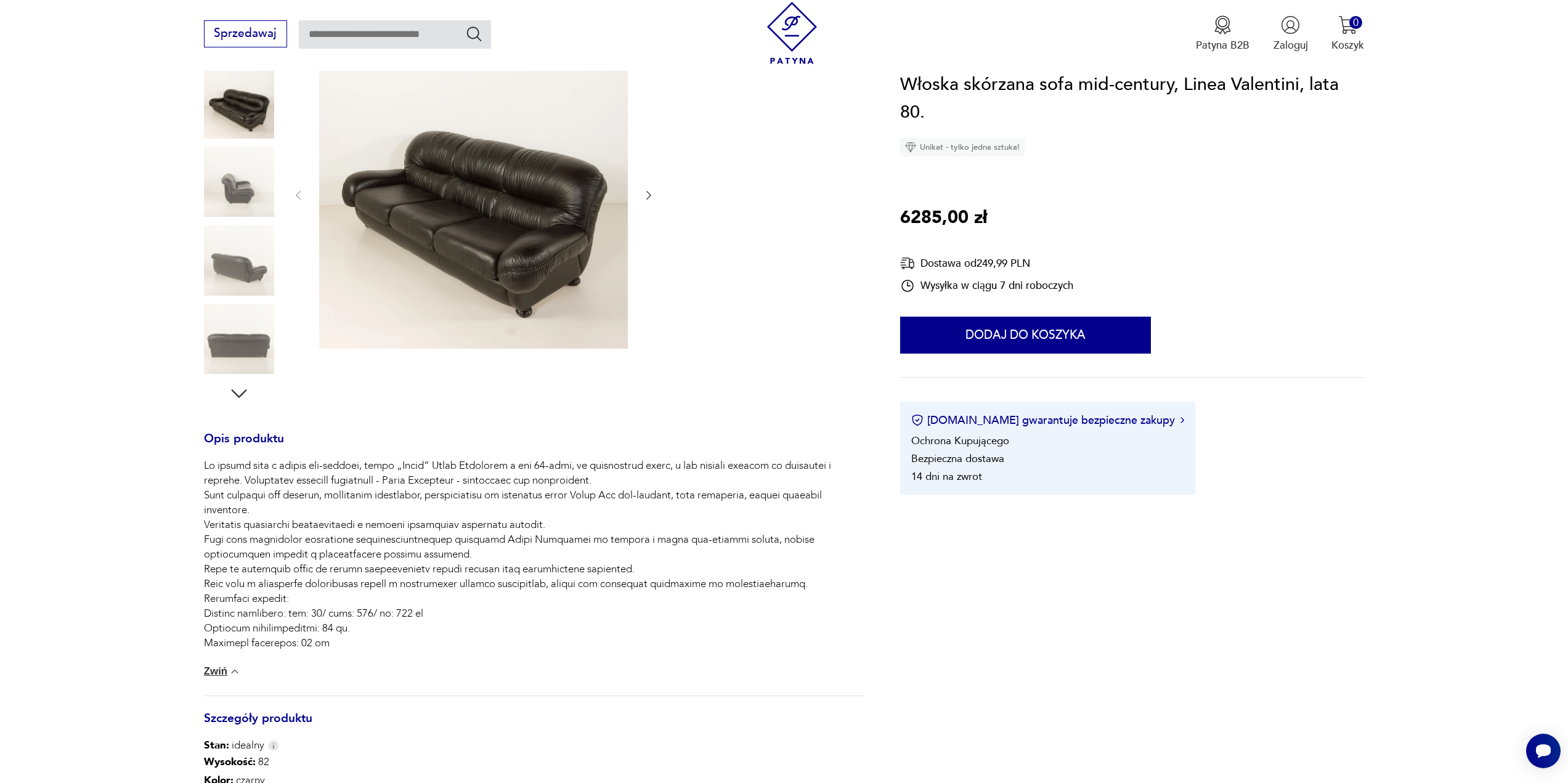
scroll to position [432, 0]
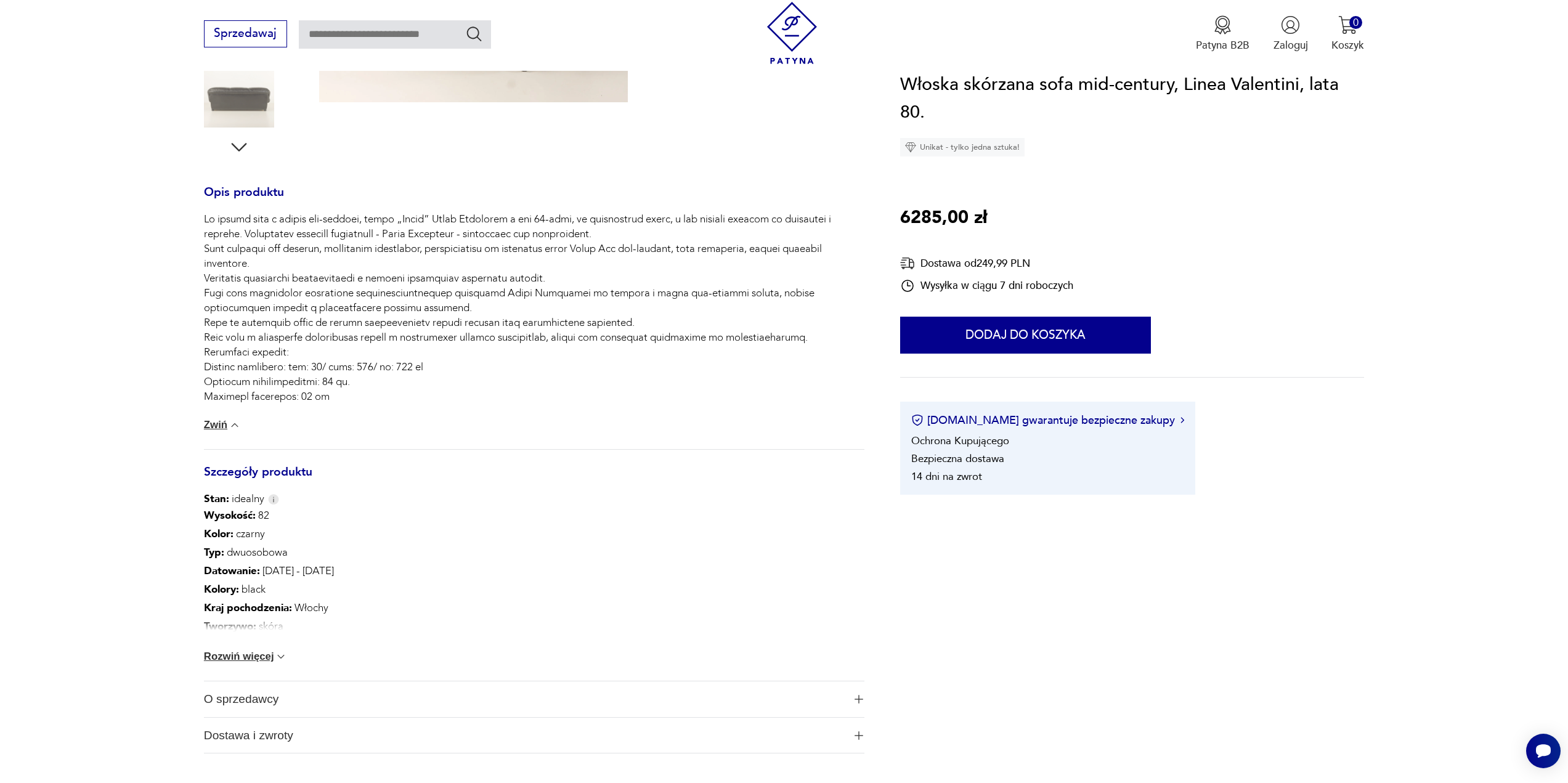
click at [261, 654] on button "Rozwiń więcej" at bounding box center [246, 657] width 84 height 13
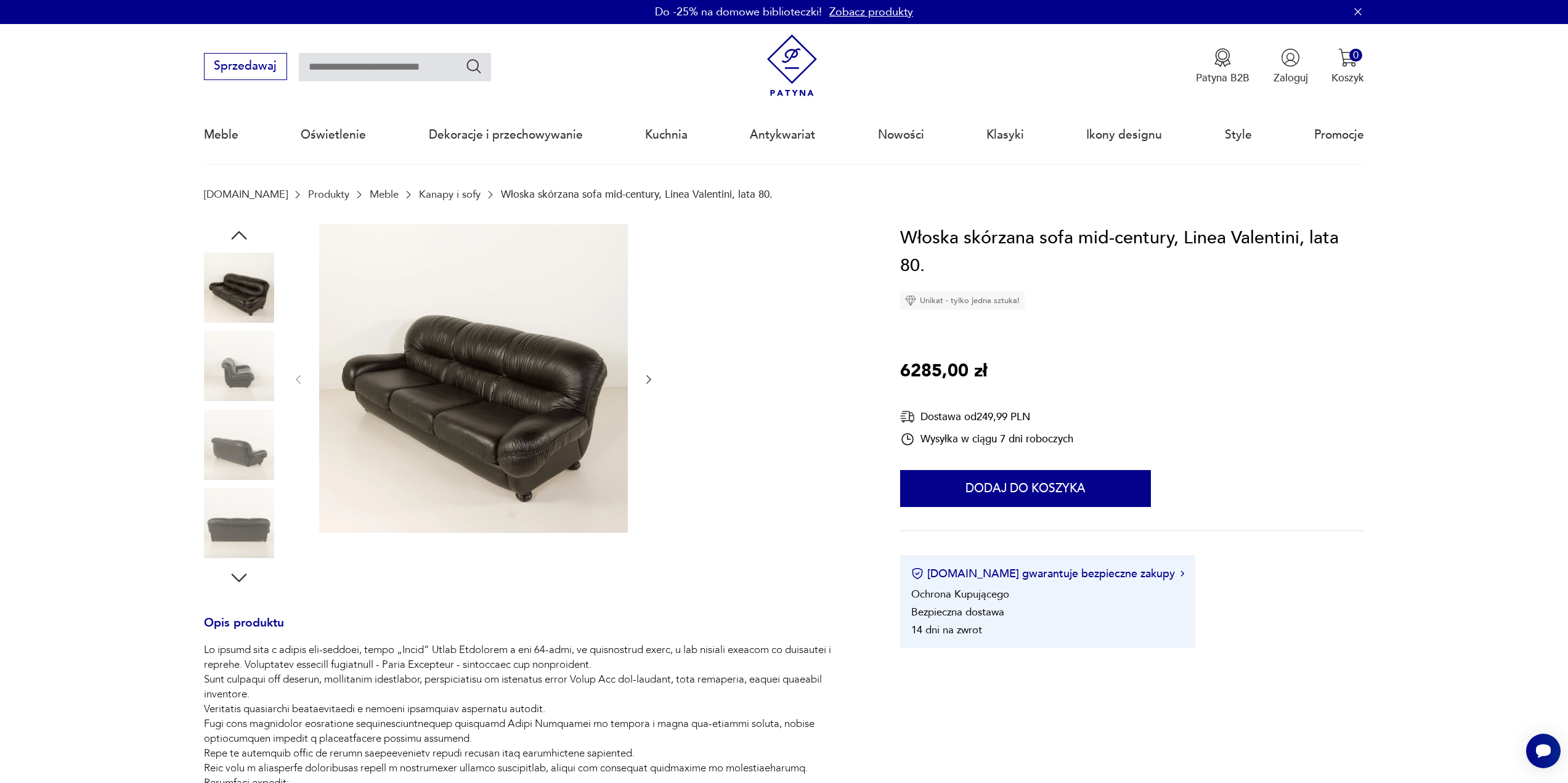
scroll to position [0, 0]
click at [912, 417] on img at bounding box center [907, 418] width 15 height 15
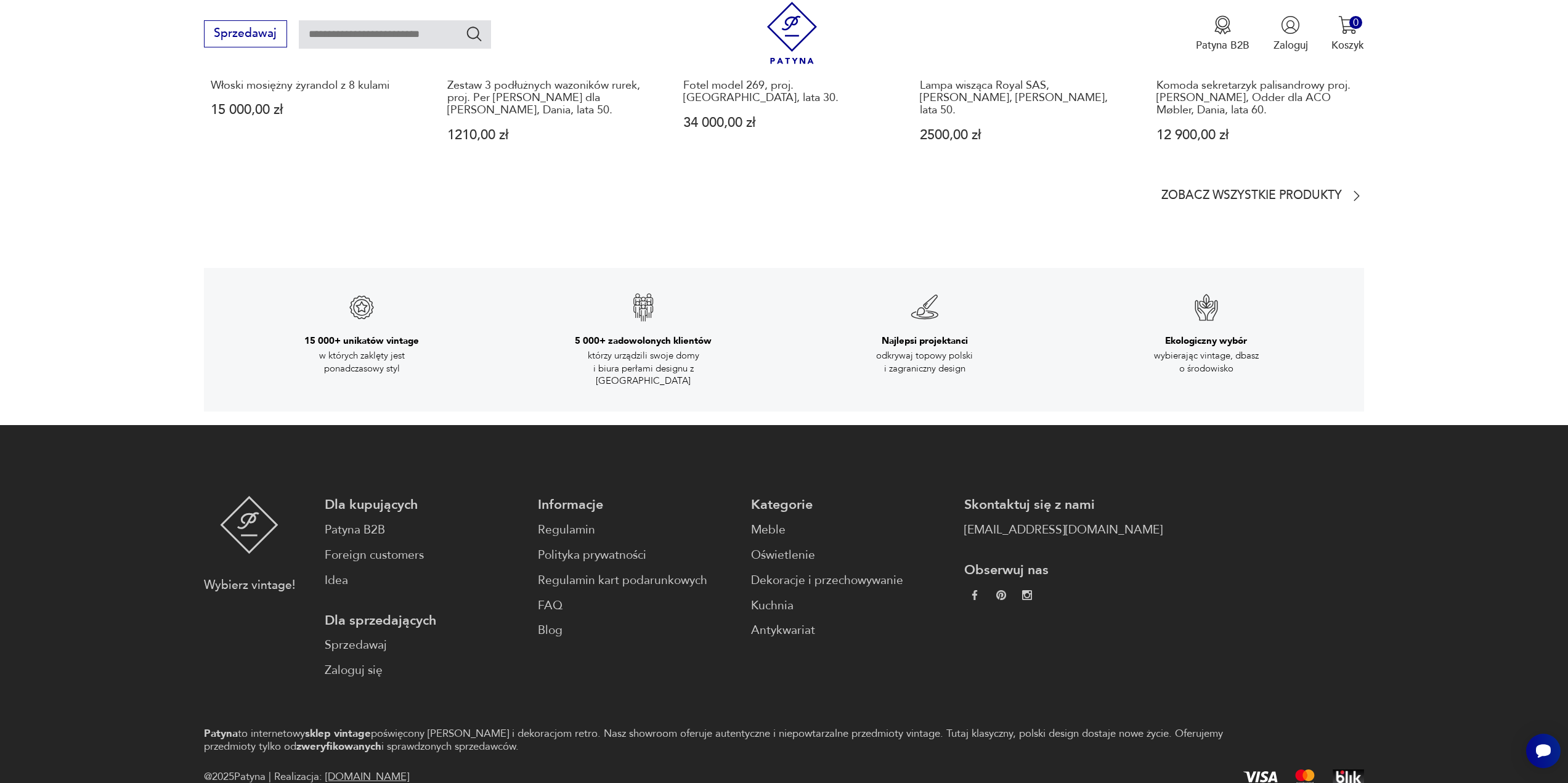
scroll to position [2403, 0]
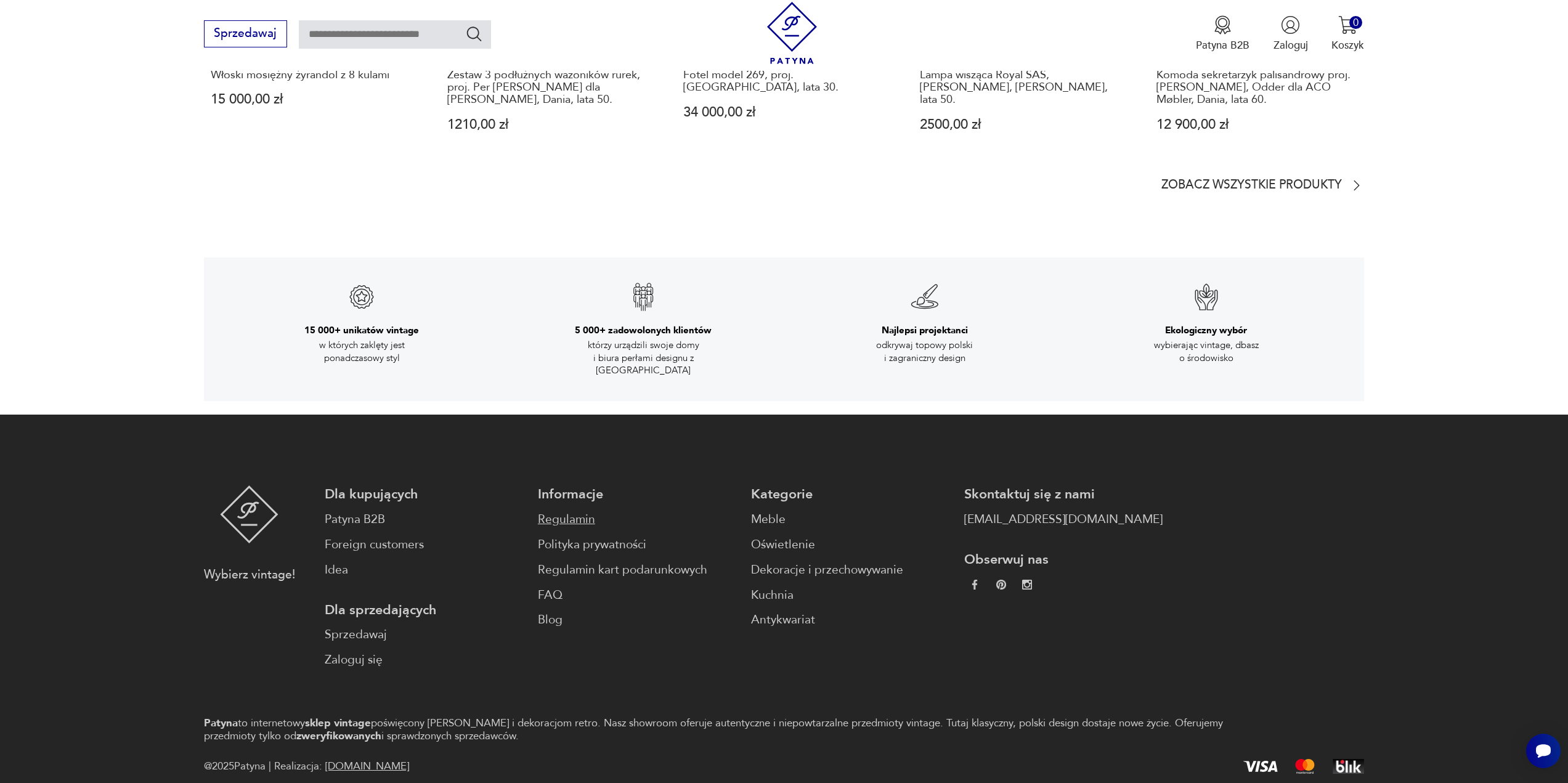
click at [538, 511] on link "Regulamin" at bounding box center [637, 520] width 198 height 18
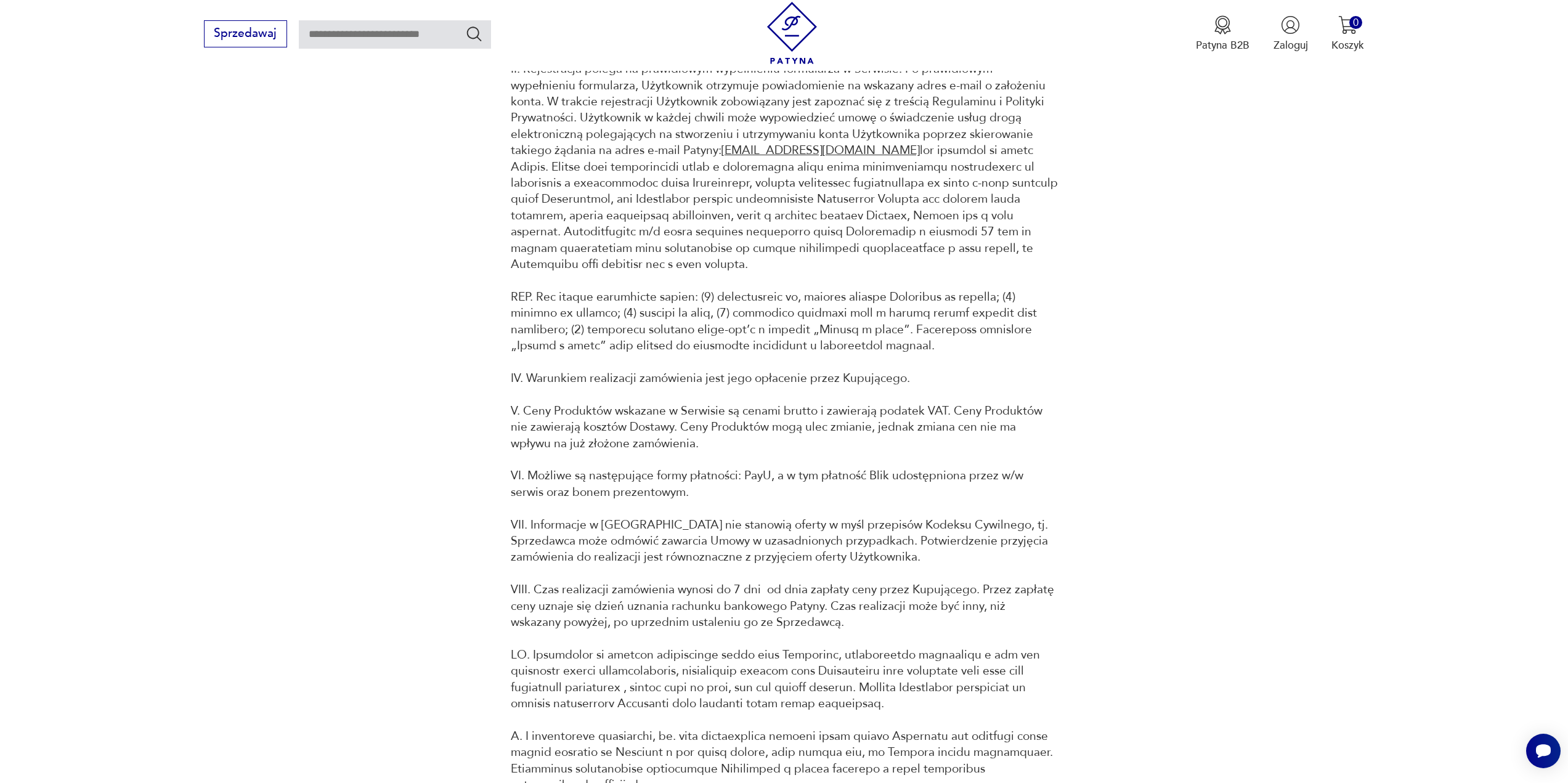
scroll to position [1787, 0]
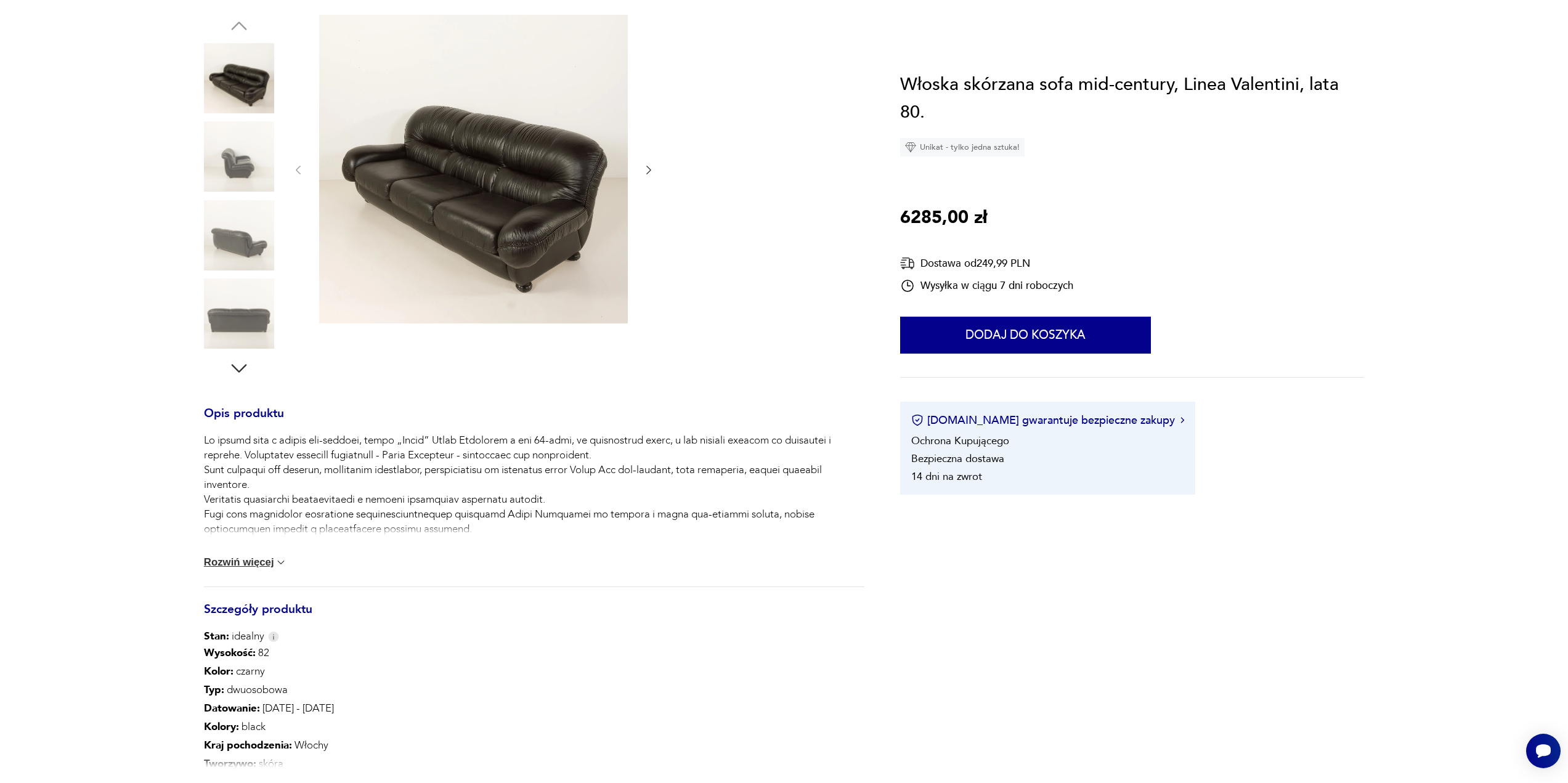
scroll to position [61, 0]
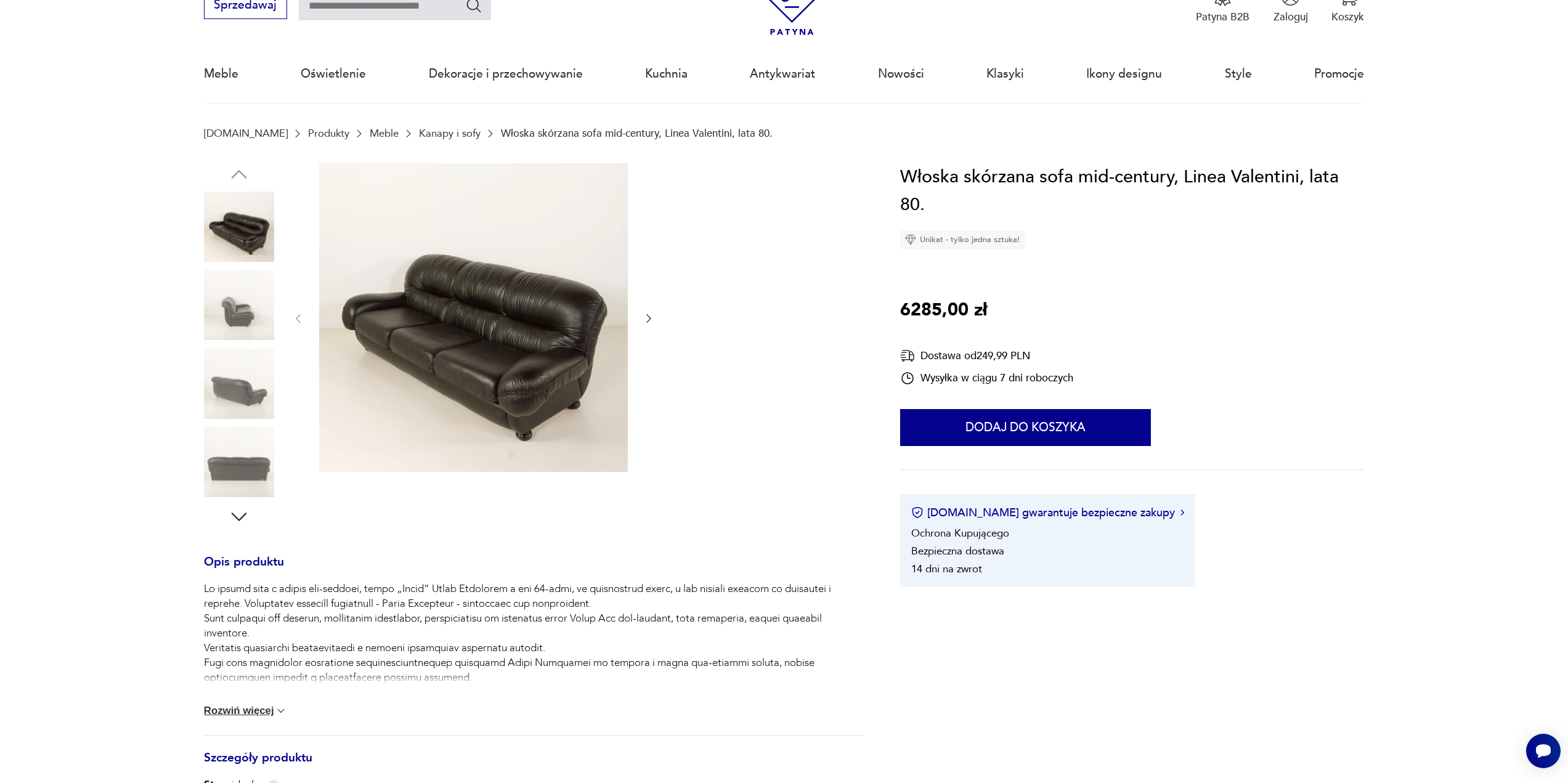
click at [650, 318] on icon "button" at bounding box center [649, 319] width 13 height 13
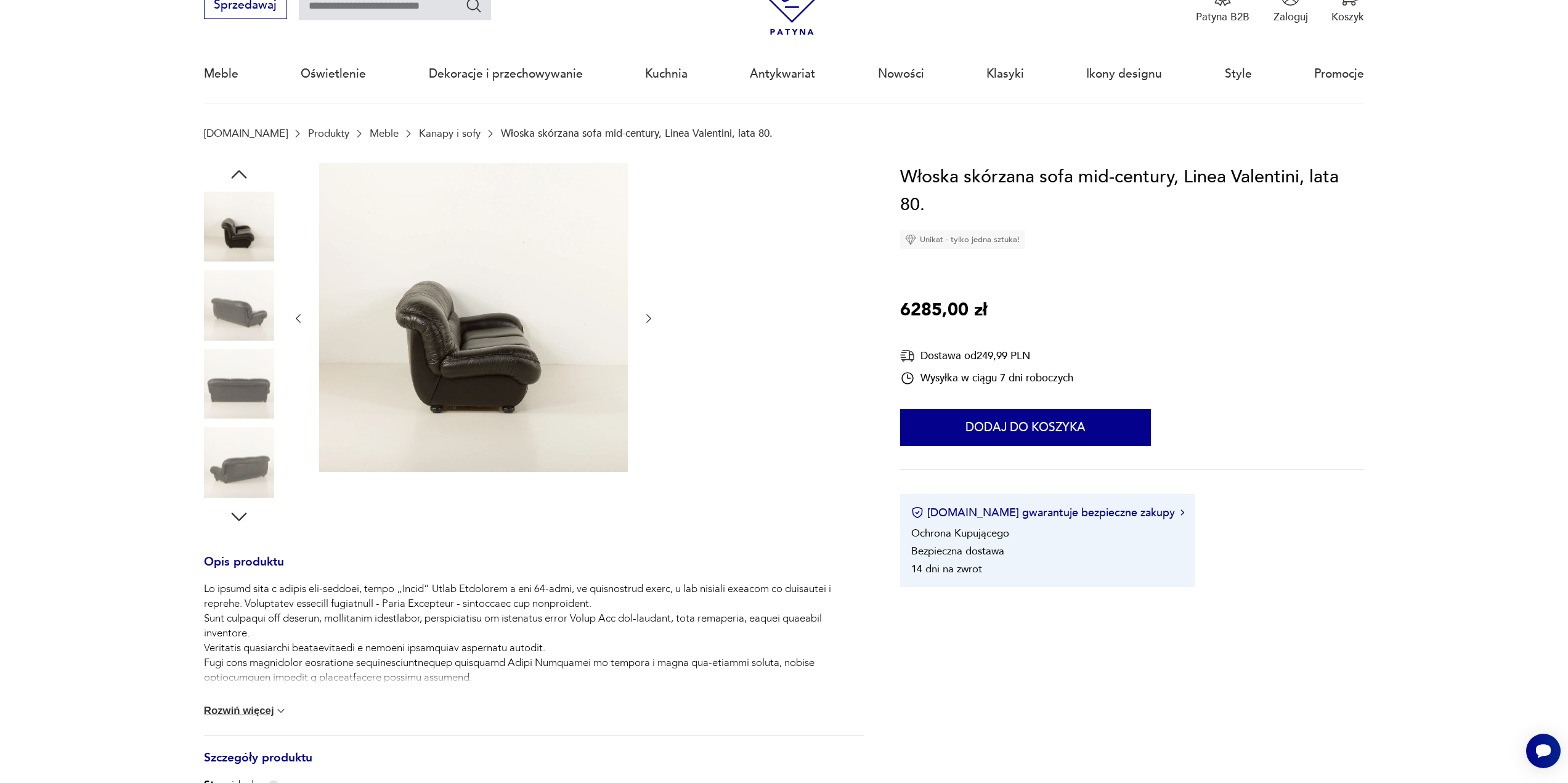
click at [650, 318] on icon "button" at bounding box center [649, 319] width 13 height 13
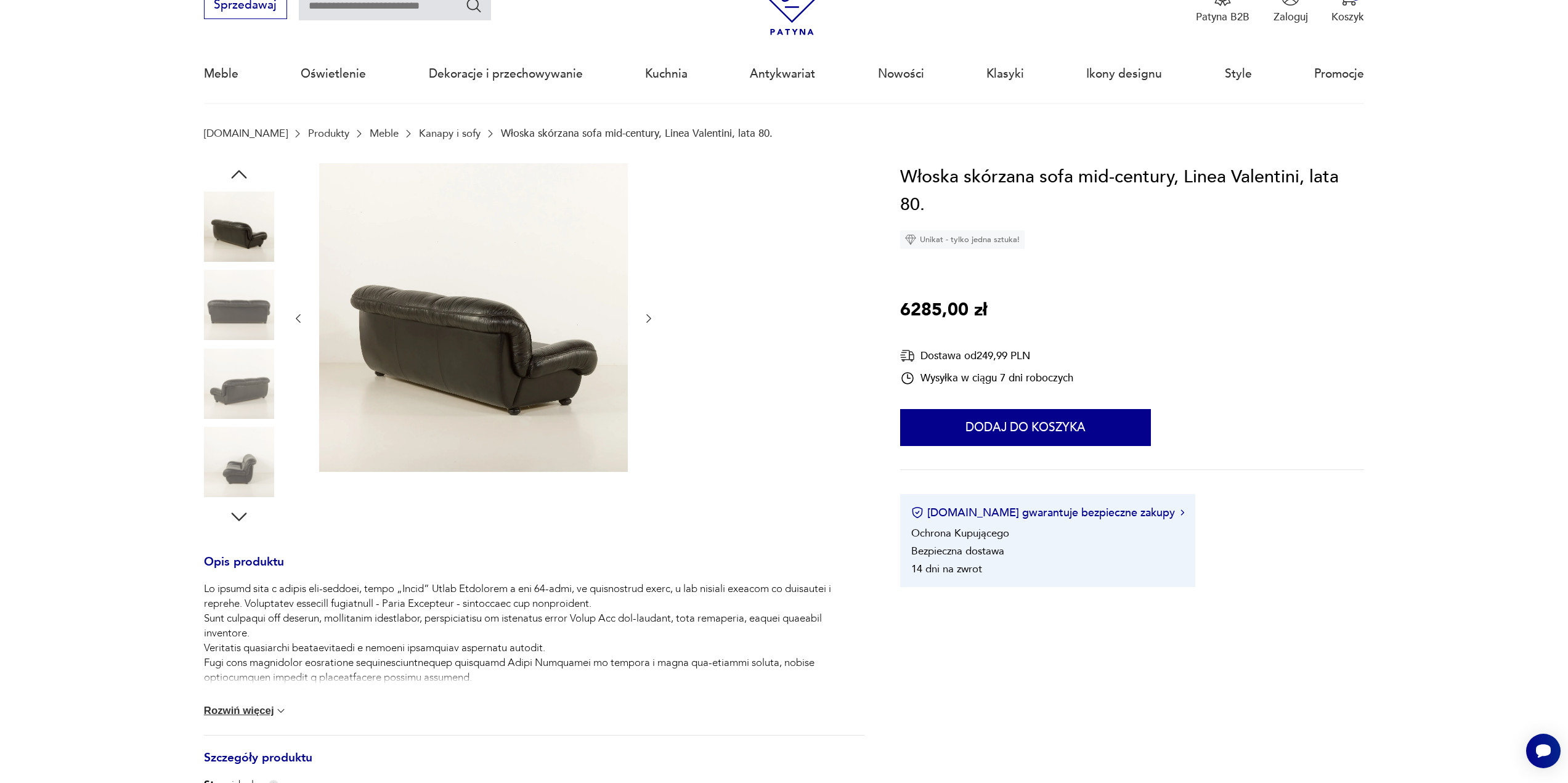
click at [650, 318] on icon "button" at bounding box center [649, 319] width 13 height 13
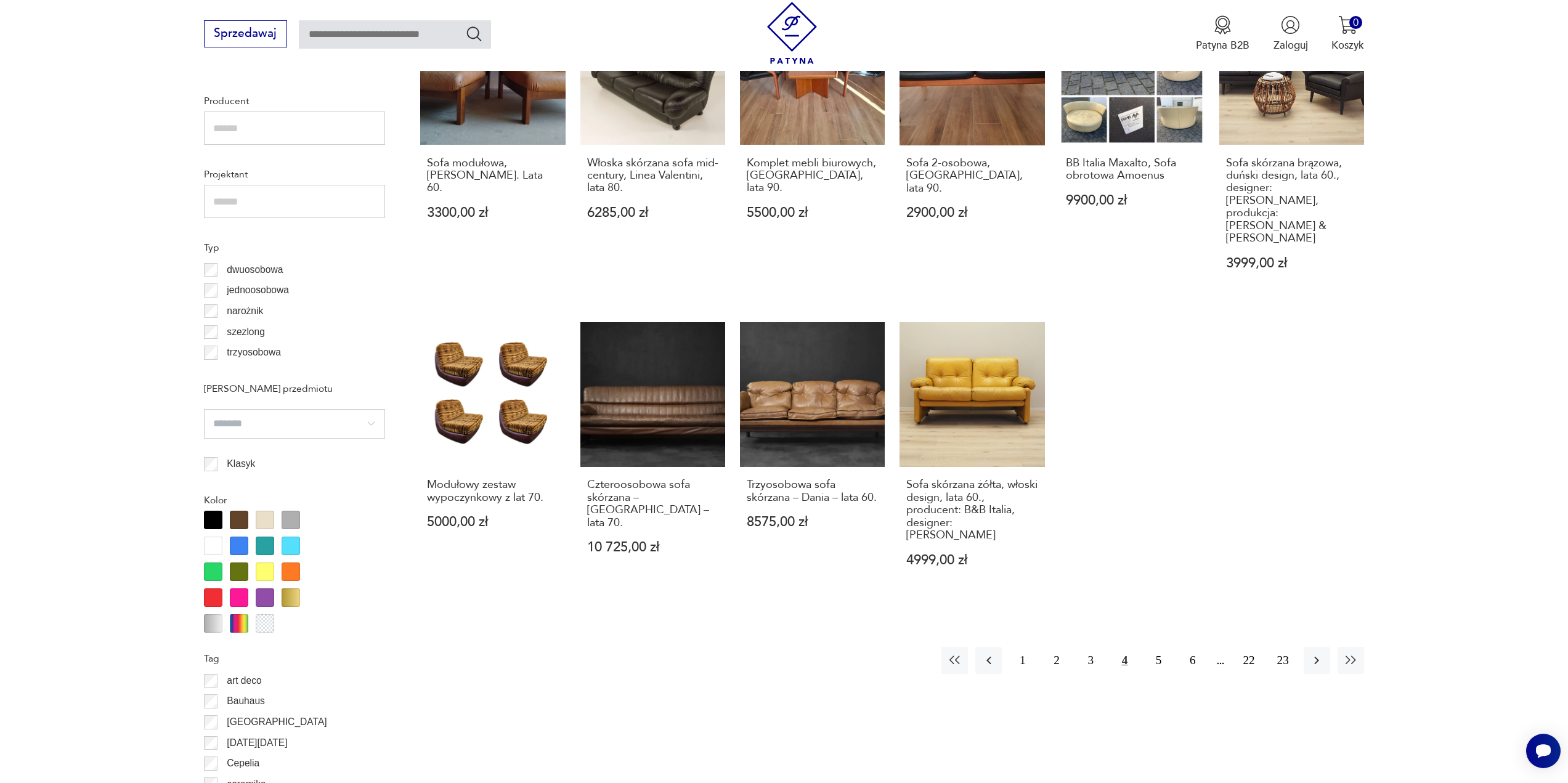
scroll to position [924, 0]
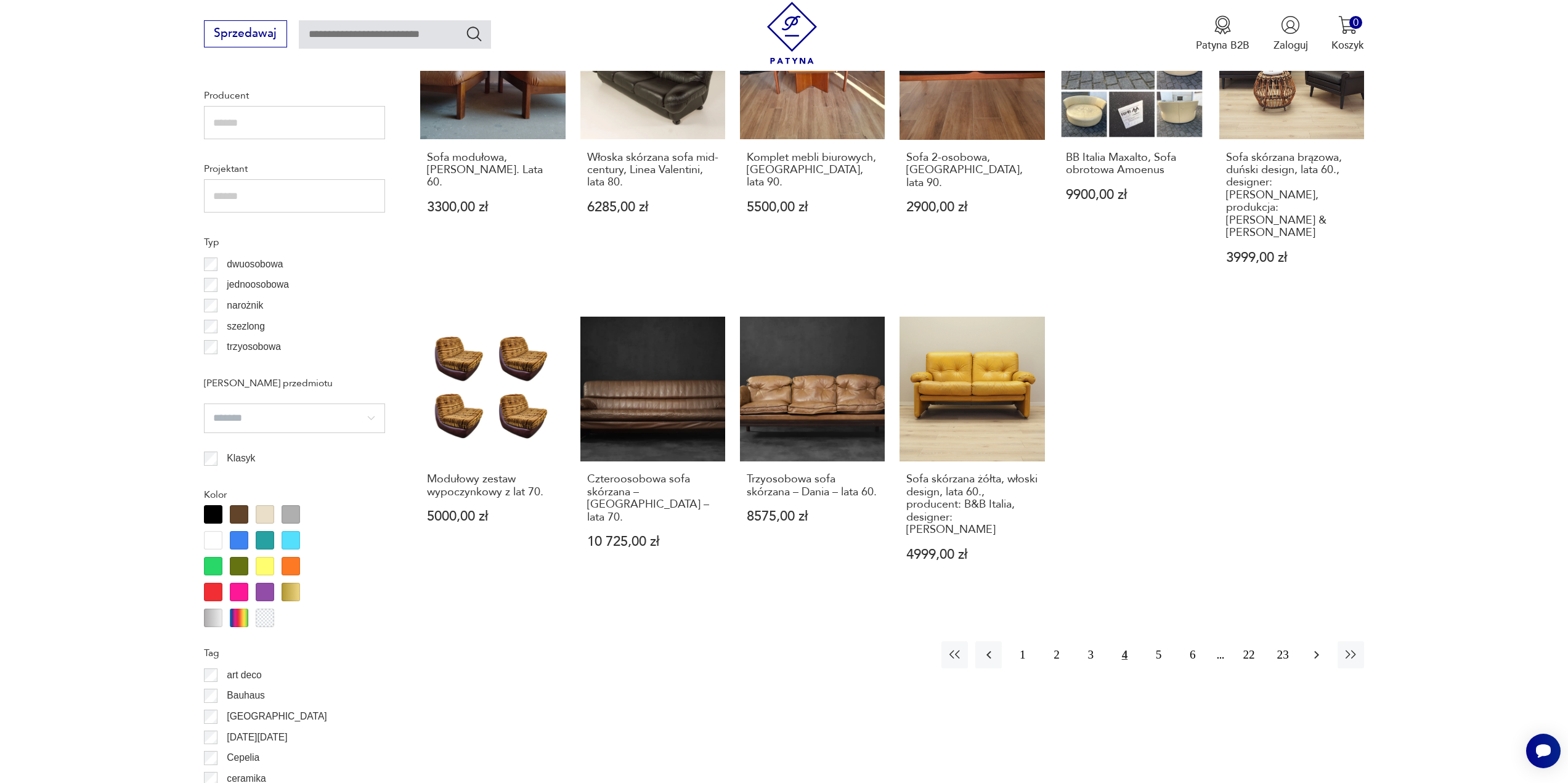
click at [1317, 647] on icon "button" at bounding box center [1317, 654] width 15 height 15
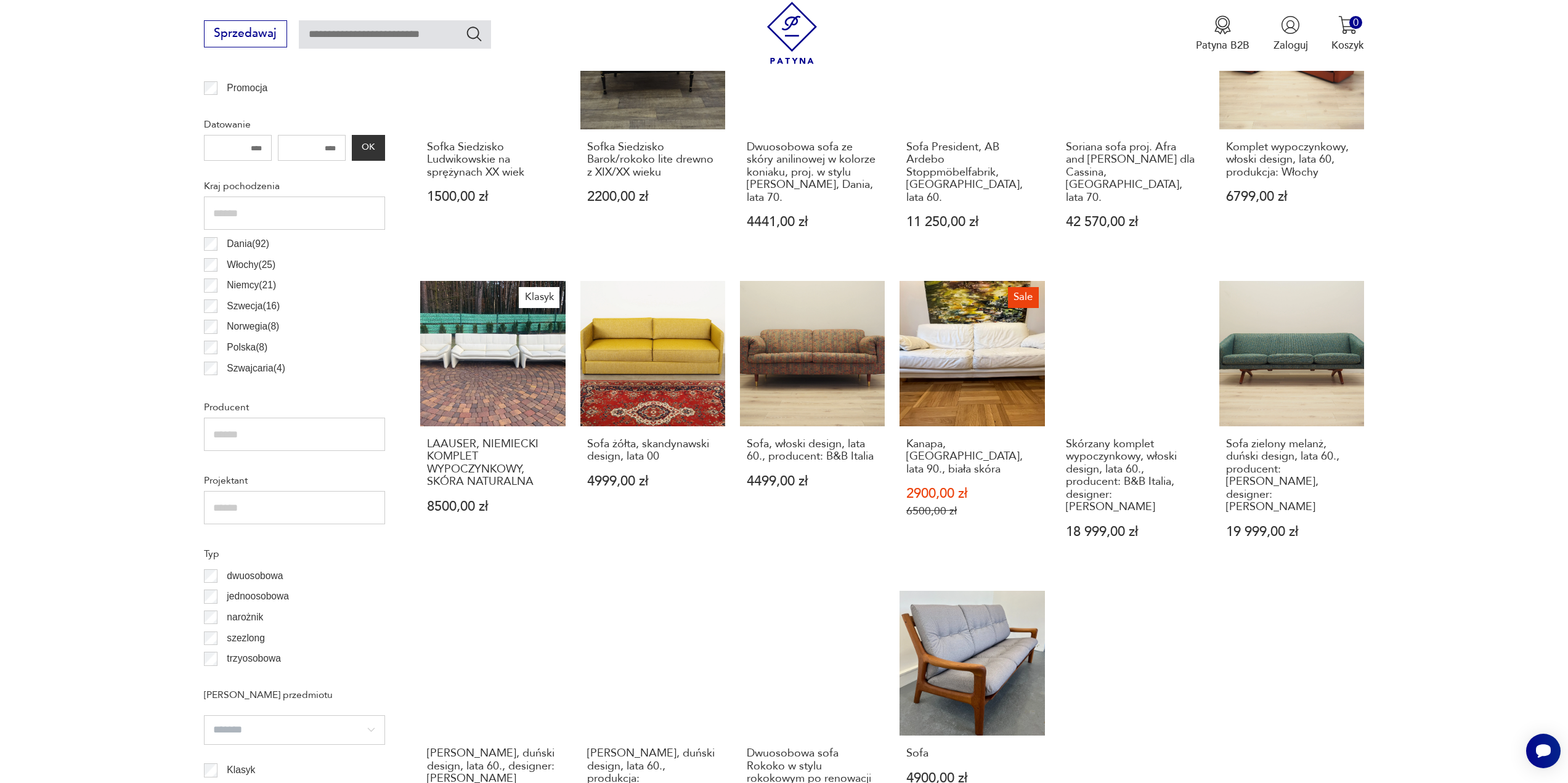
scroll to position [736, 0]
